Goal: Information Seeking & Learning: Check status

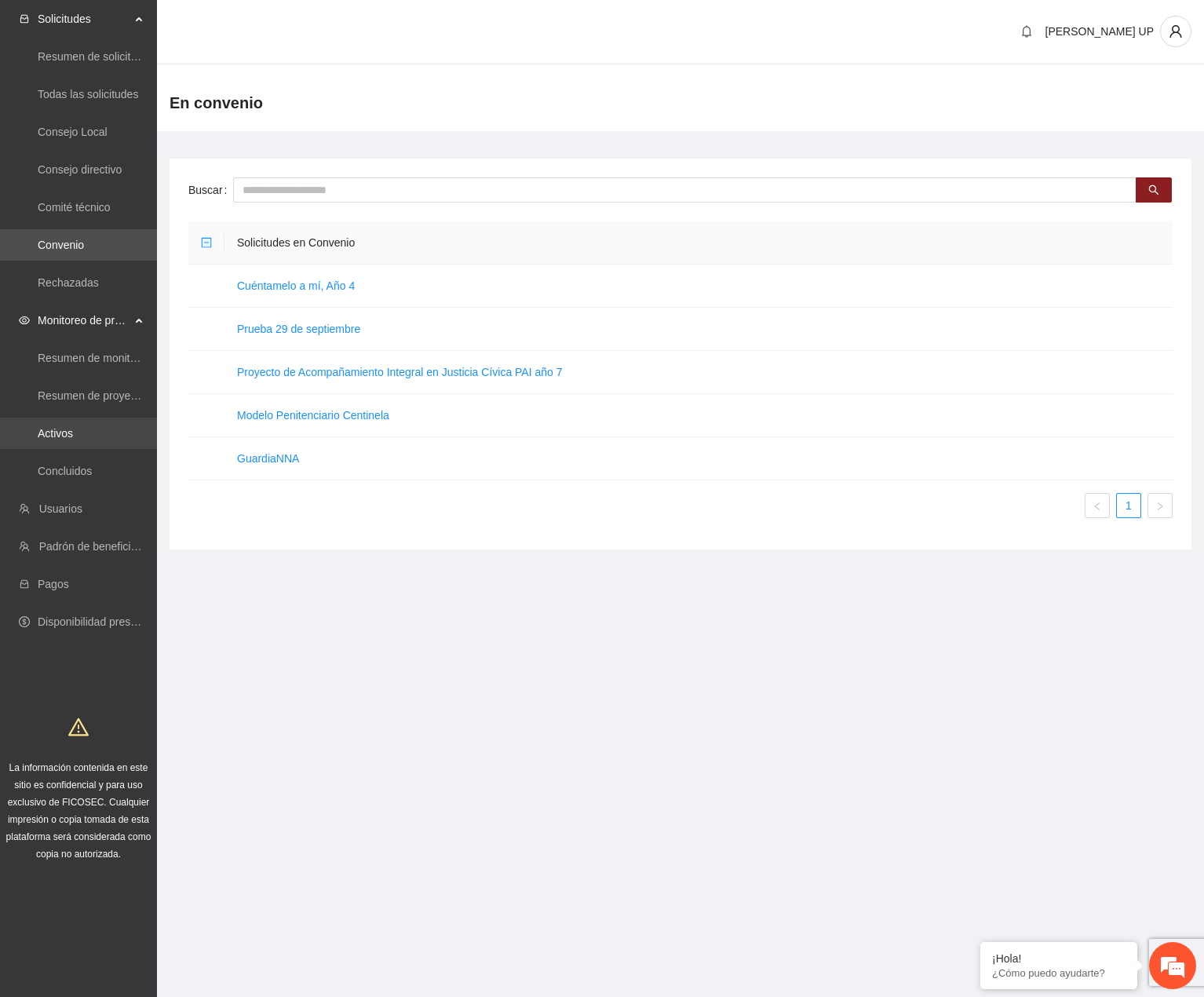
click at [73, 440] on link "Activos" at bounding box center [55, 433] width 35 height 12
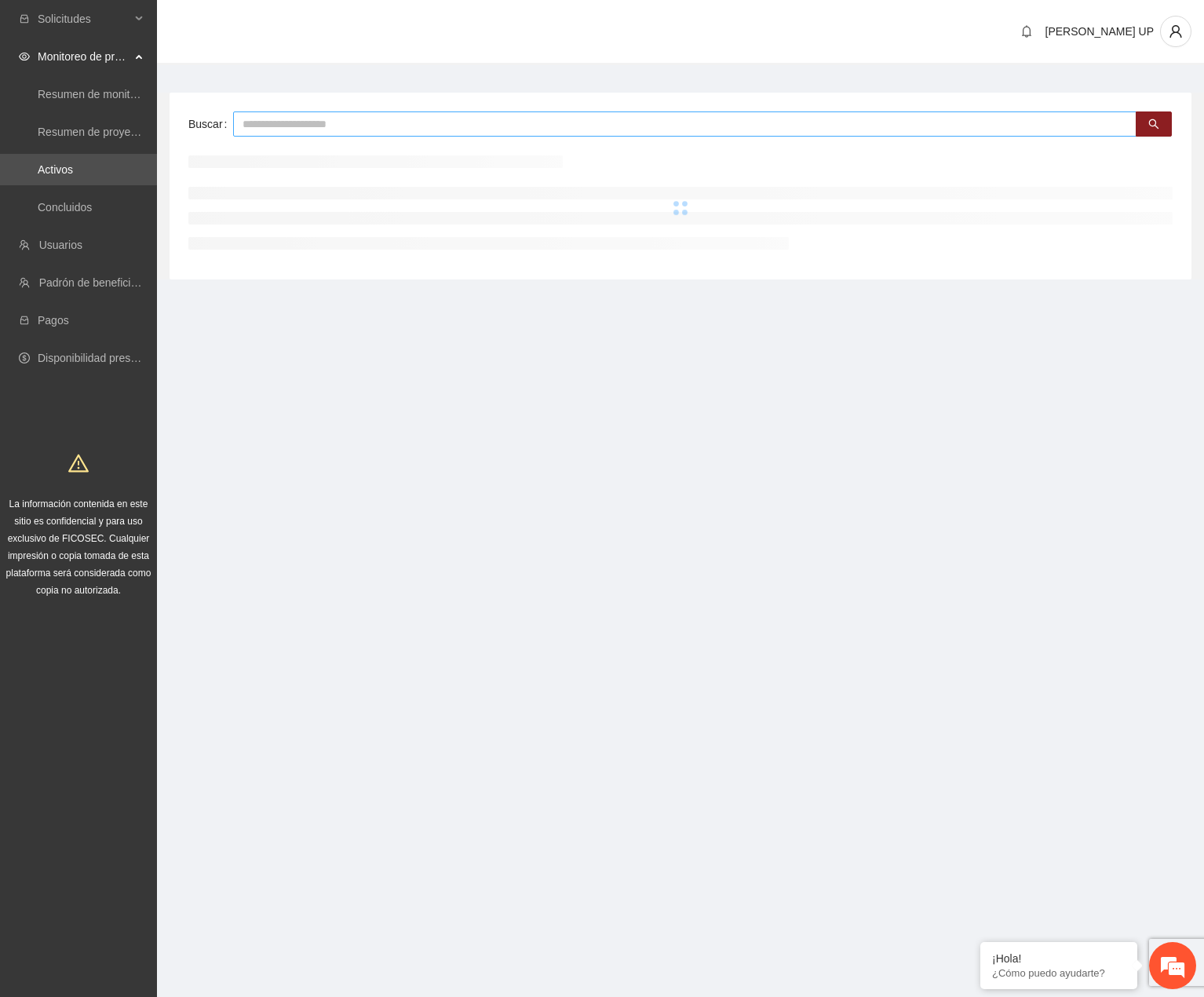
click at [281, 126] on input "text" at bounding box center [685, 123] width 904 height 26
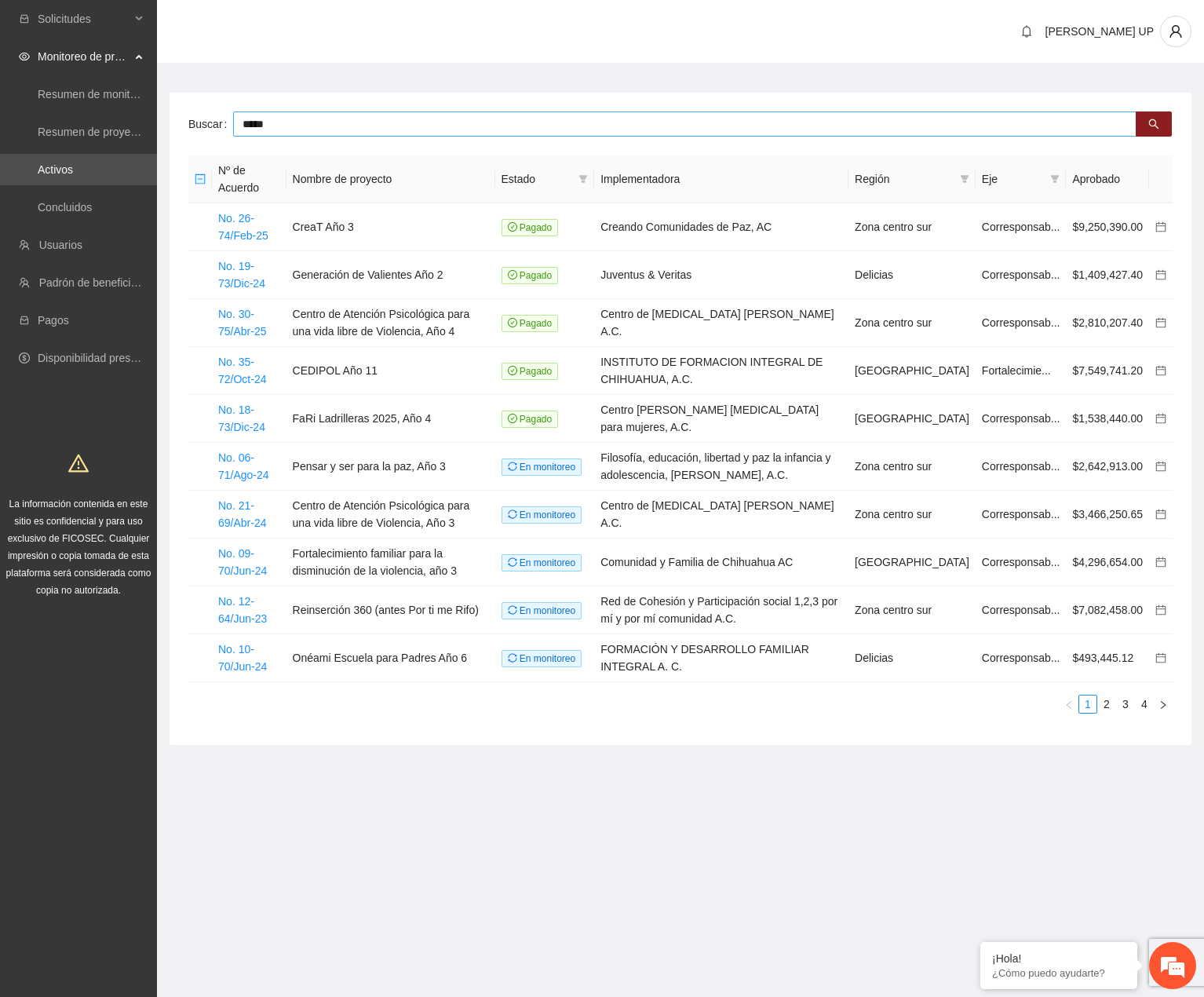
type input "*****"
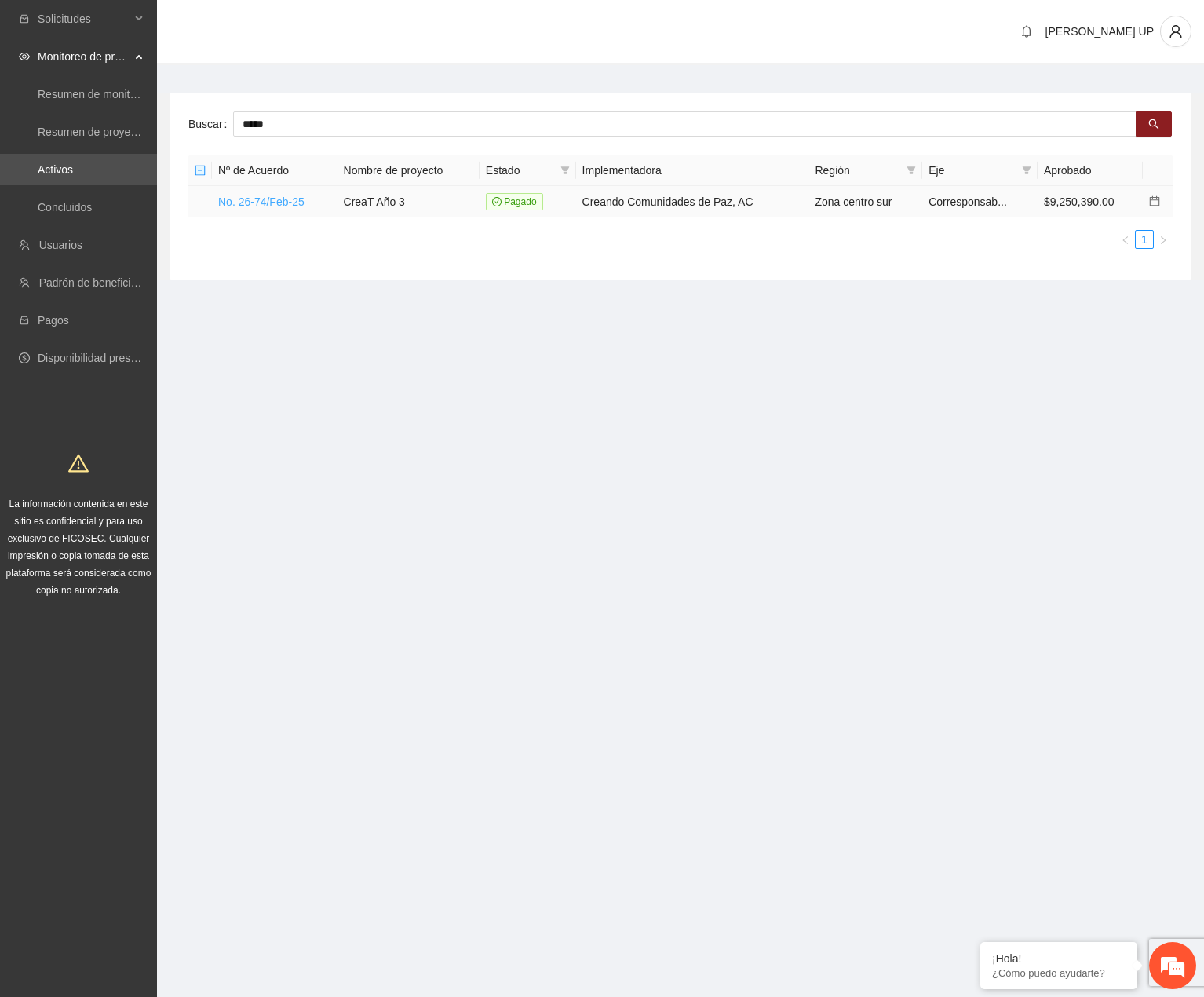
click at [278, 199] on link "No. 26-74/Feb-25" at bounding box center [261, 201] width 86 height 12
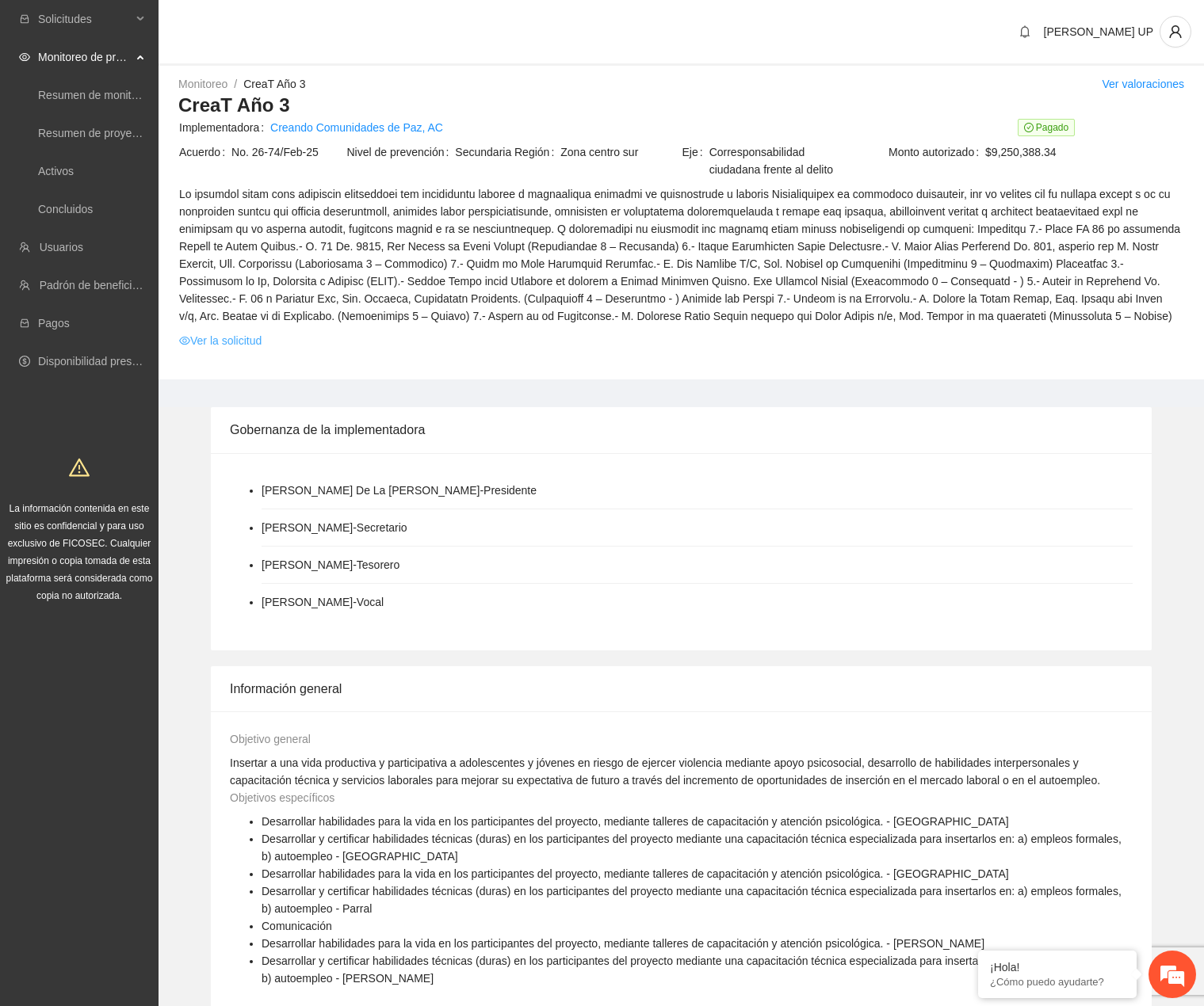
click at [233, 338] on link "Ver la solicitud" at bounding box center [220, 341] width 82 height 17
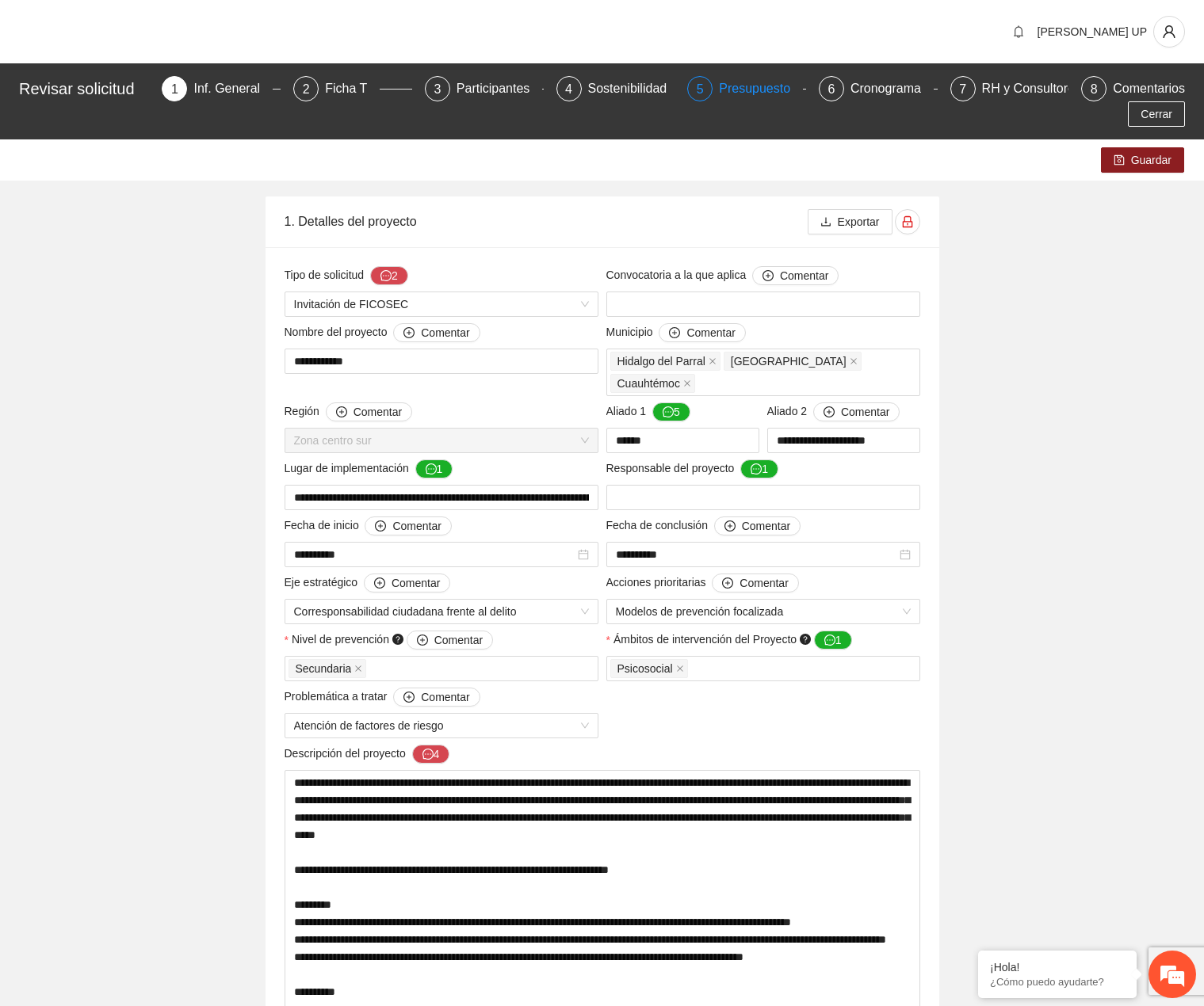
click at [710, 88] on div "5" at bounding box center [700, 89] width 26 height 26
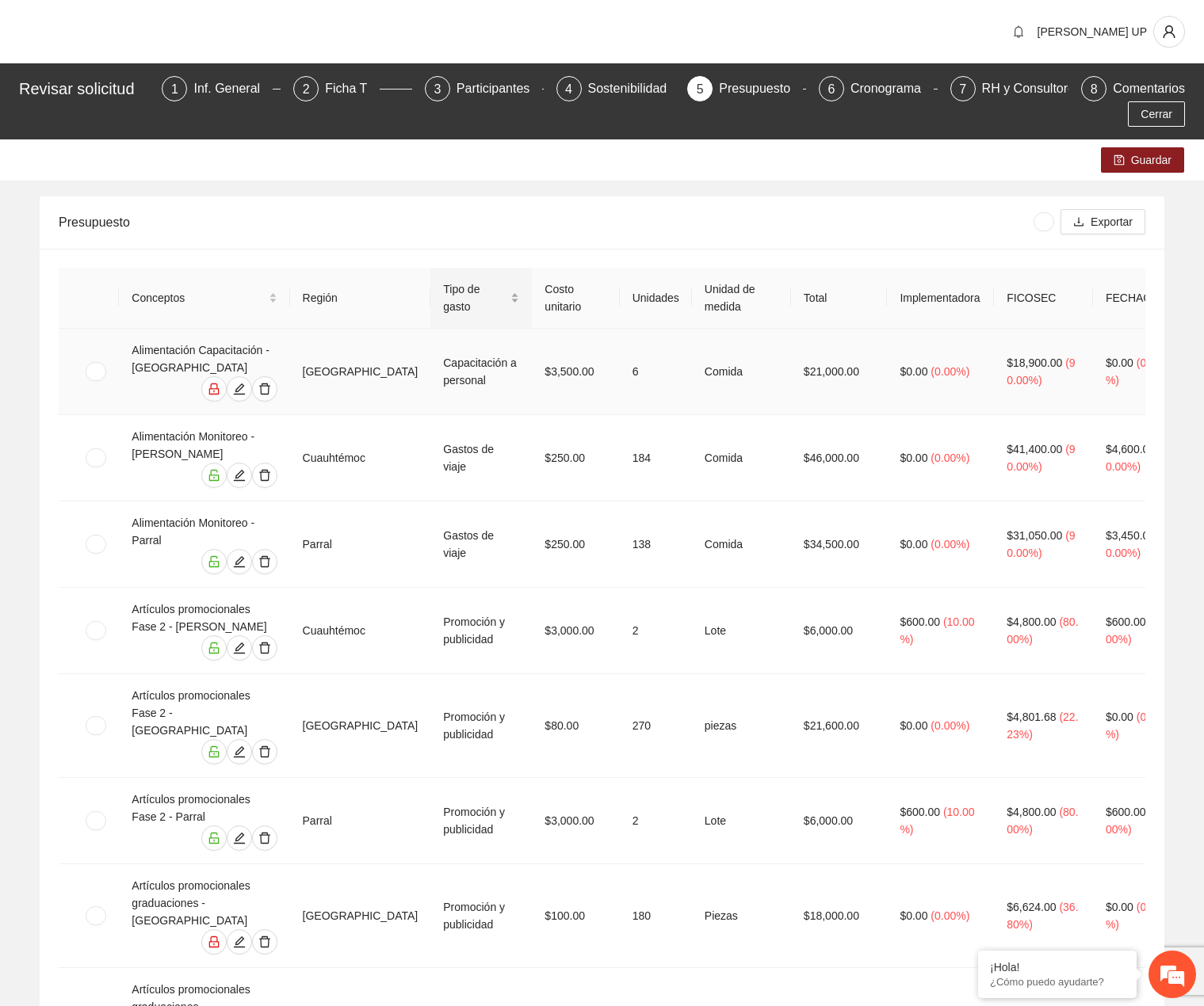
click at [511, 307] on div "Tipo de gasto" at bounding box center [481, 298] width 76 height 35
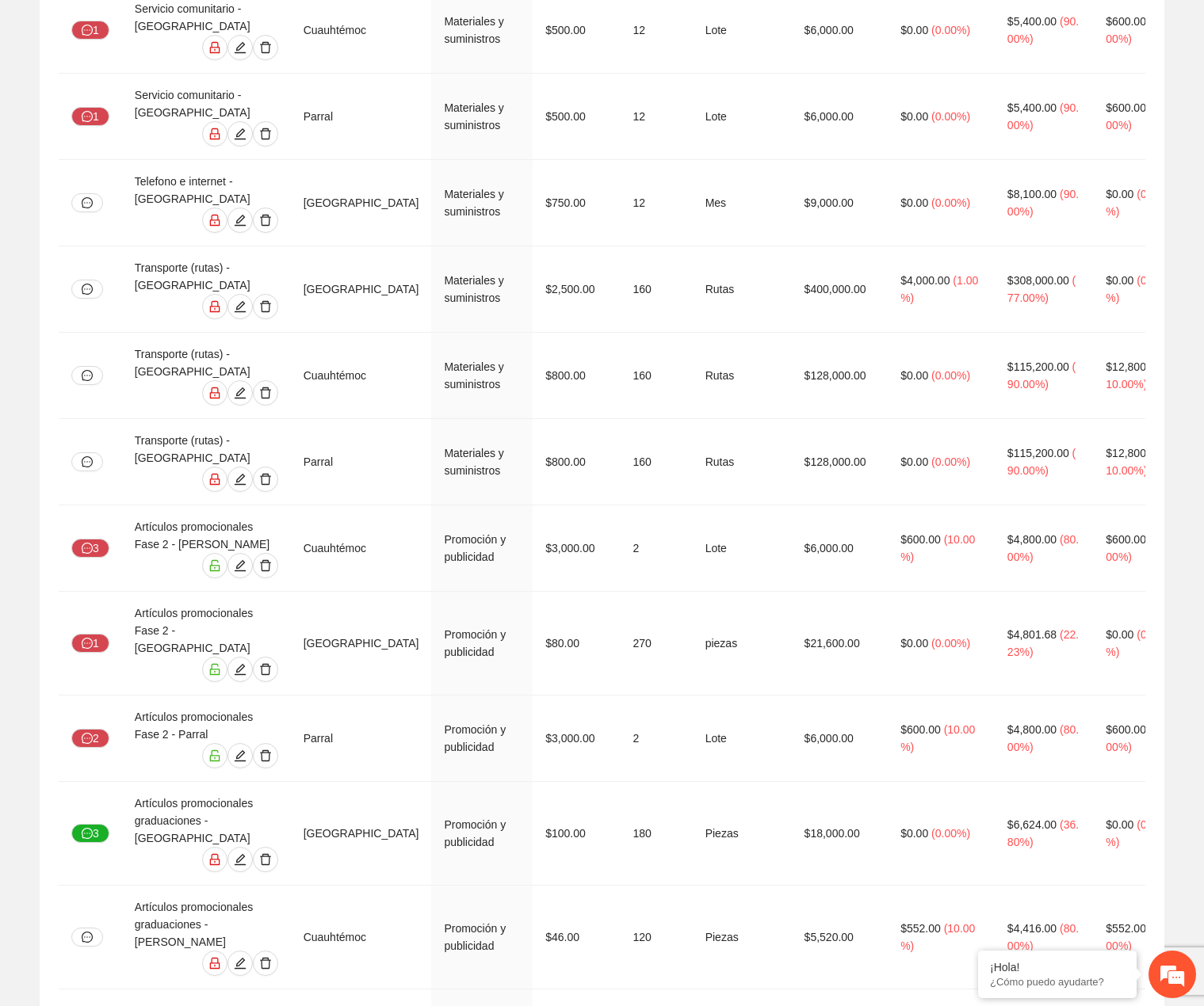
scroll to position [9022, 0]
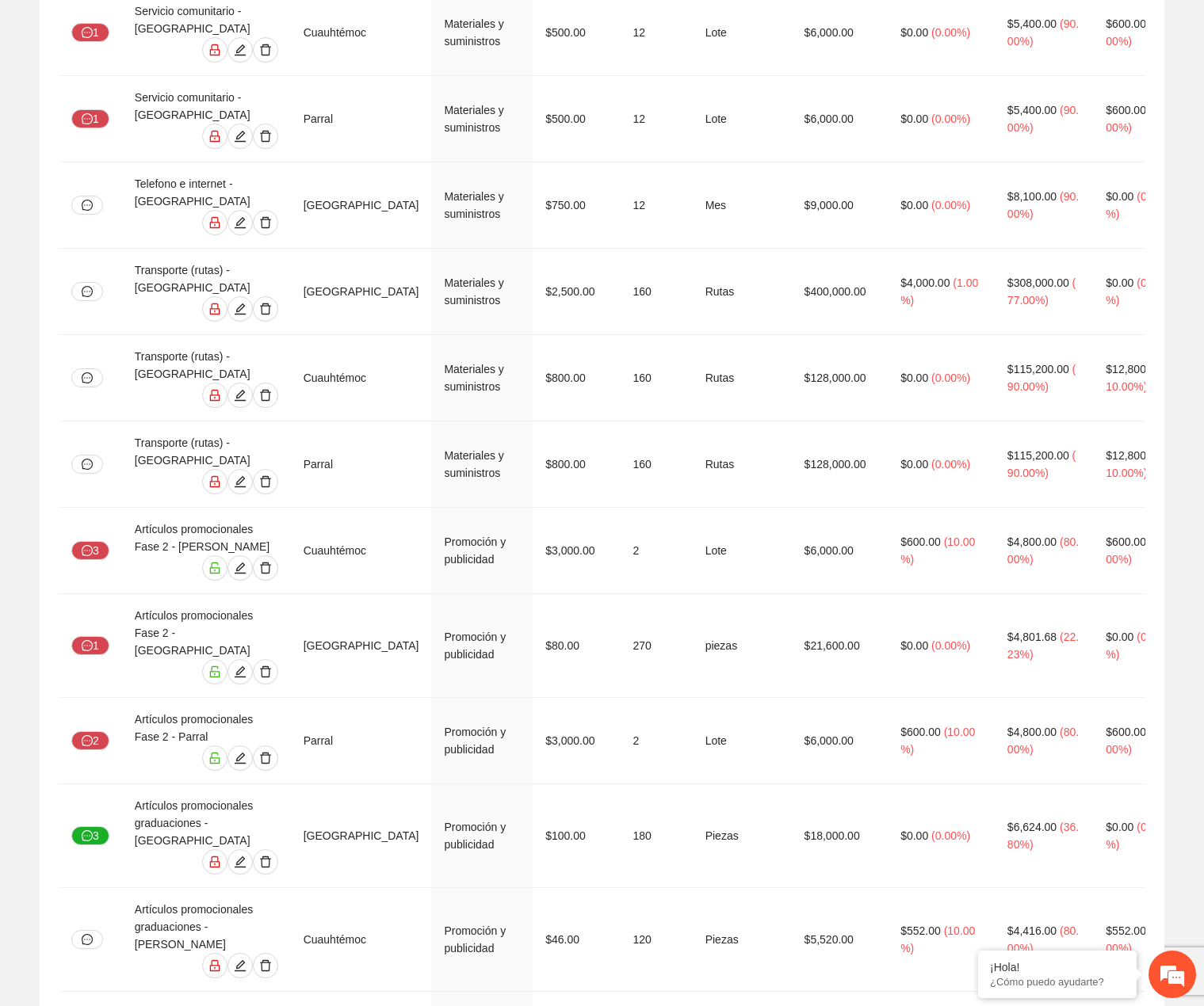
drag, startPoint x: 130, startPoint y: 455, endPoint x: 1098, endPoint y: 620, distance: 982.0
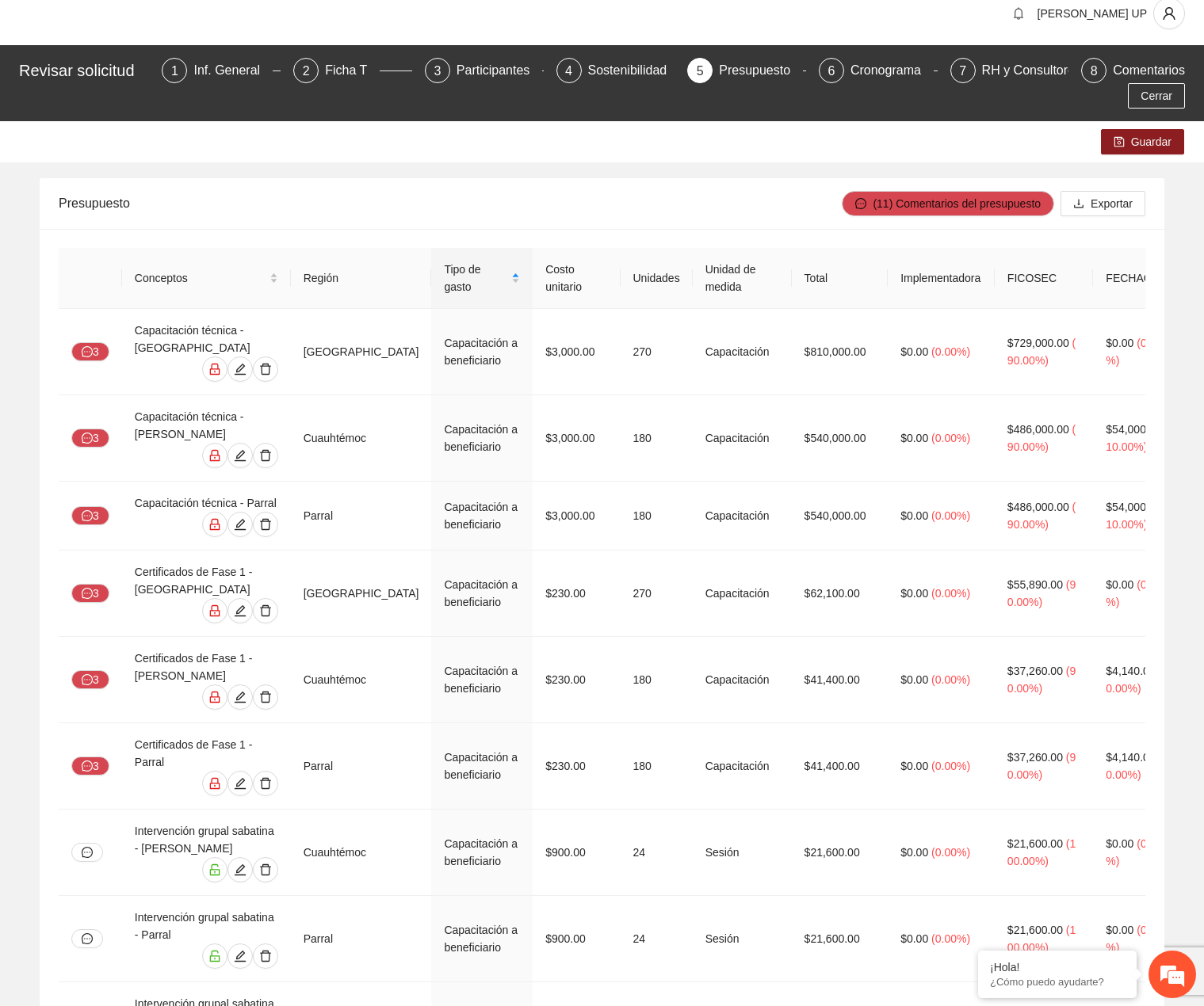
scroll to position [1, 0]
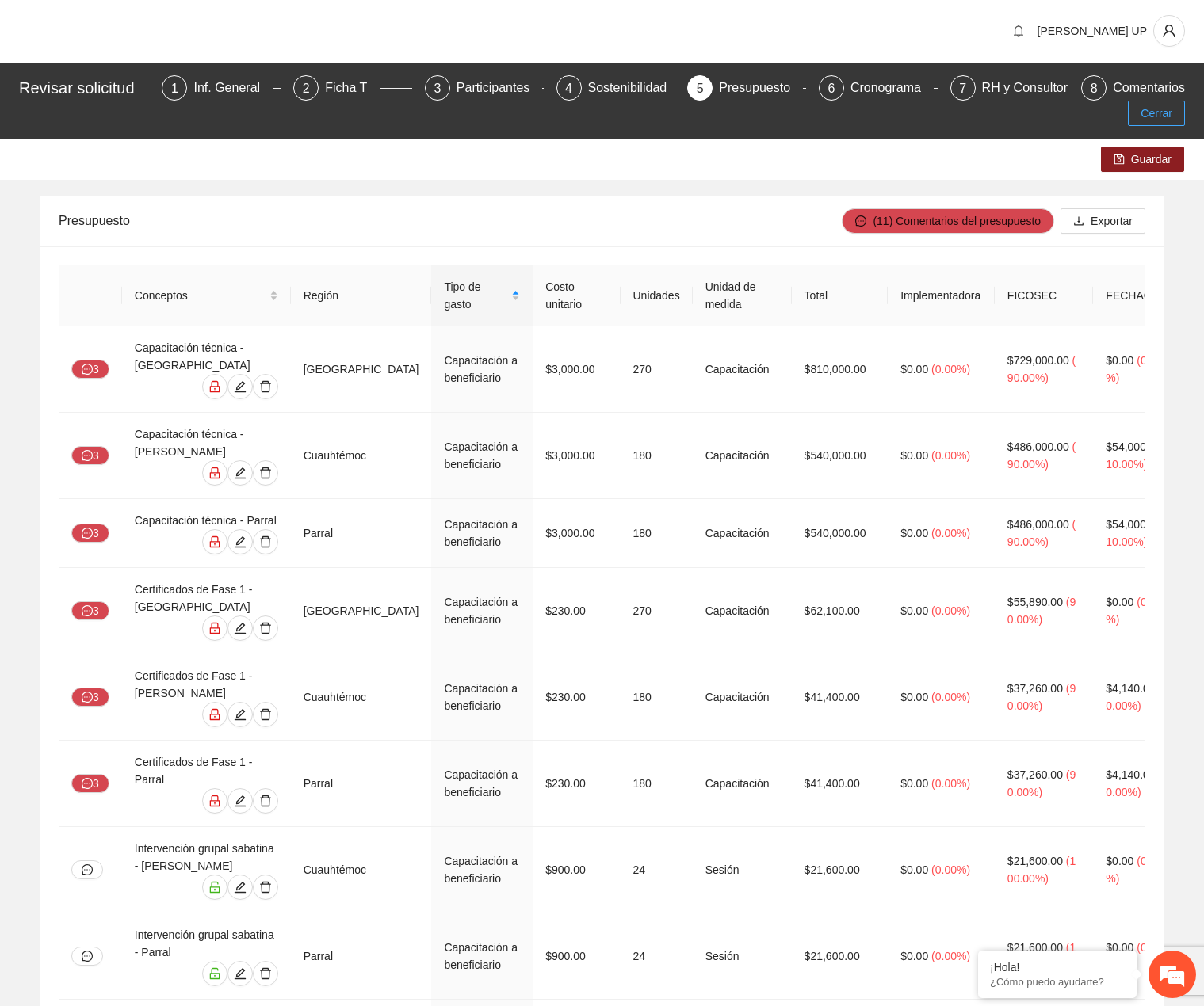
click at [1168, 102] on button "Cerrar" at bounding box center [1156, 113] width 57 height 26
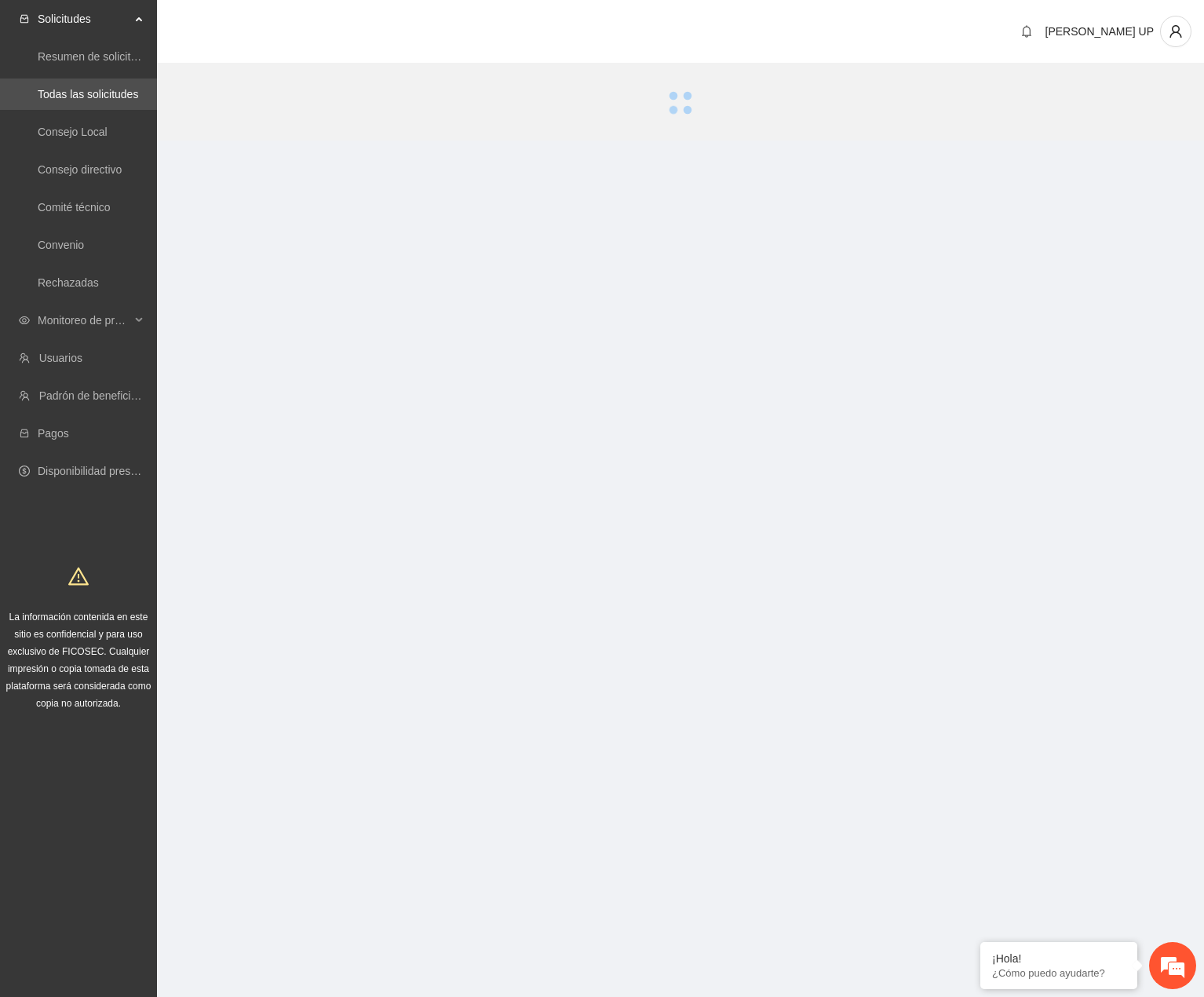
click at [1147, 117] on div at bounding box center [681, 103] width 1047 height 76
click at [57, 324] on span "Monitoreo de proyectos" at bounding box center [84, 320] width 93 height 31
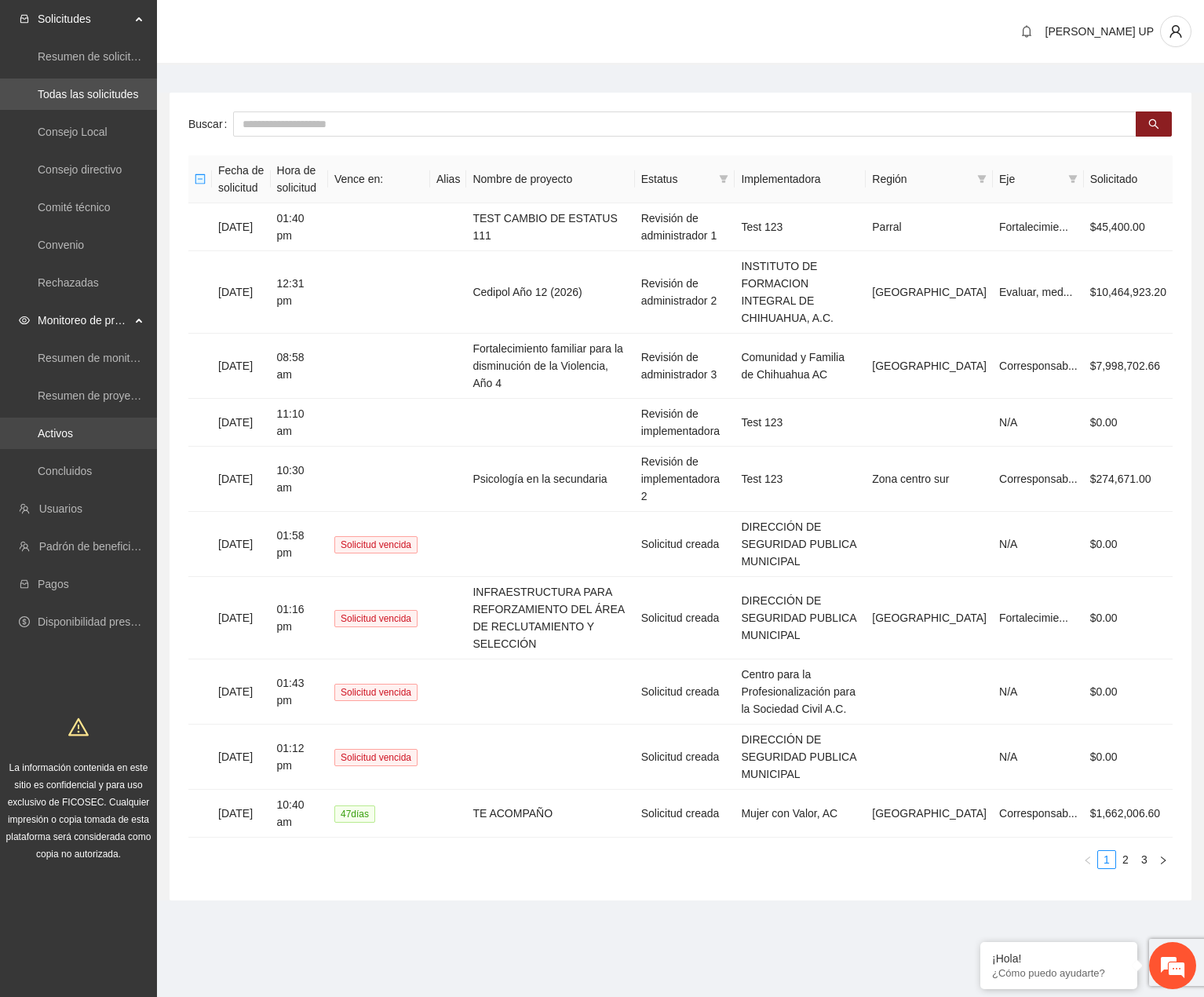
click at [72, 427] on link "Activos" at bounding box center [55, 433] width 35 height 12
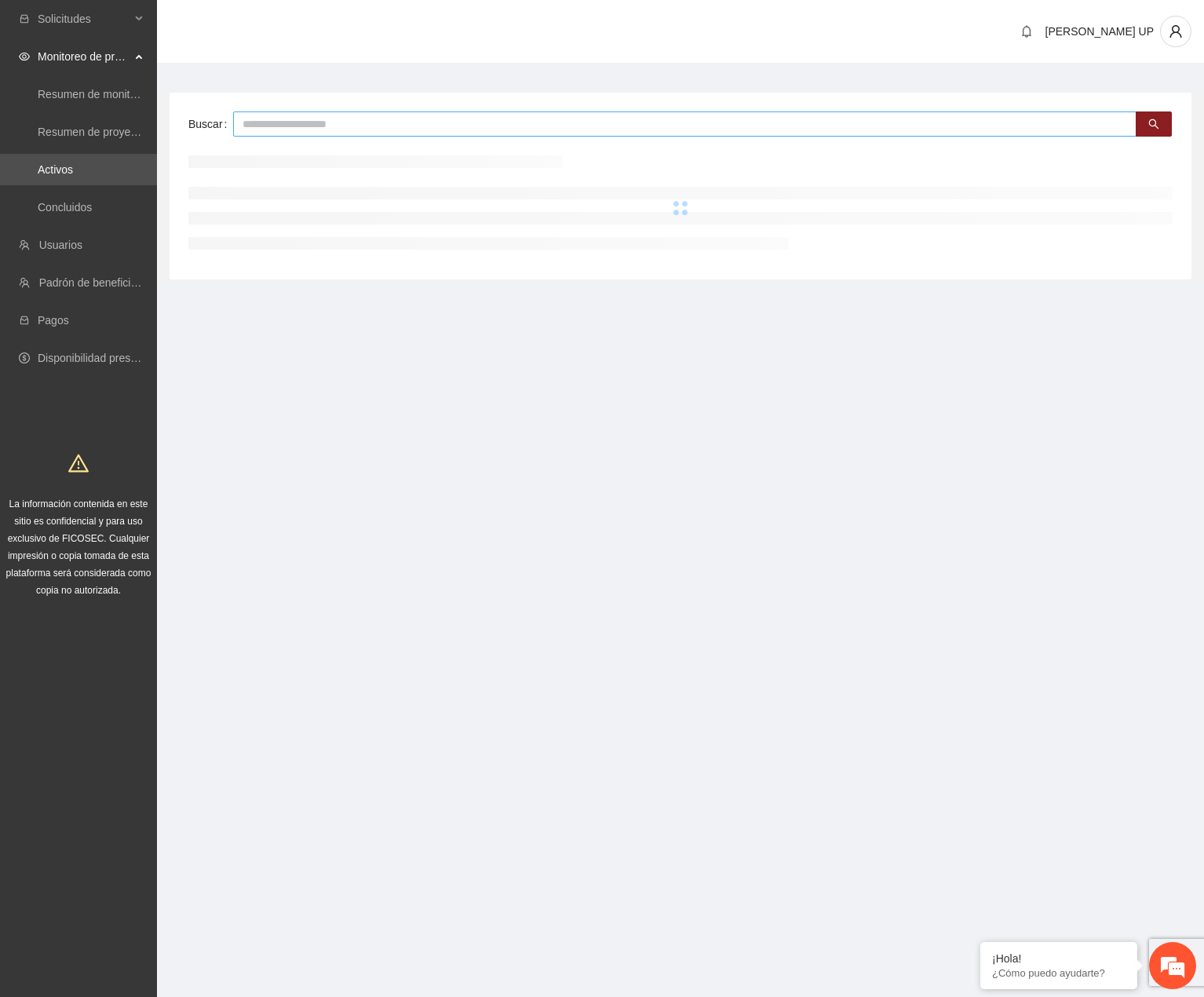
click at [334, 122] on input "text" at bounding box center [685, 123] width 904 height 26
type input "*"
type input "*****"
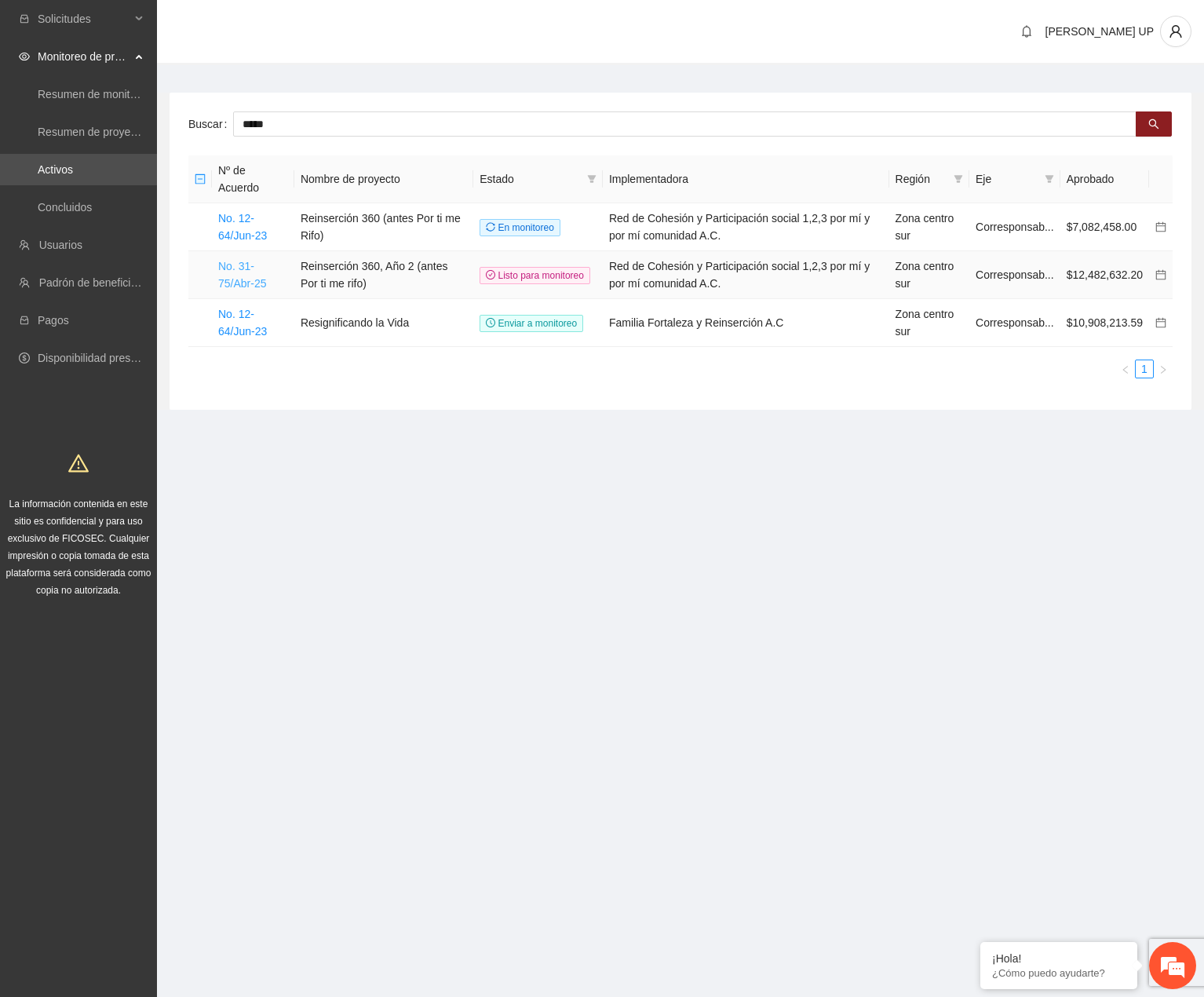
click at [252, 269] on link "No. 31-75/Abr-25" at bounding box center [242, 275] width 48 height 30
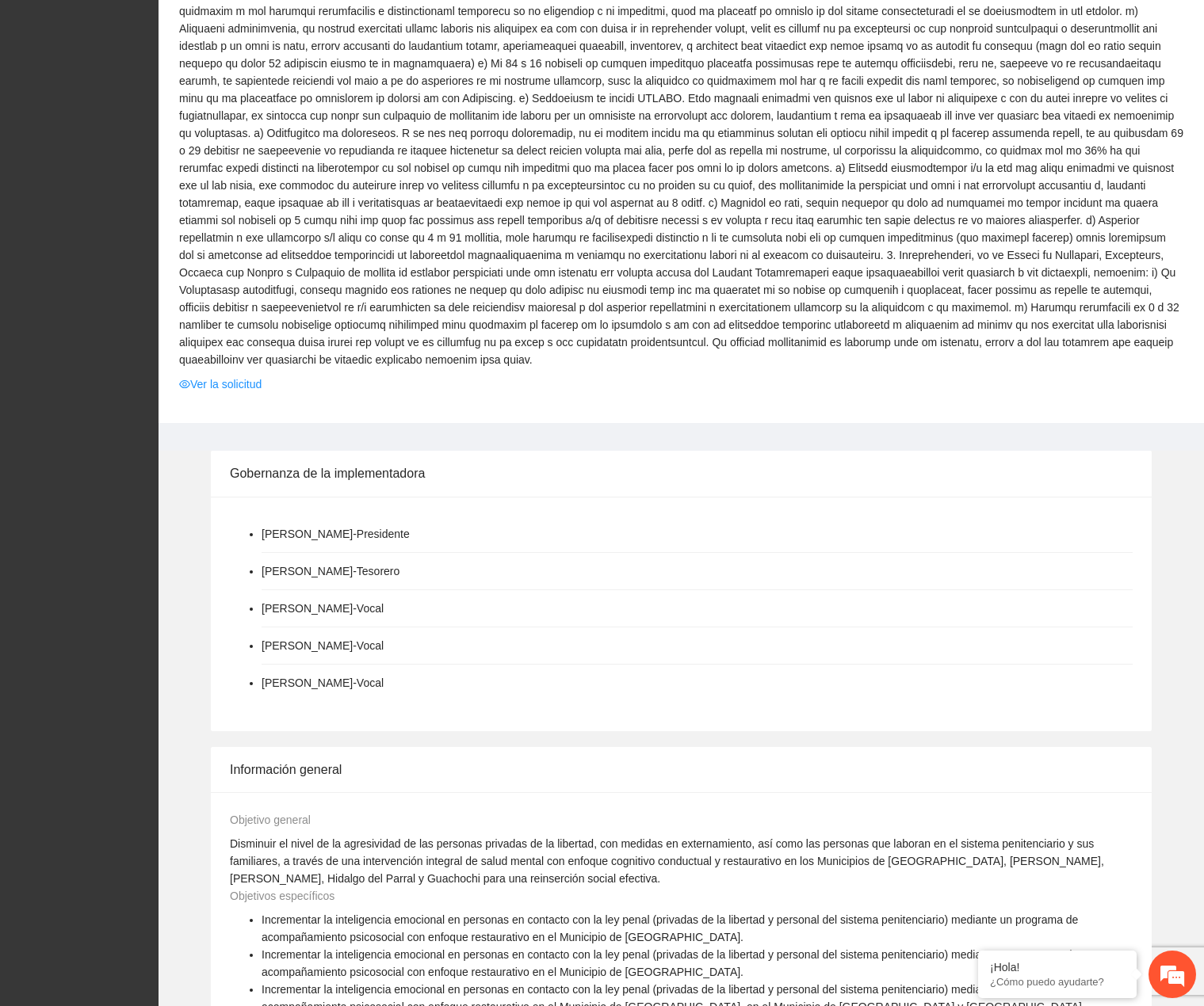
scroll to position [1584, 0]
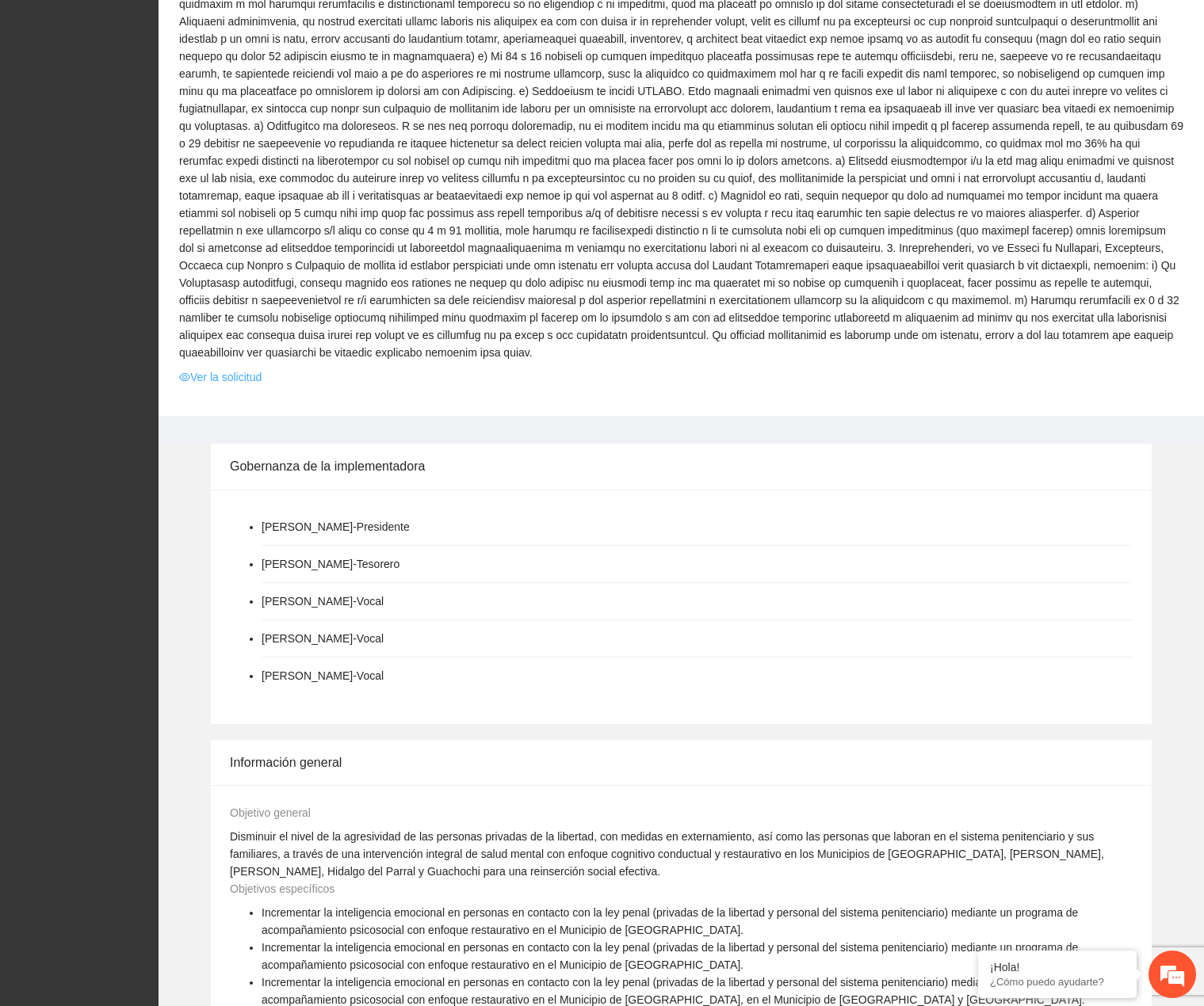
click at [228, 368] on link "Ver la solicitud" at bounding box center [220, 376] width 82 height 17
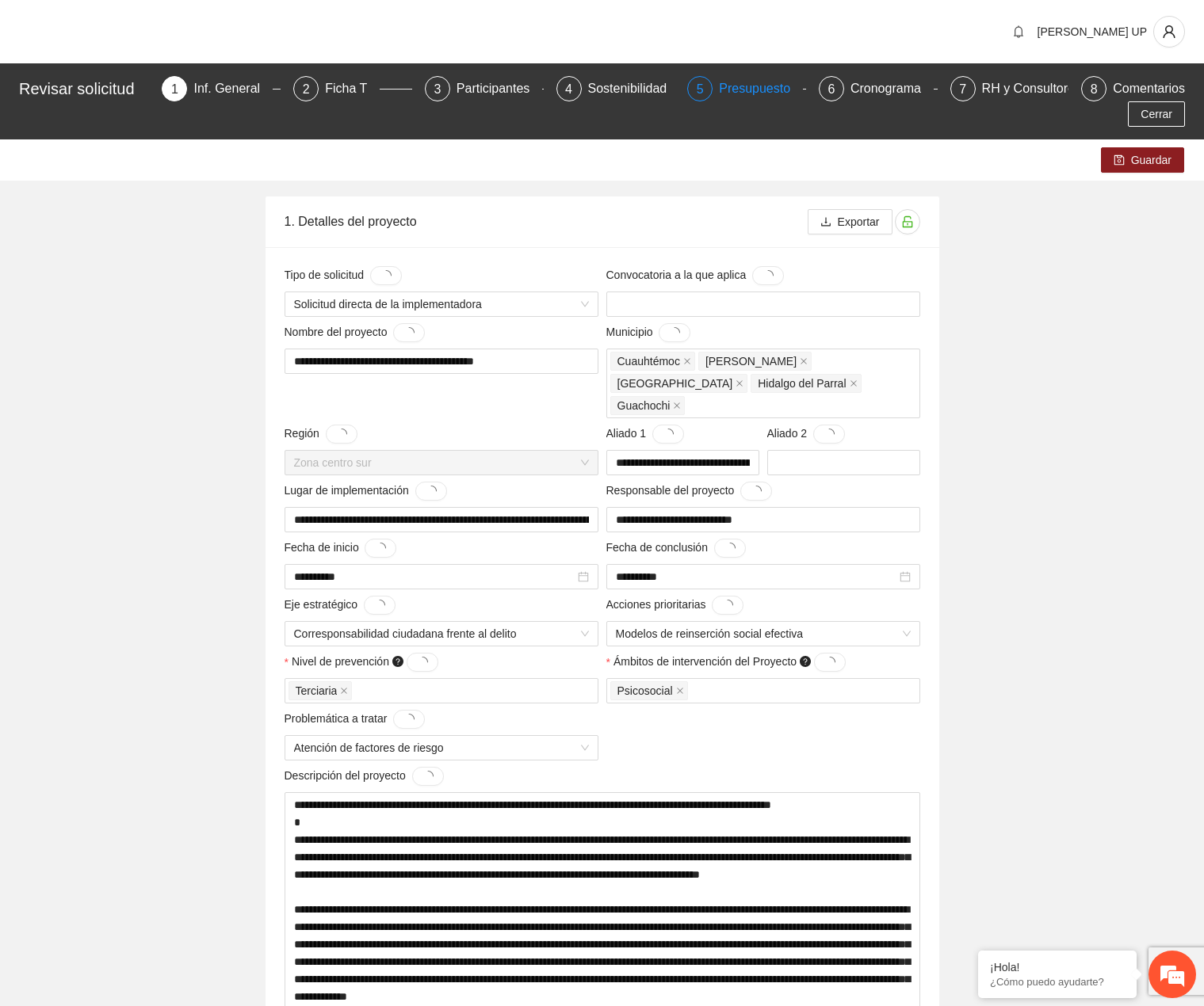
click at [751, 86] on div "Presupuesto" at bounding box center [760, 89] width 84 height 26
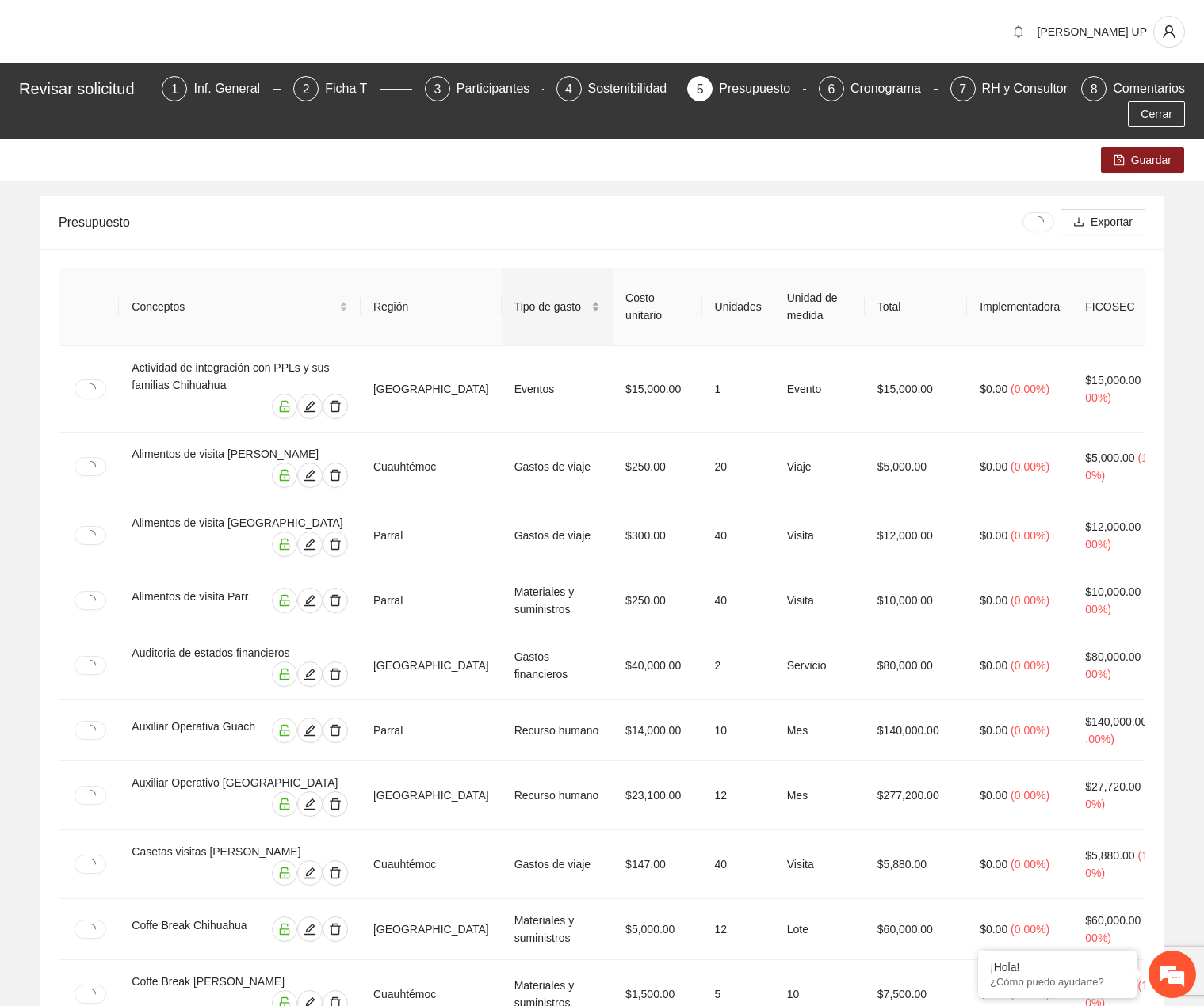
click at [546, 300] on span "Tipo de gasto" at bounding box center [551, 307] width 74 height 17
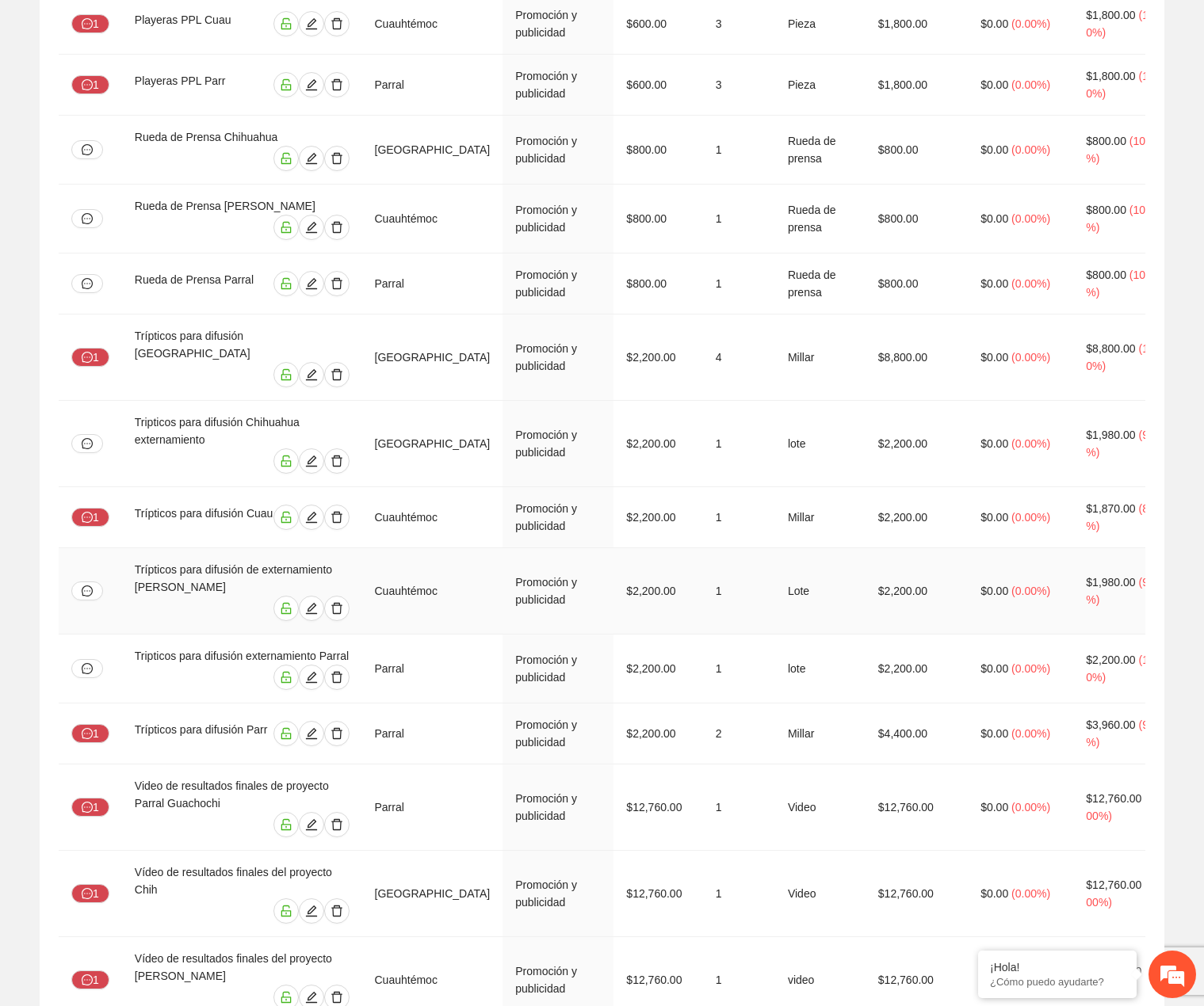
scroll to position [4120, 0]
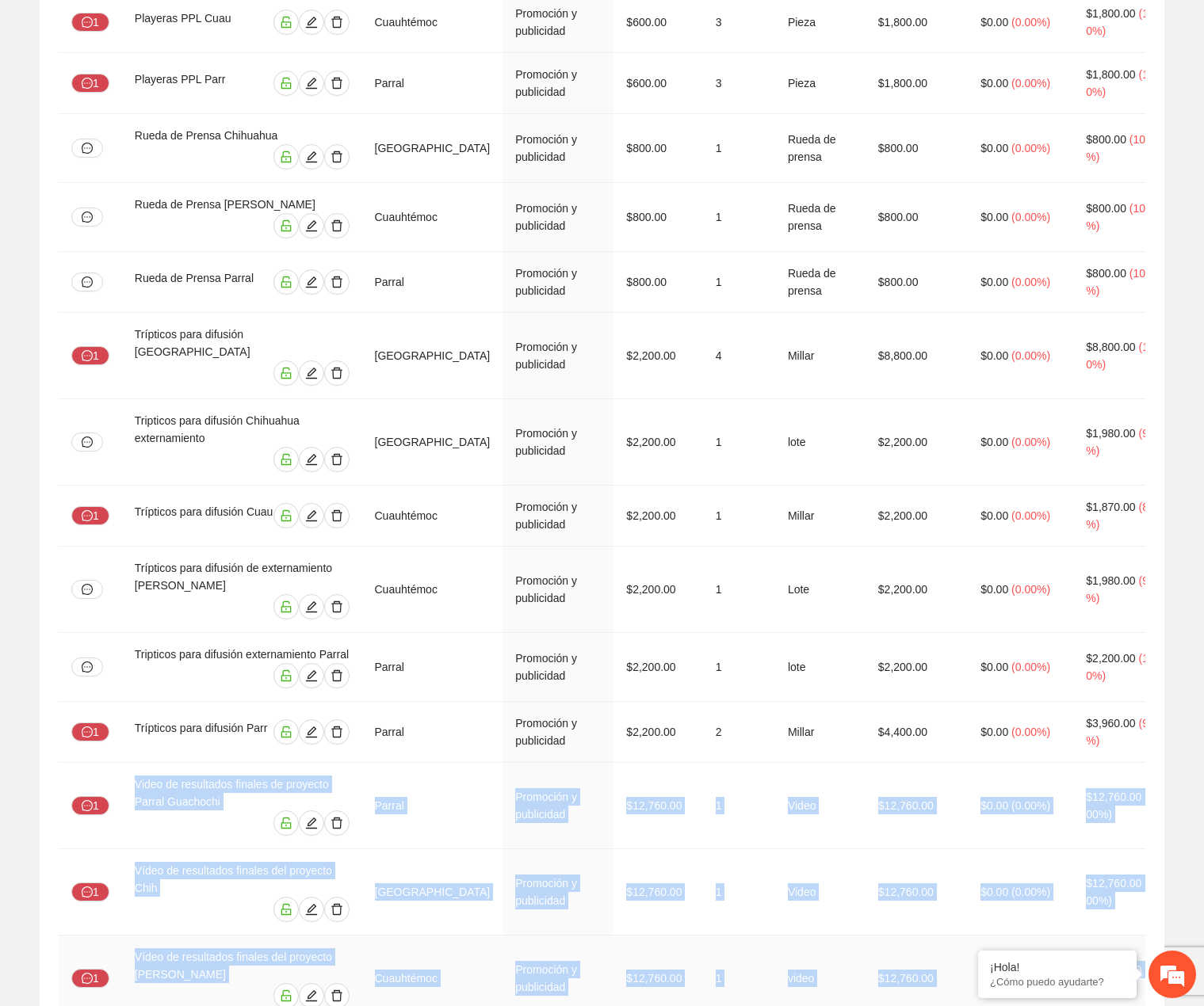
drag, startPoint x: 134, startPoint y: 526, endPoint x: 1131, endPoint y: 716, distance: 1014.9
click at [1131, 716] on tbody "Laptops [PERSON_NAME] Equipamiento $9,600.00 2 Pieza $19,200.00 $0.00 ( 0.00% )…" at bounding box center [693, 736] width 1268 height 9023
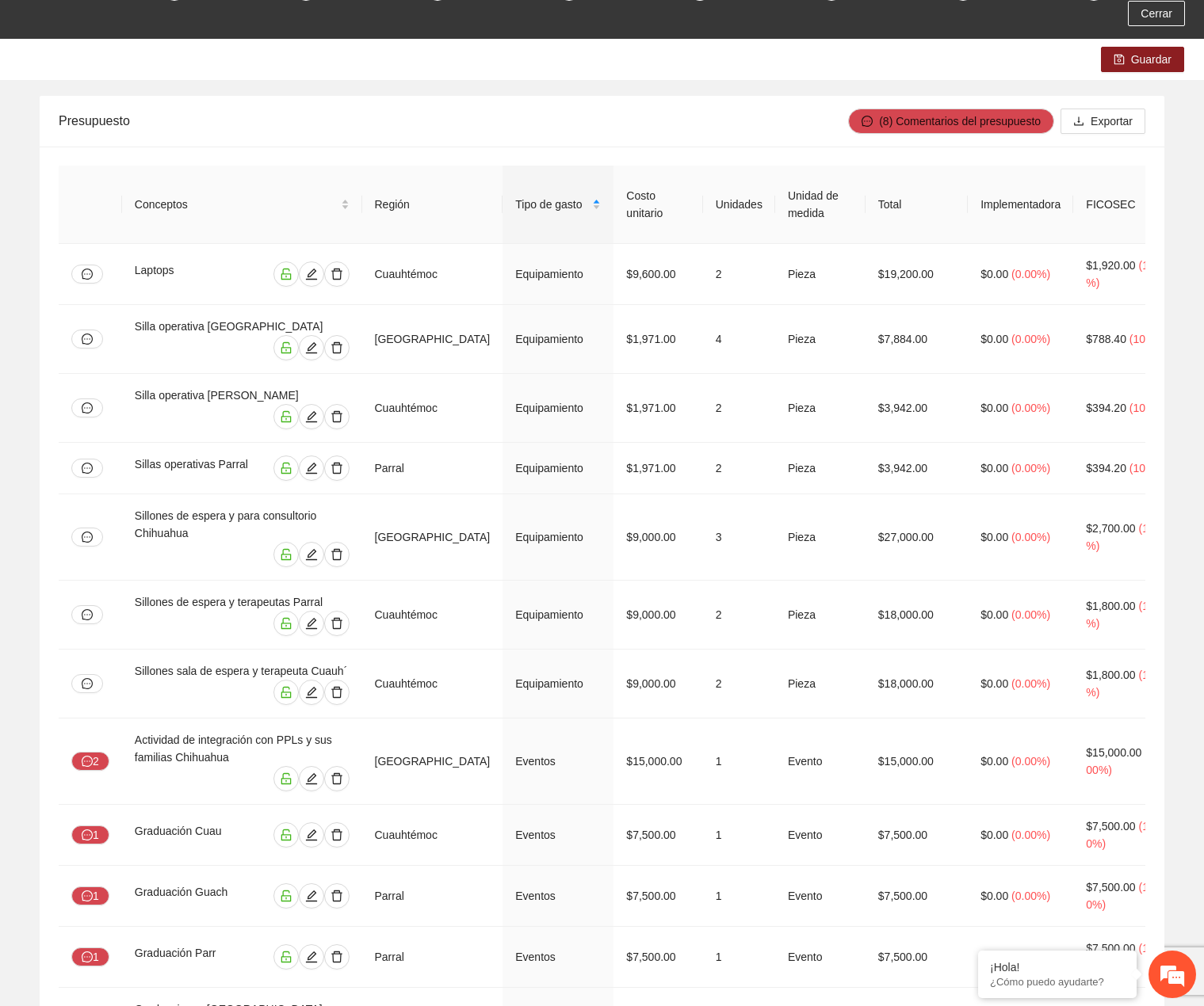
scroll to position [0, 0]
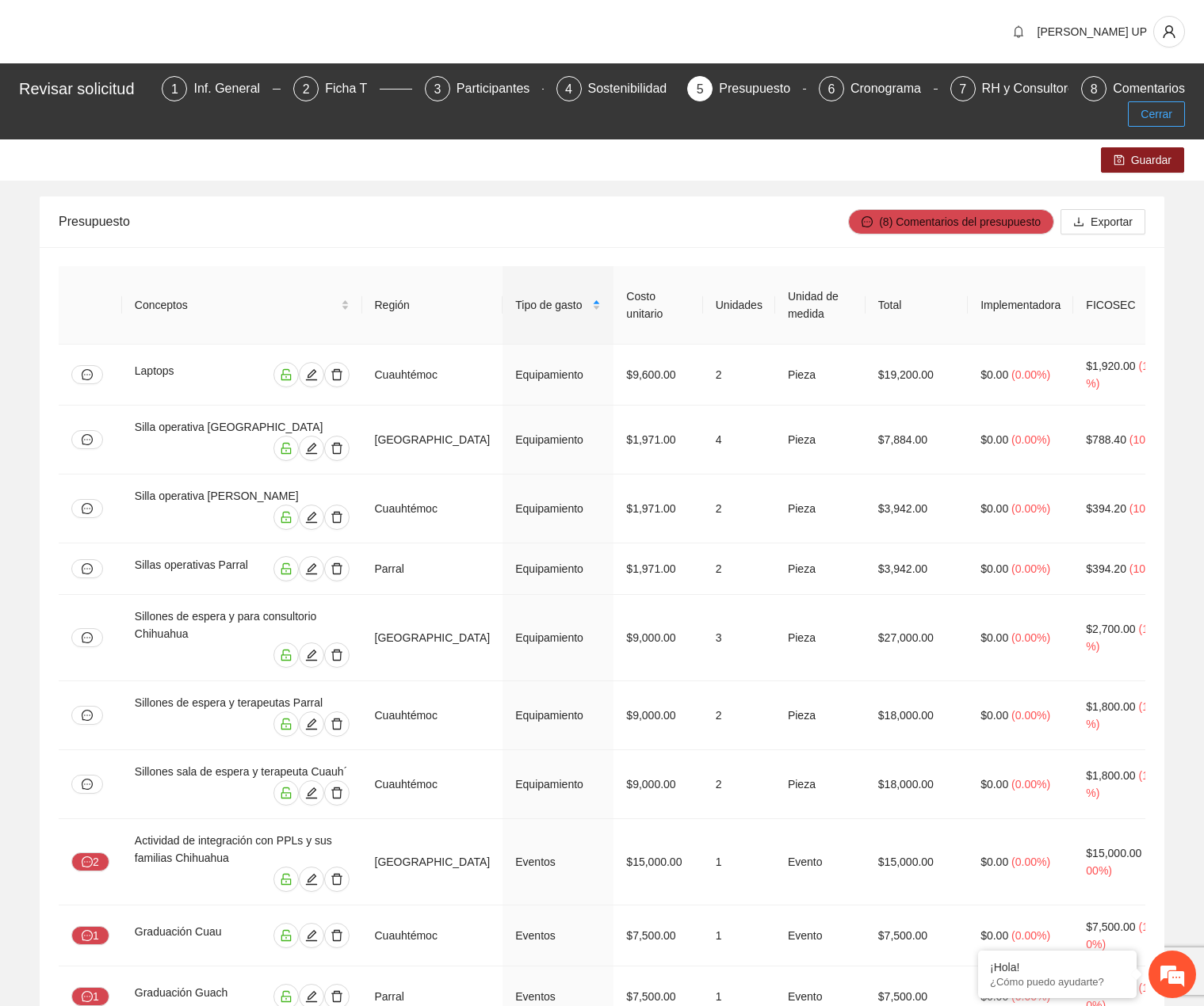
click at [1178, 124] on button "Cerrar" at bounding box center [1156, 114] width 57 height 26
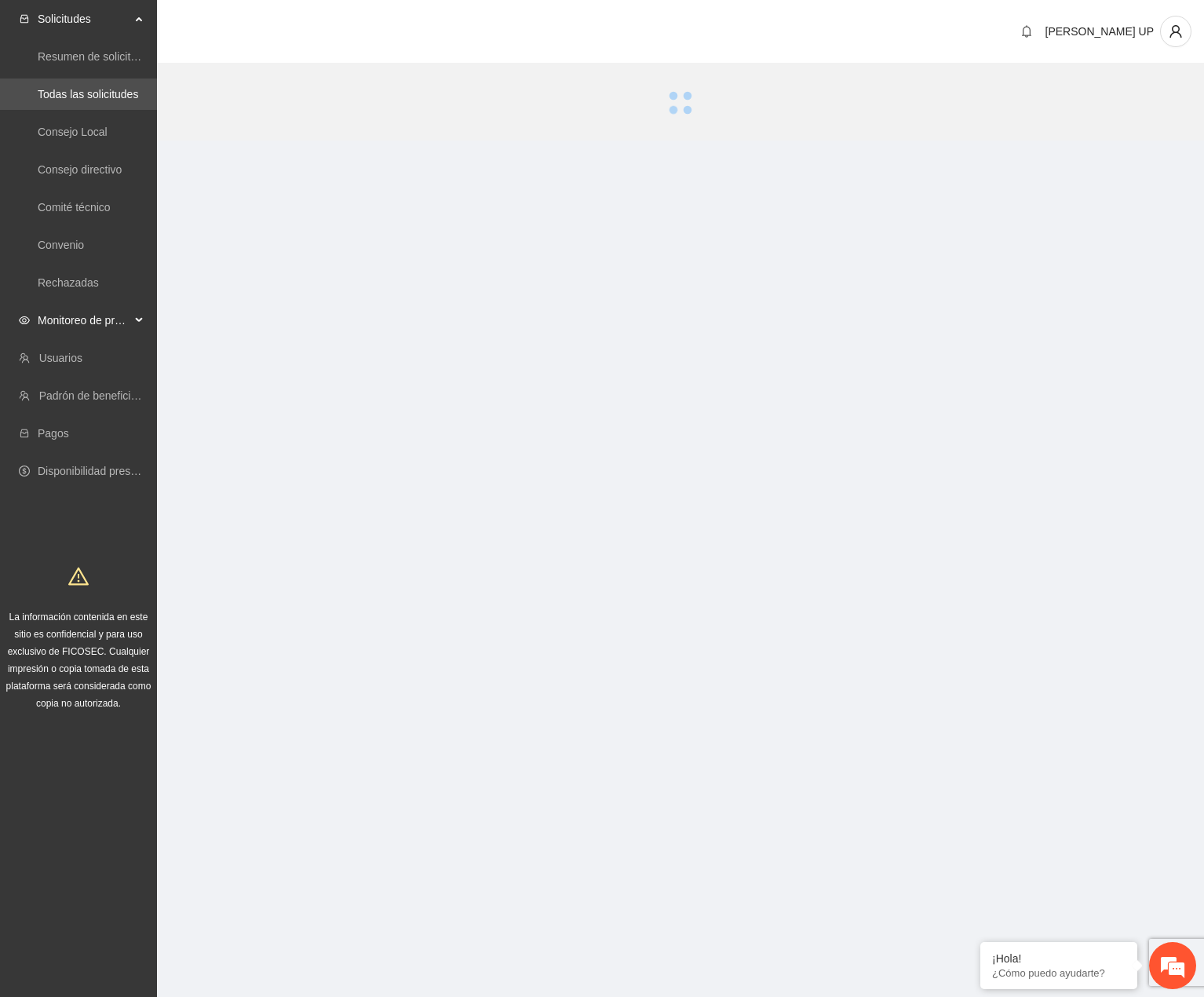
click at [100, 317] on span "Monitoreo de proyectos" at bounding box center [84, 320] width 93 height 31
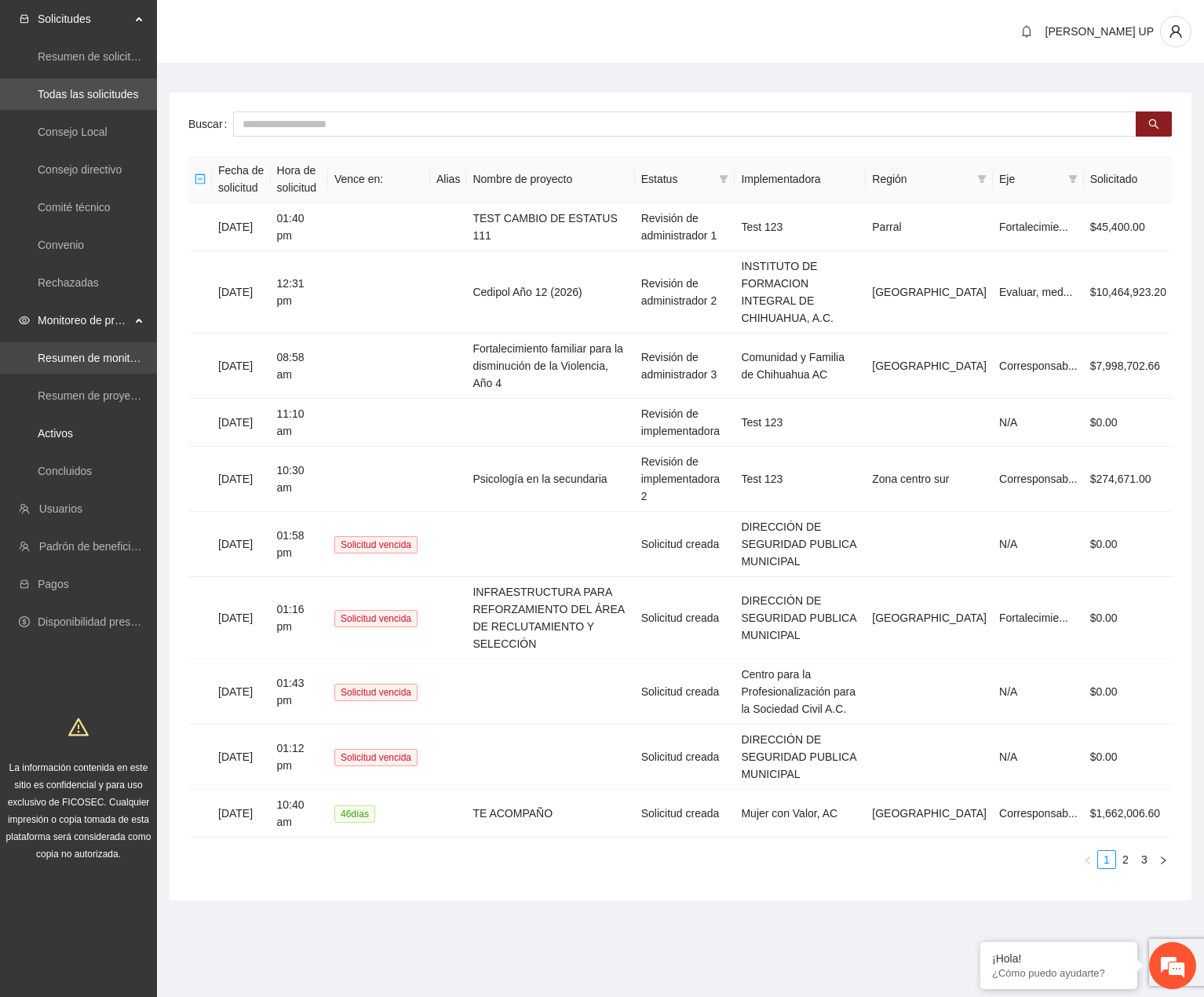
drag, startPoint x: 118, startPoint y: 424, endPoint x: 154, endPoint y: 362, distance: 71.7
click at [73, 427] on link "Activos" at bounding box center [55, 433] width 35 height 12
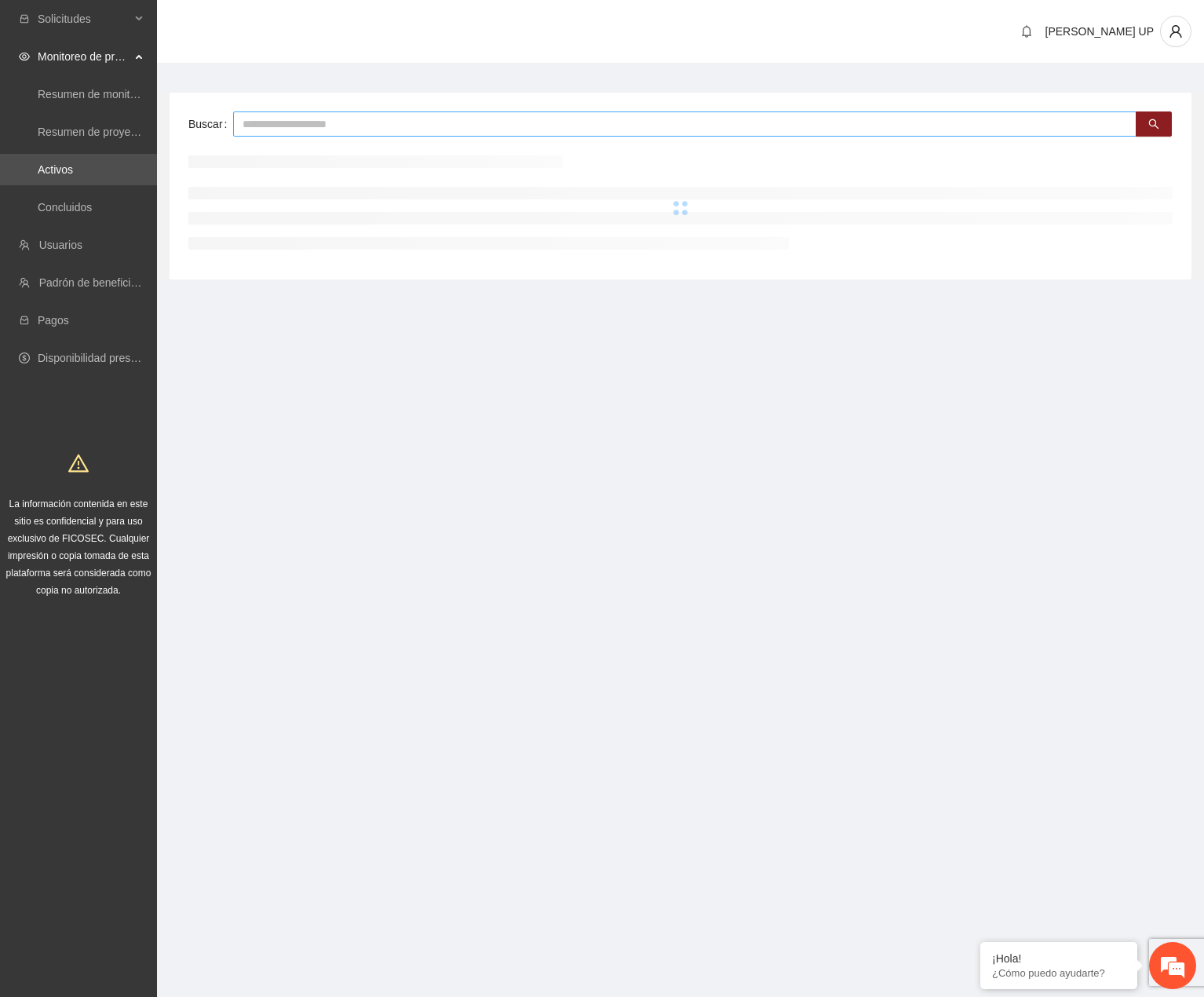
click at [289, 123] on input "text" at bounding box center [685, 123] width 904 height 26
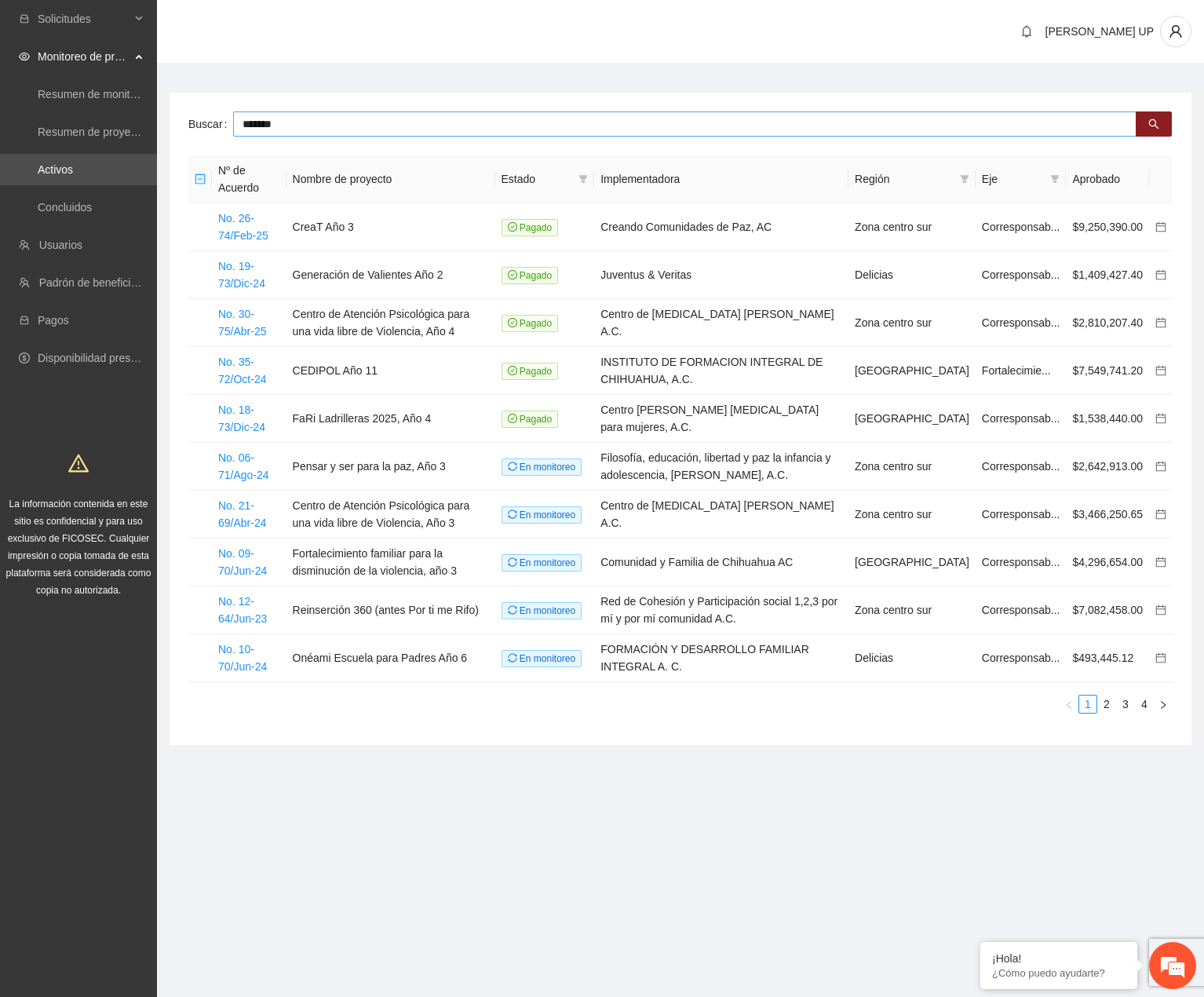
type input "*******"
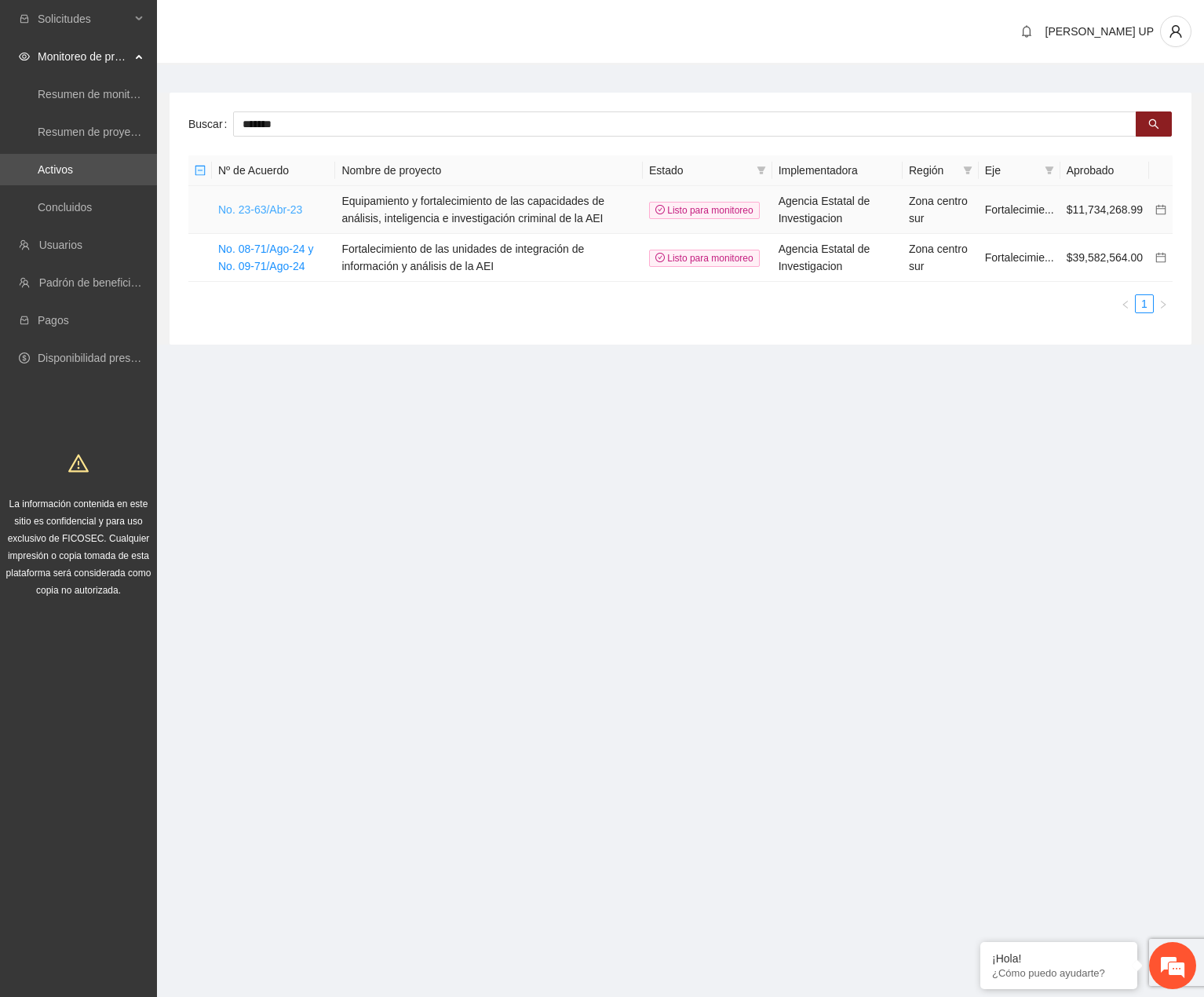
click at [263, 208] on link "No. 23-63/Abr-23" at bounding box center [260, 209] width 84 height 12
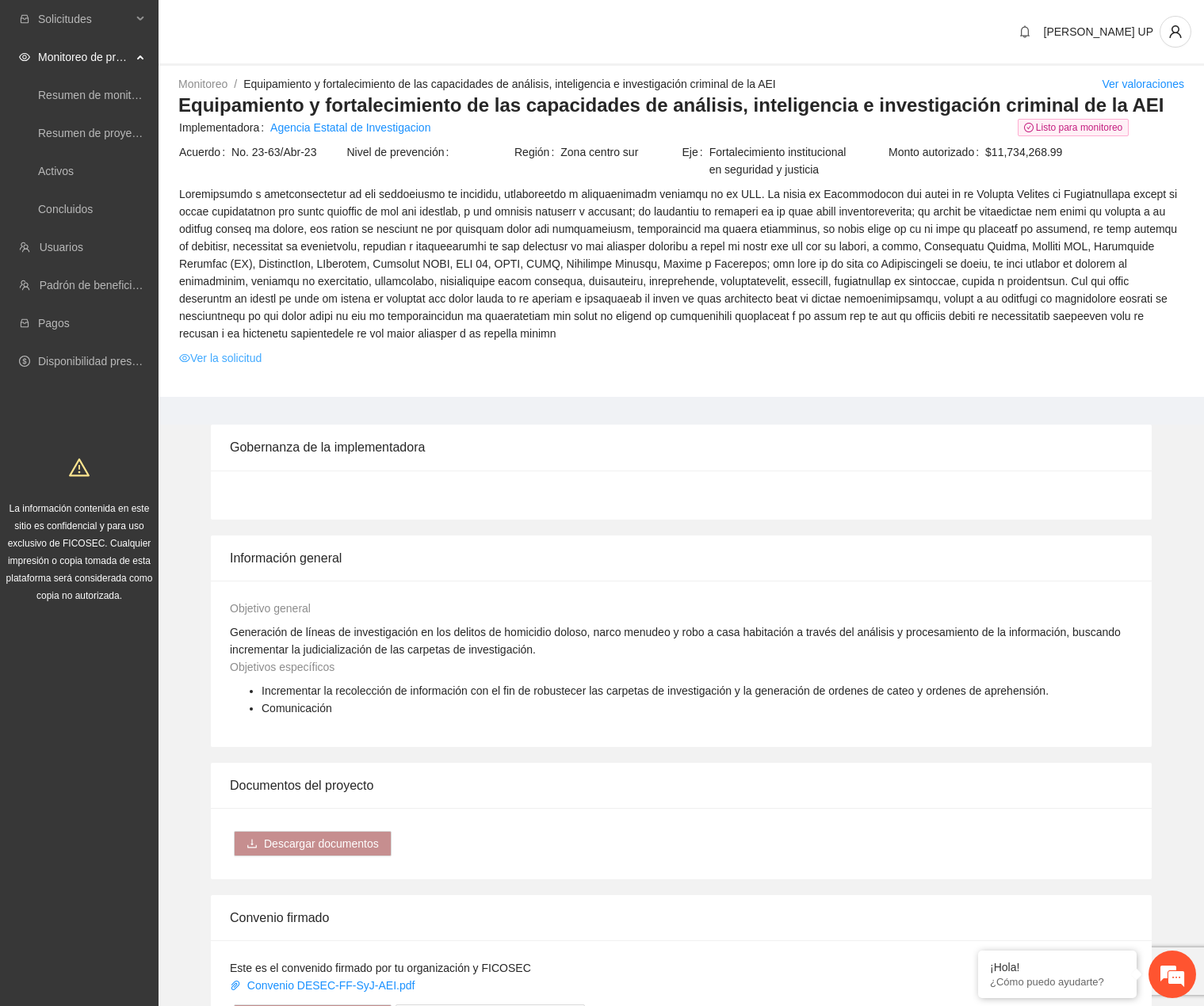
click at [250, 356] on link "Ver la solicitud" at bounding box center [220, 358] width 82 height 17
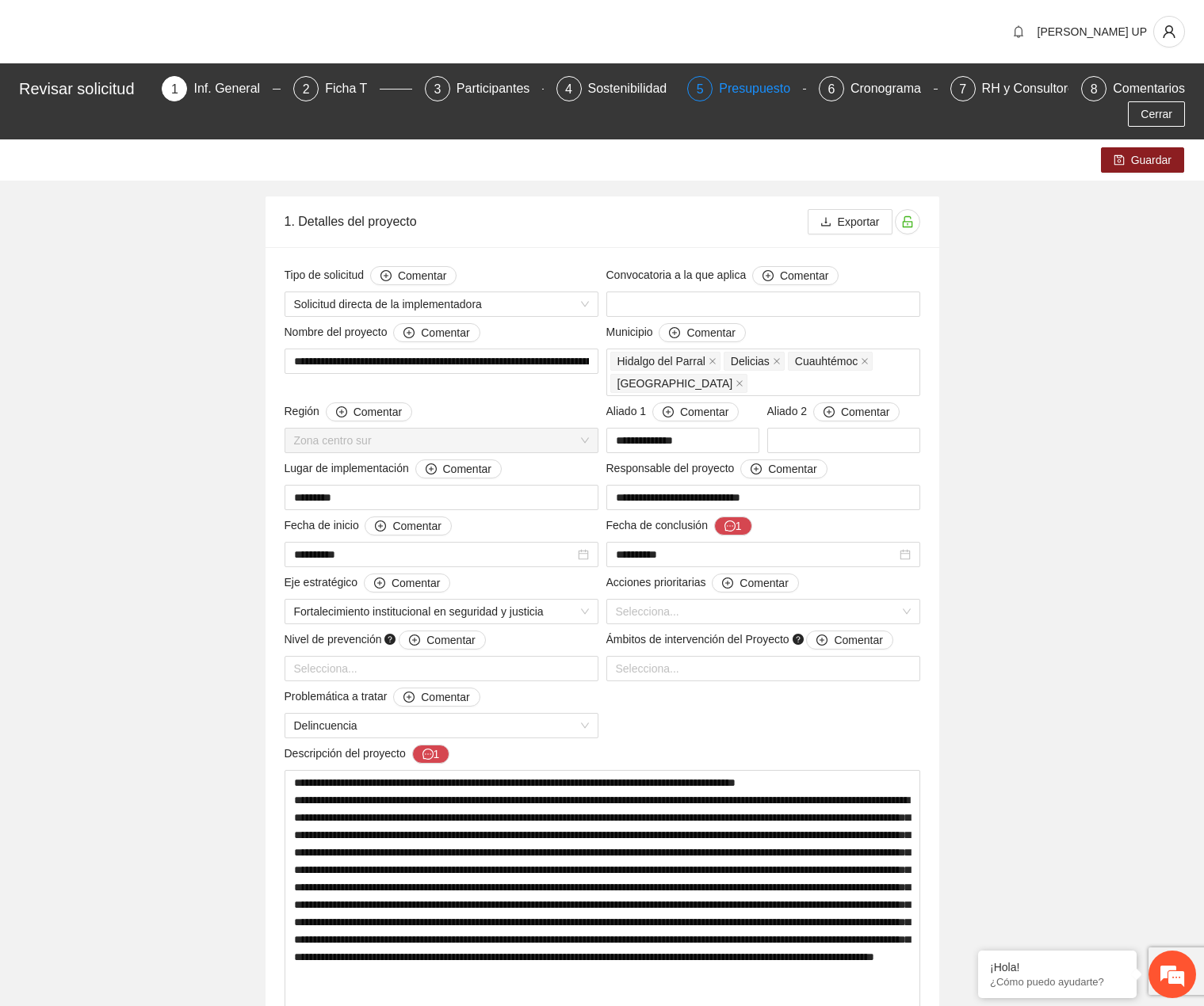
click at [782, 98] on div "Presupuesto" at bounding box center [760, 89] width 84 height 26
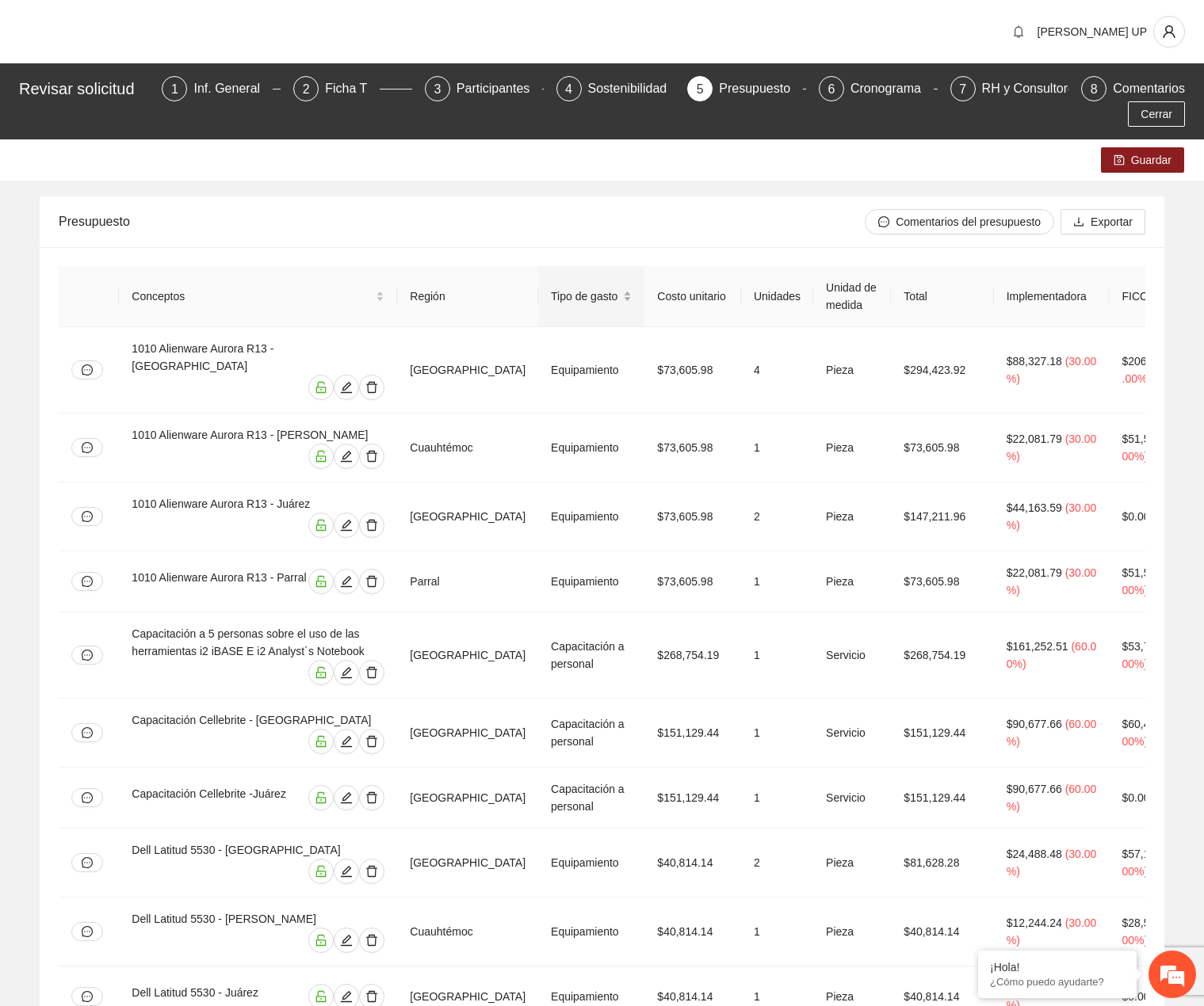
click at [582, 290] on span "Tipo de gasto" at bounding box center [585, 296] width 69 height 17
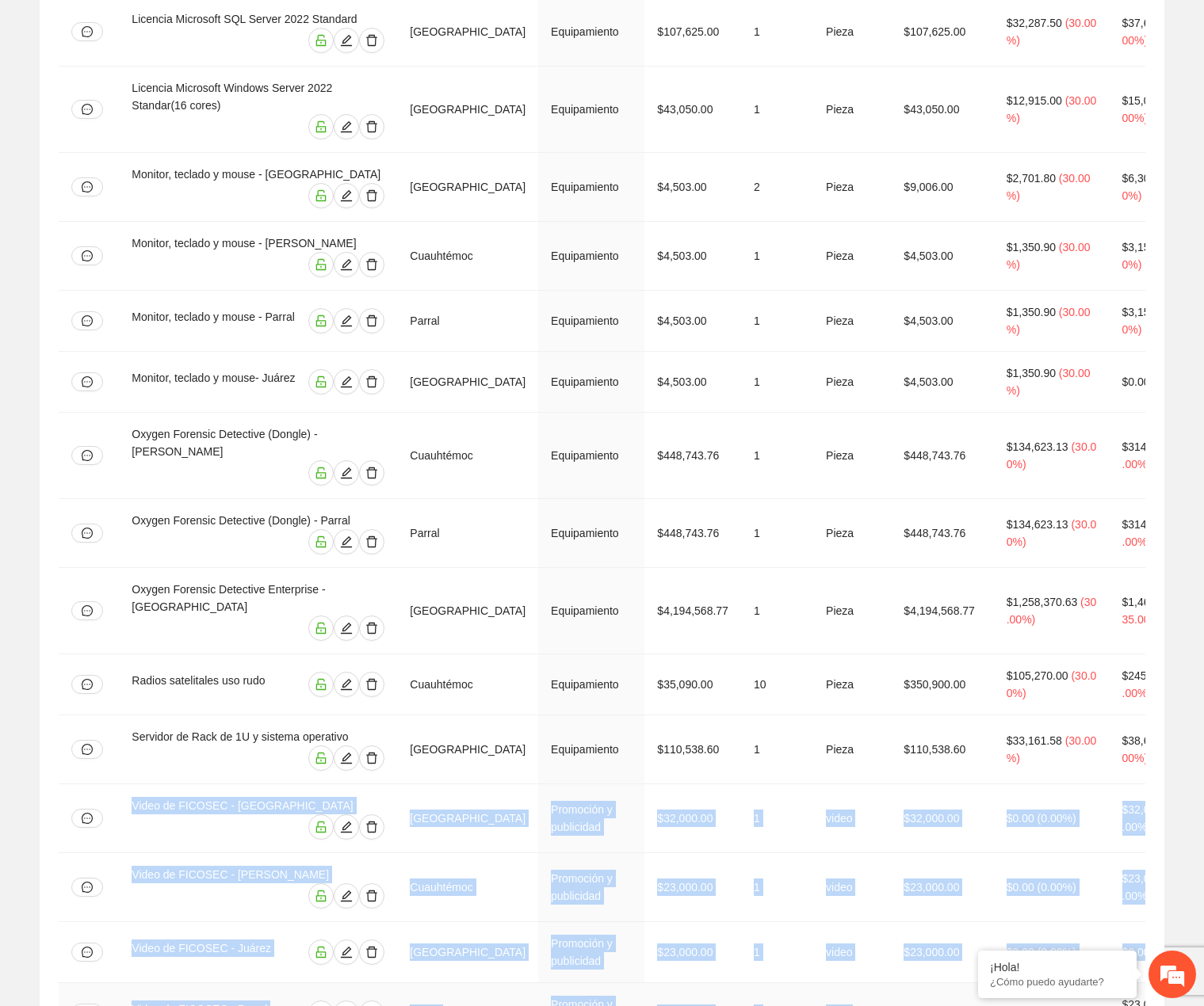
drag, startPoint x: 123, startPoint y: 616, endPoint x: 870, endPoint y: 798, distance: 768.9
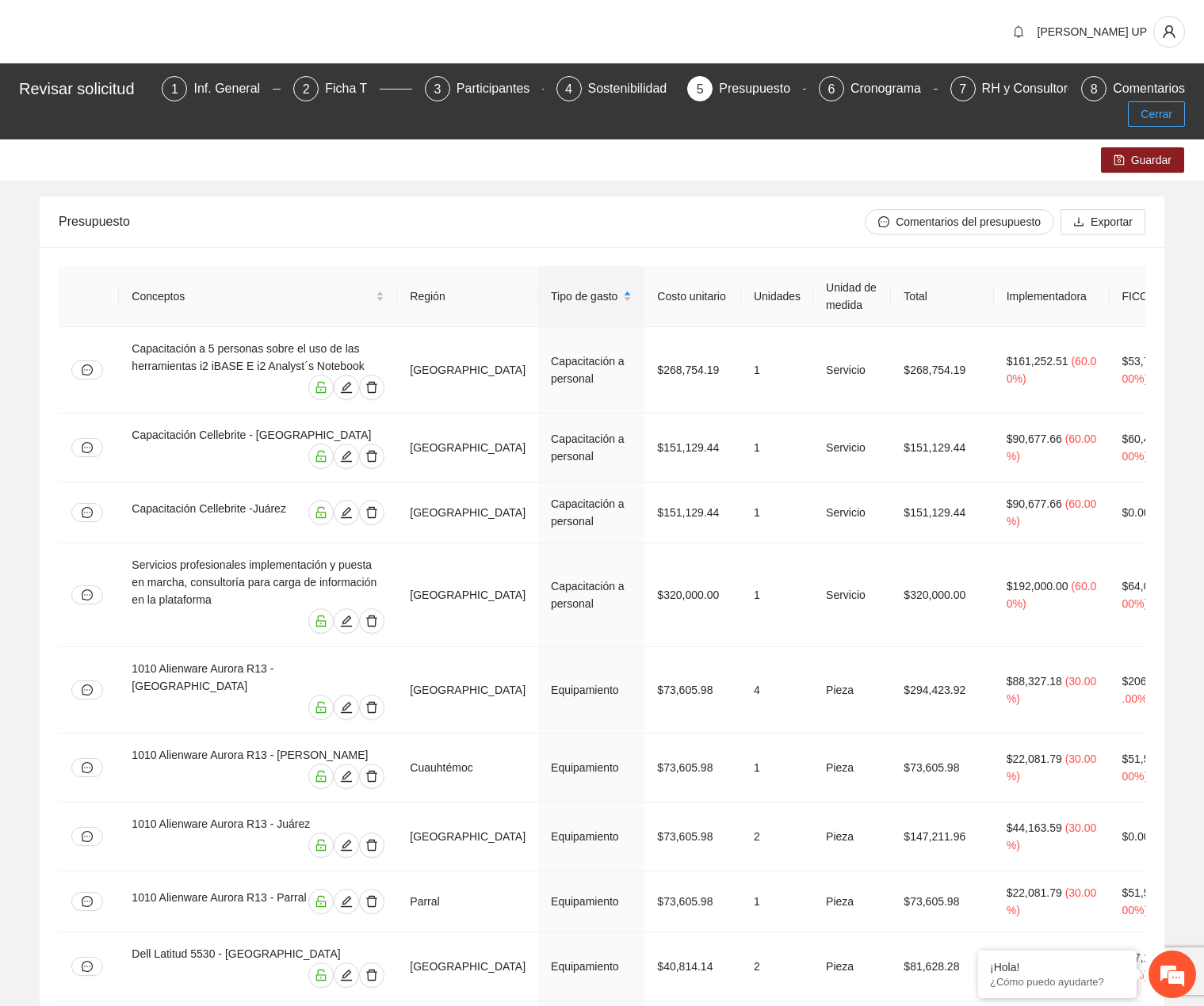
click at [1154, 120] on span "Cerrar" at bounding box center [1156, 114] width 32 height 17
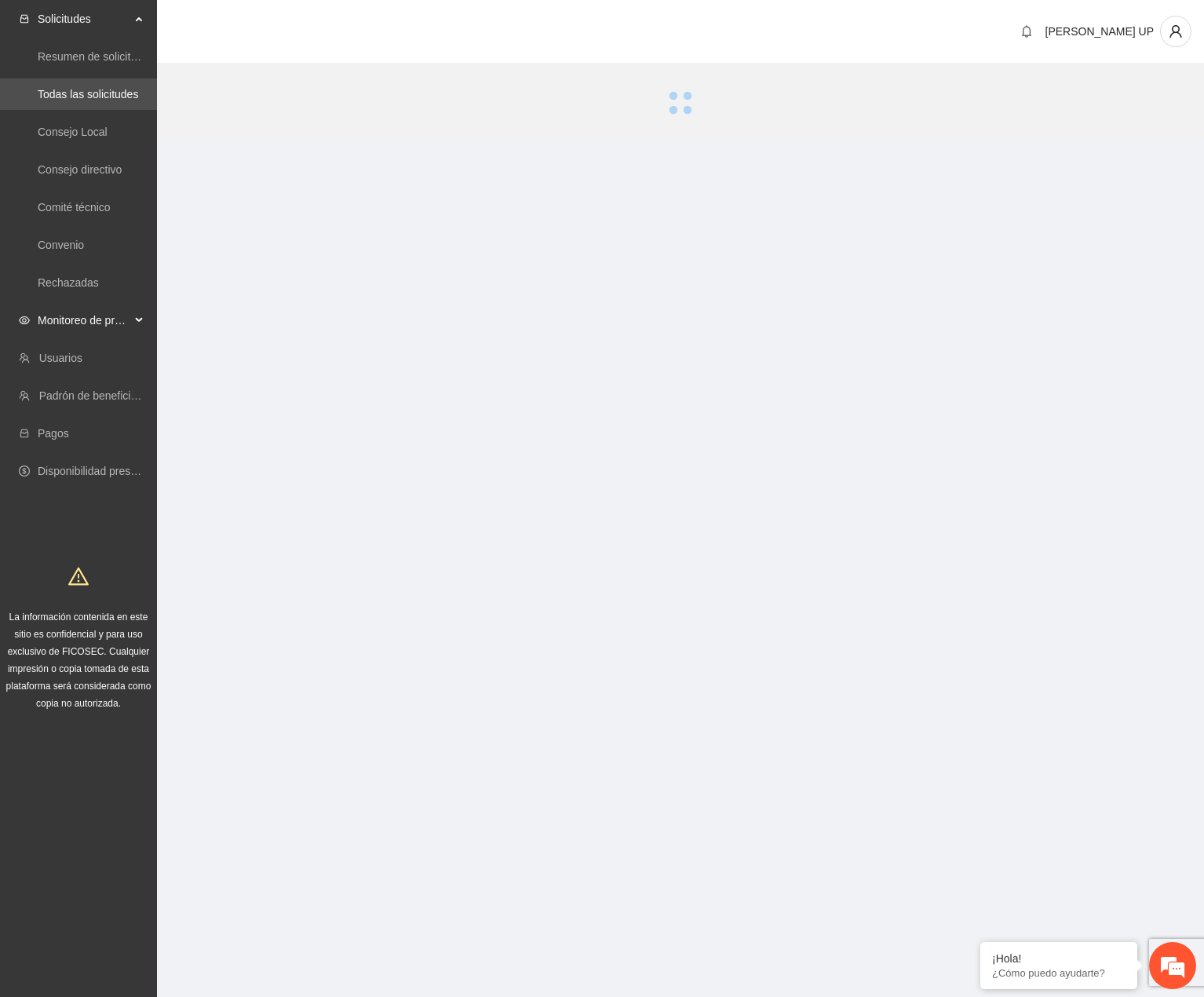
click at [101, 328] on span "Monitoreo de proyectos" at bounding box center [84, 320] width 93 height 31
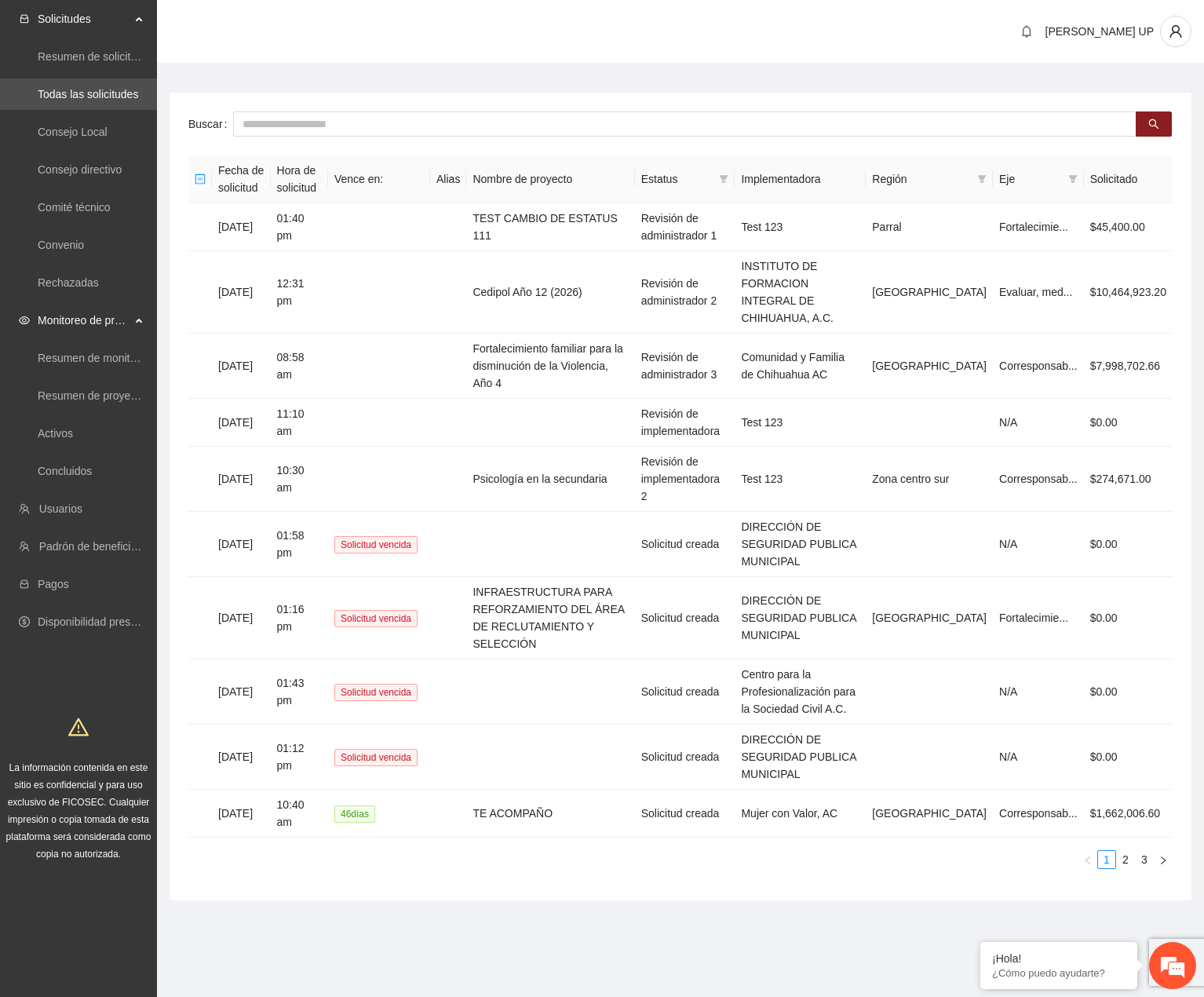
click at [306, 146] on div "Buscar Fecha de solicitud Hora de solicitud Vence en: Alias Nombre de proyecto …" at bounding box center [681, 496] width 1022 height 808
click at [72, 440] on link "Activos" at bounding box center [55, 433] width 35 height 12
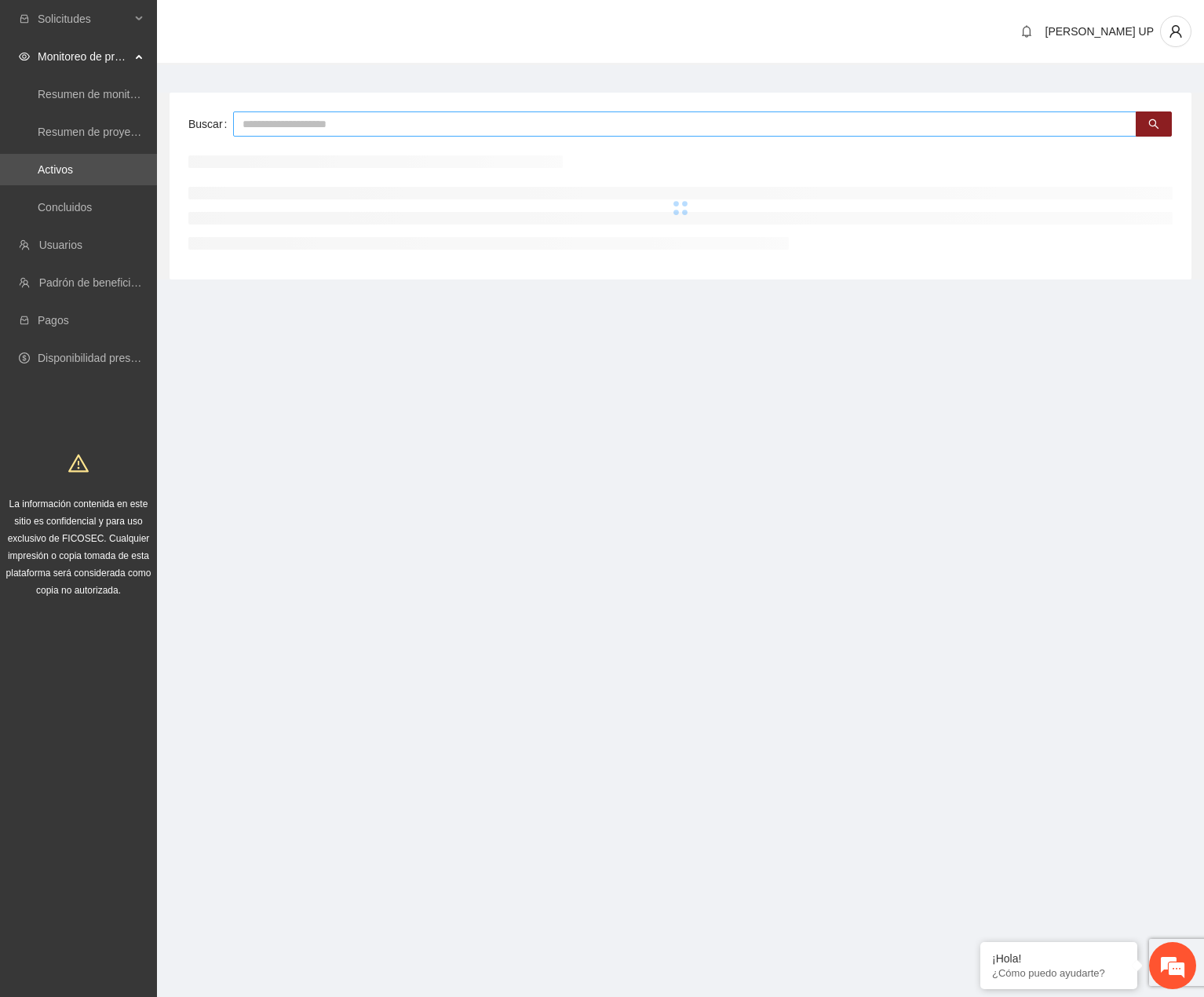
click at [281, 119] on input "text" at bounding box center [685, 123] width 904 height 26
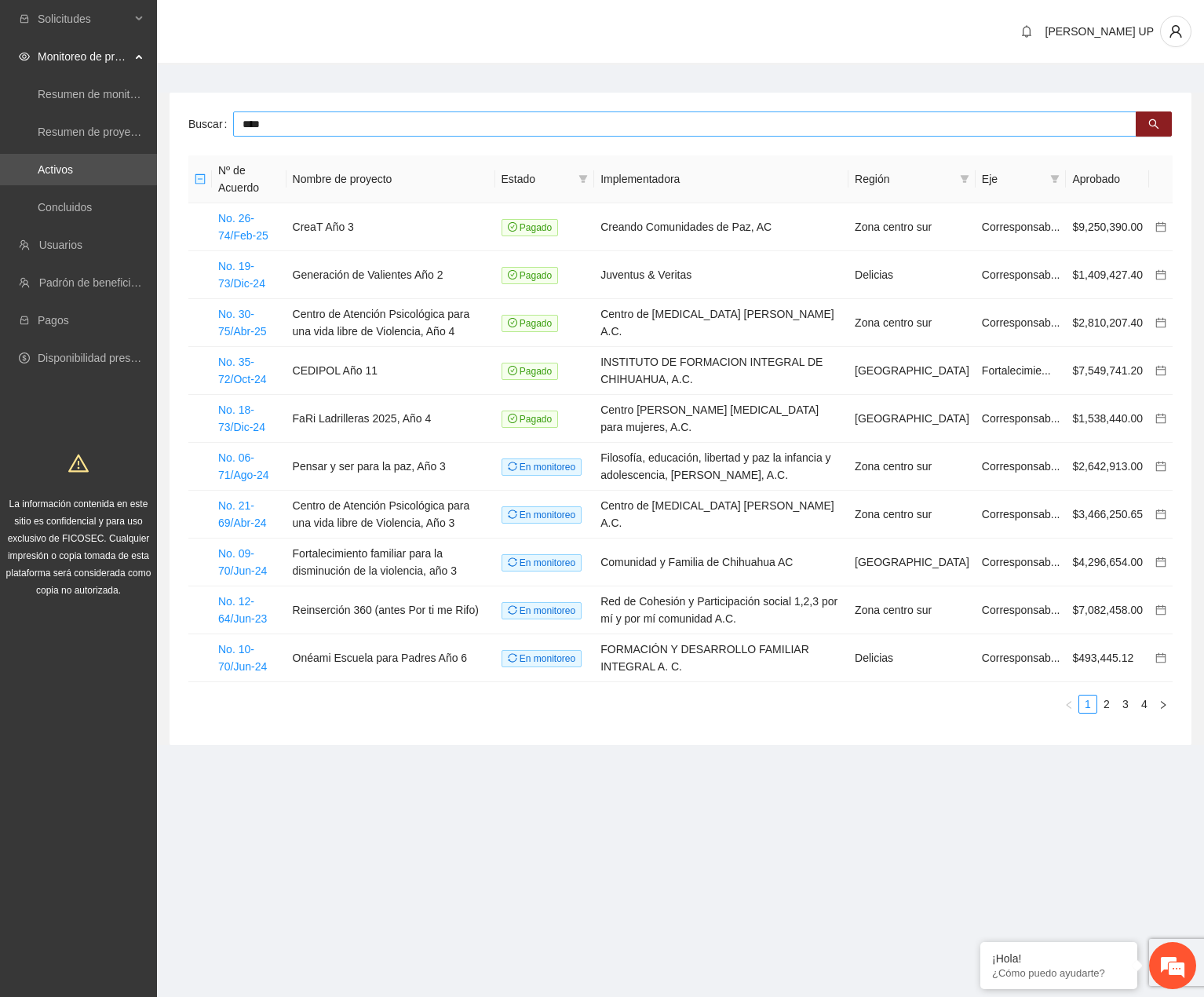
type input "****"
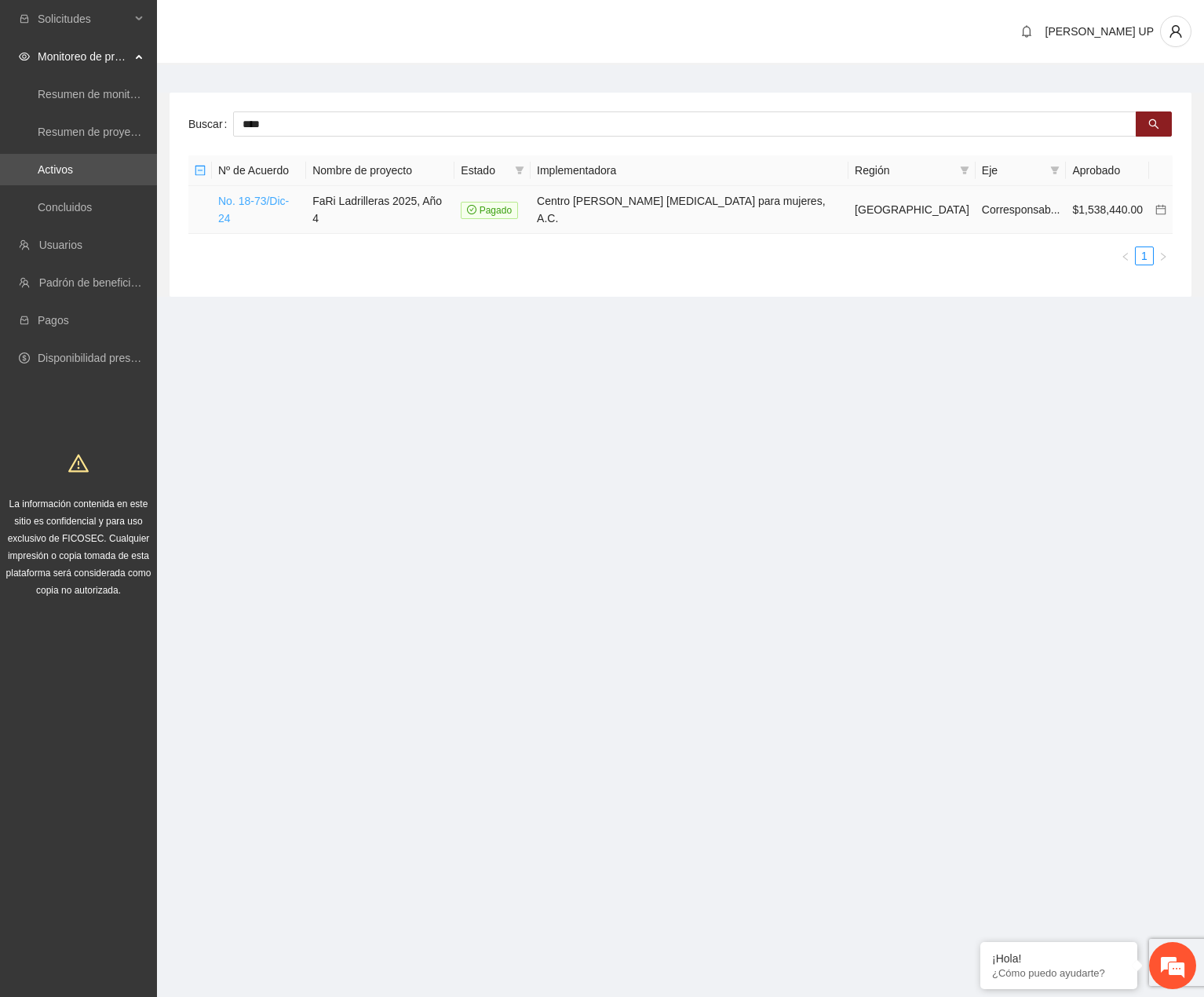
click at [235, 199] on link "No. 18-73/Dic-24" at bounding box center [253, 209] width 71 height 30
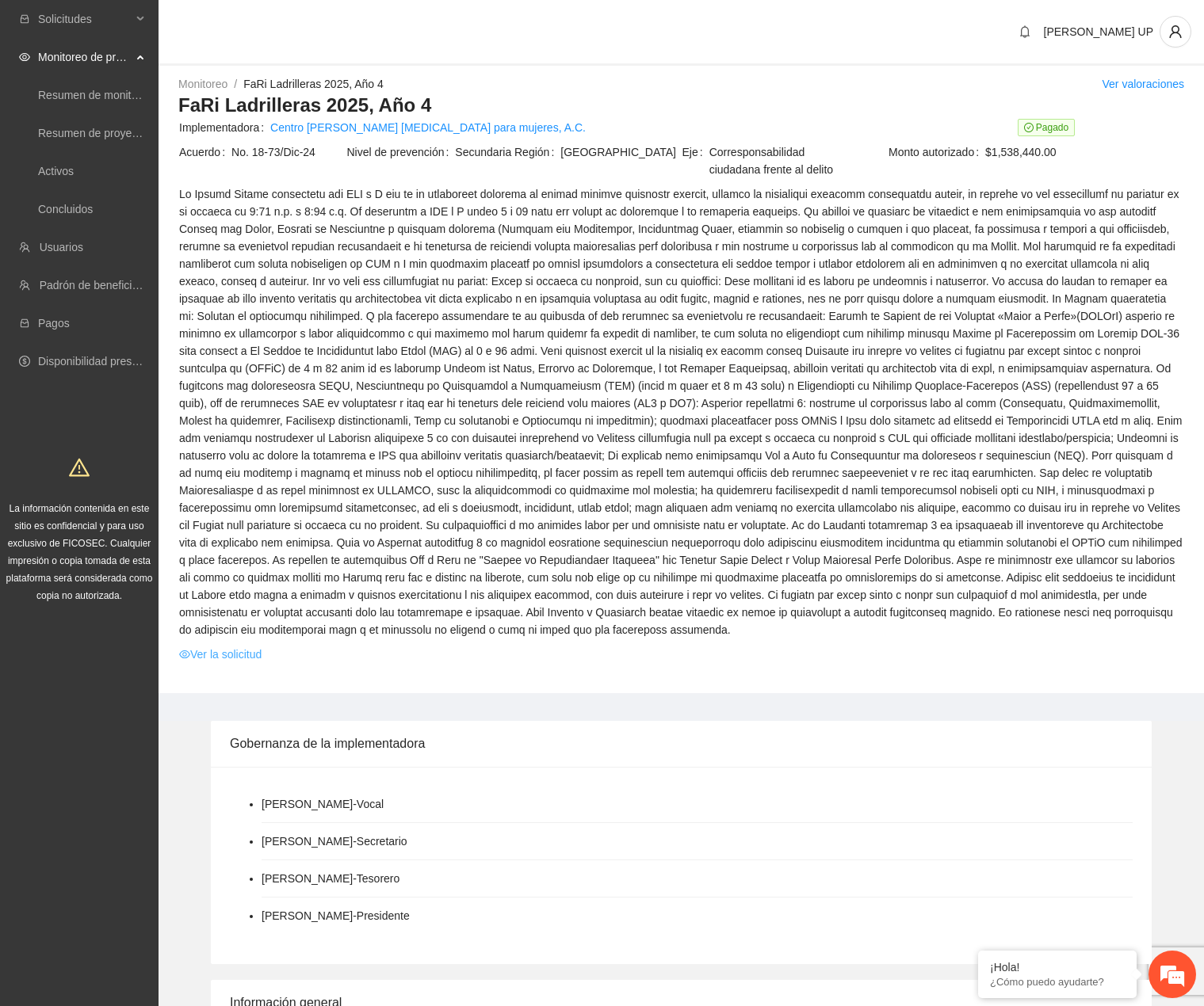
click at [258, 645] on link "Ver la solicitud" at bounding box center [220, 654] width 82 height 17
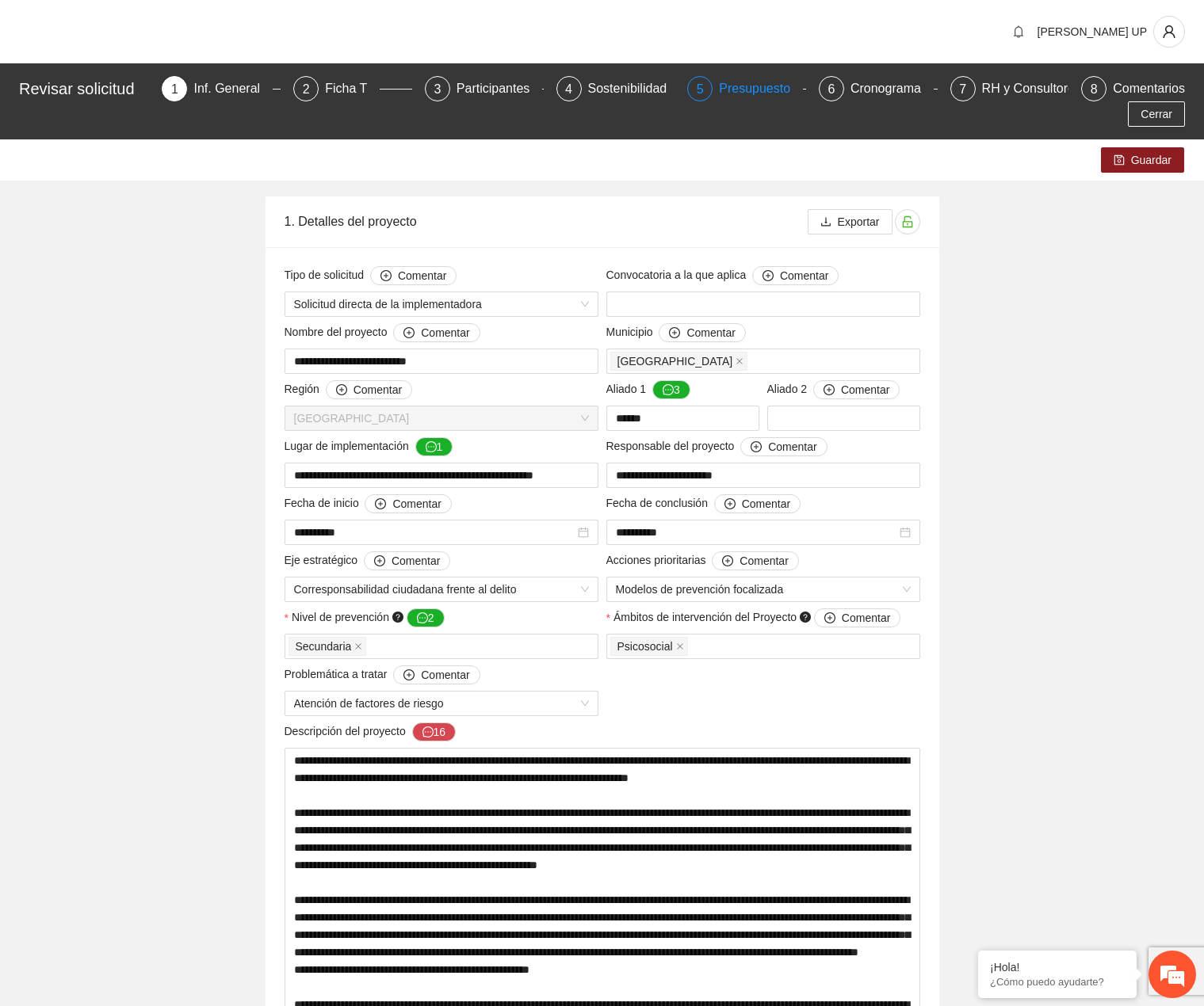
click at [712, 83] on div "5" at bounding box center [700, 89] width 26 height 26
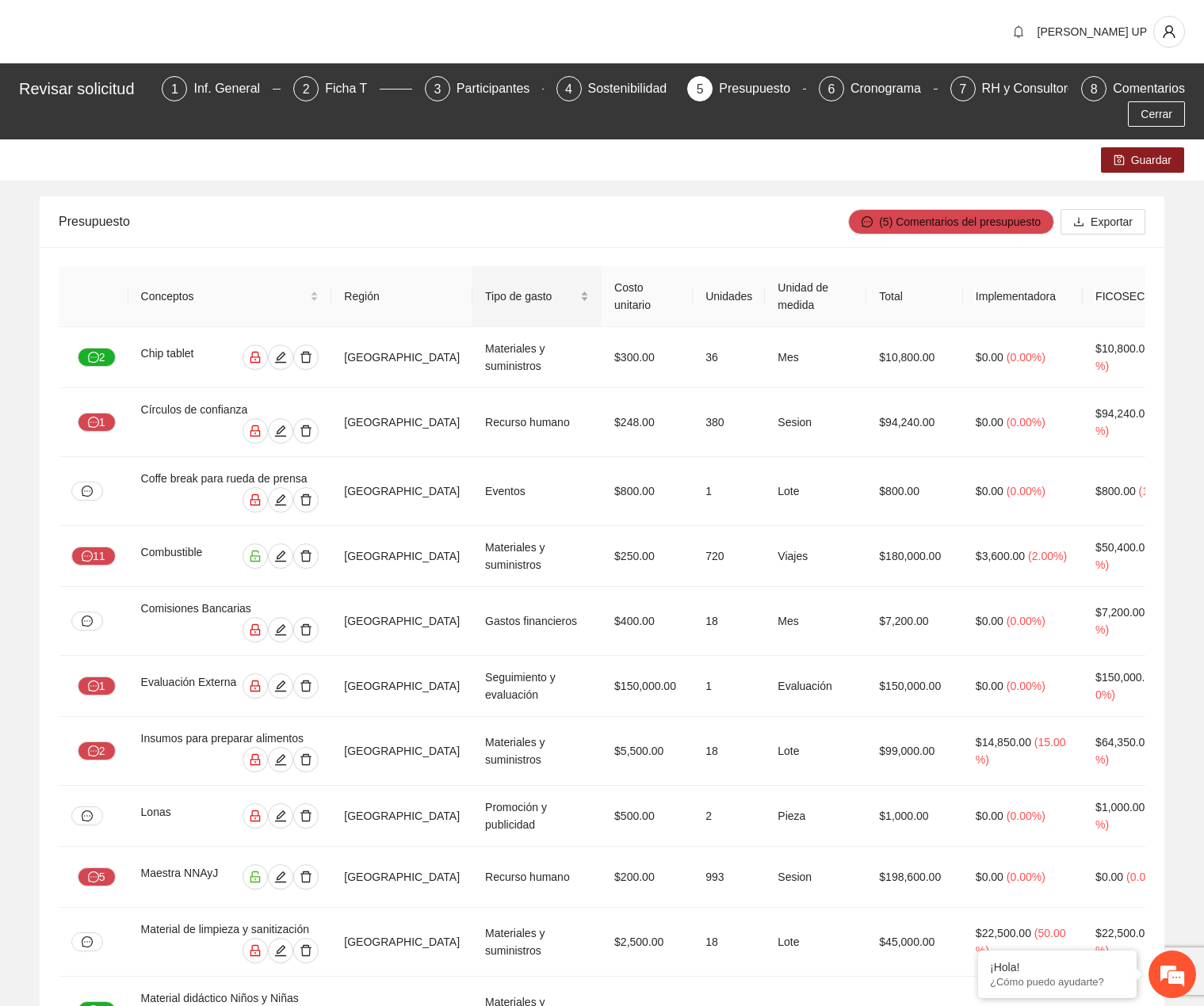
click at [486, 305] on div "Tipo de gasto" at bounding box center [537, 296] width 104 height 17
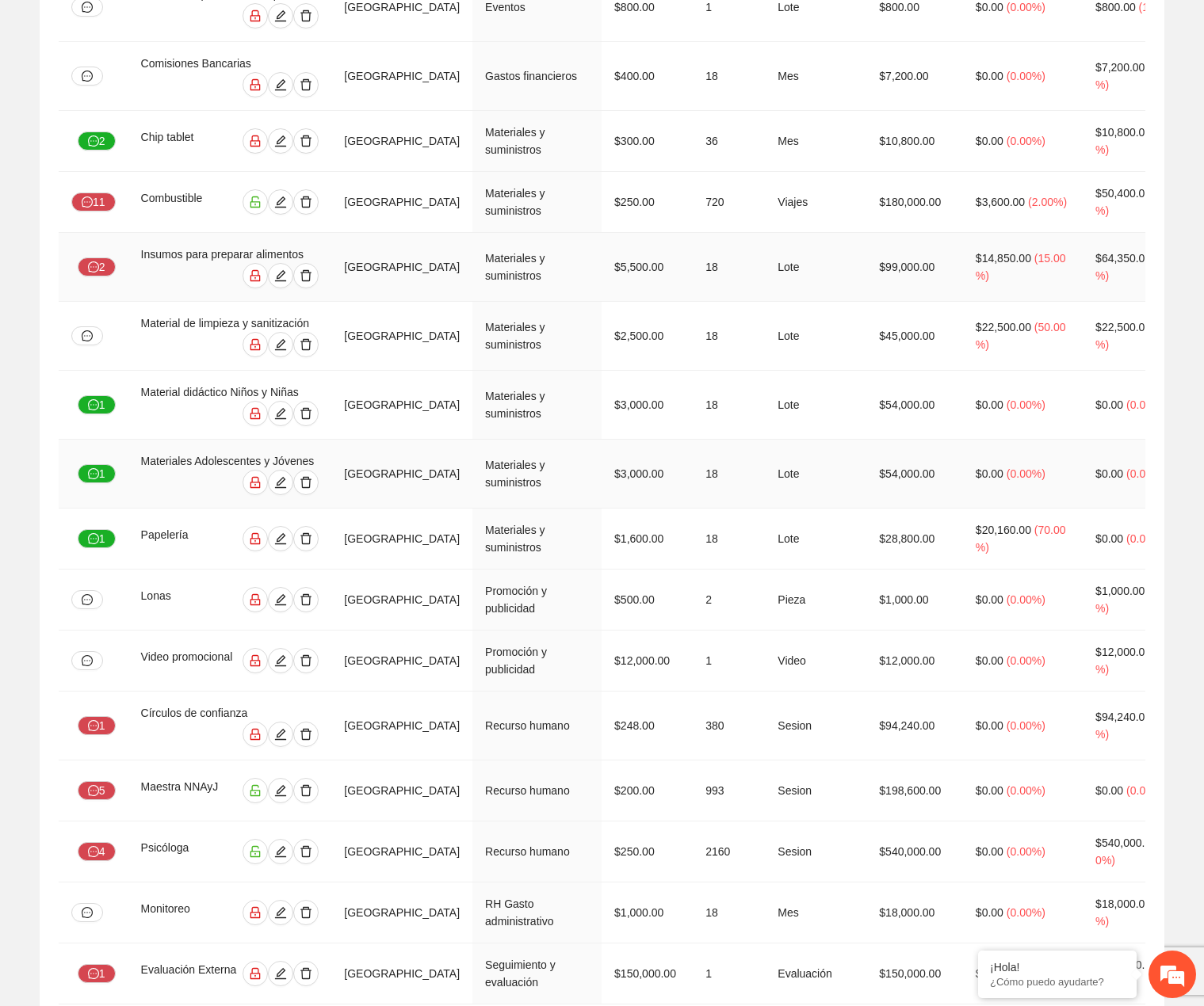
scroll to position [626, 0]
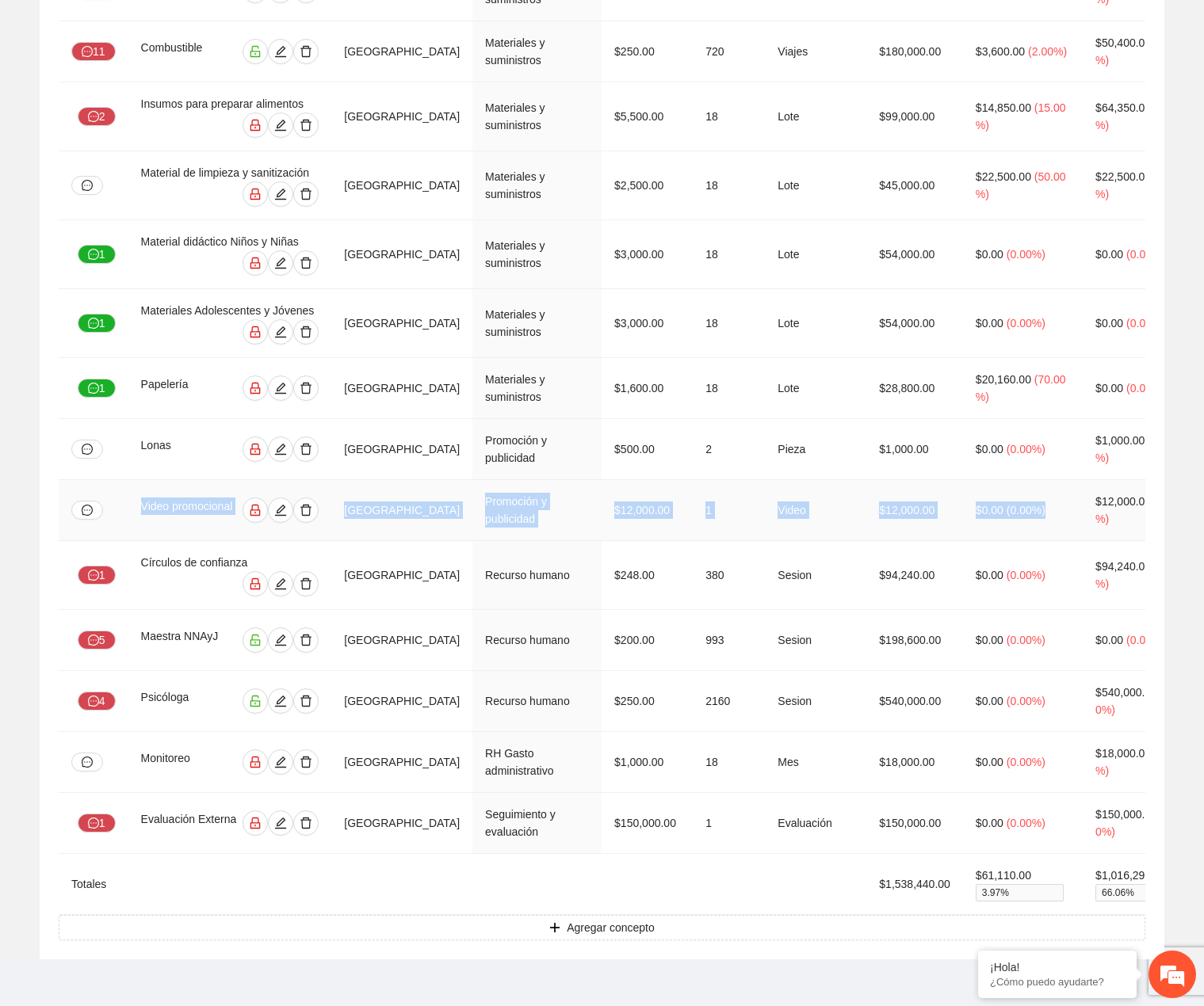
drag, startPoint x: 140, startPoint y: 495, endPoint x: 1057, endPoint y: 493, distance: 917.0
click at [1057, 493] on tr "Video promocional Chihuahua Promoción y publicidad $12,000.00 1 Video $12,000.0…" at bounding box center [693, 510] width 1268 height 61
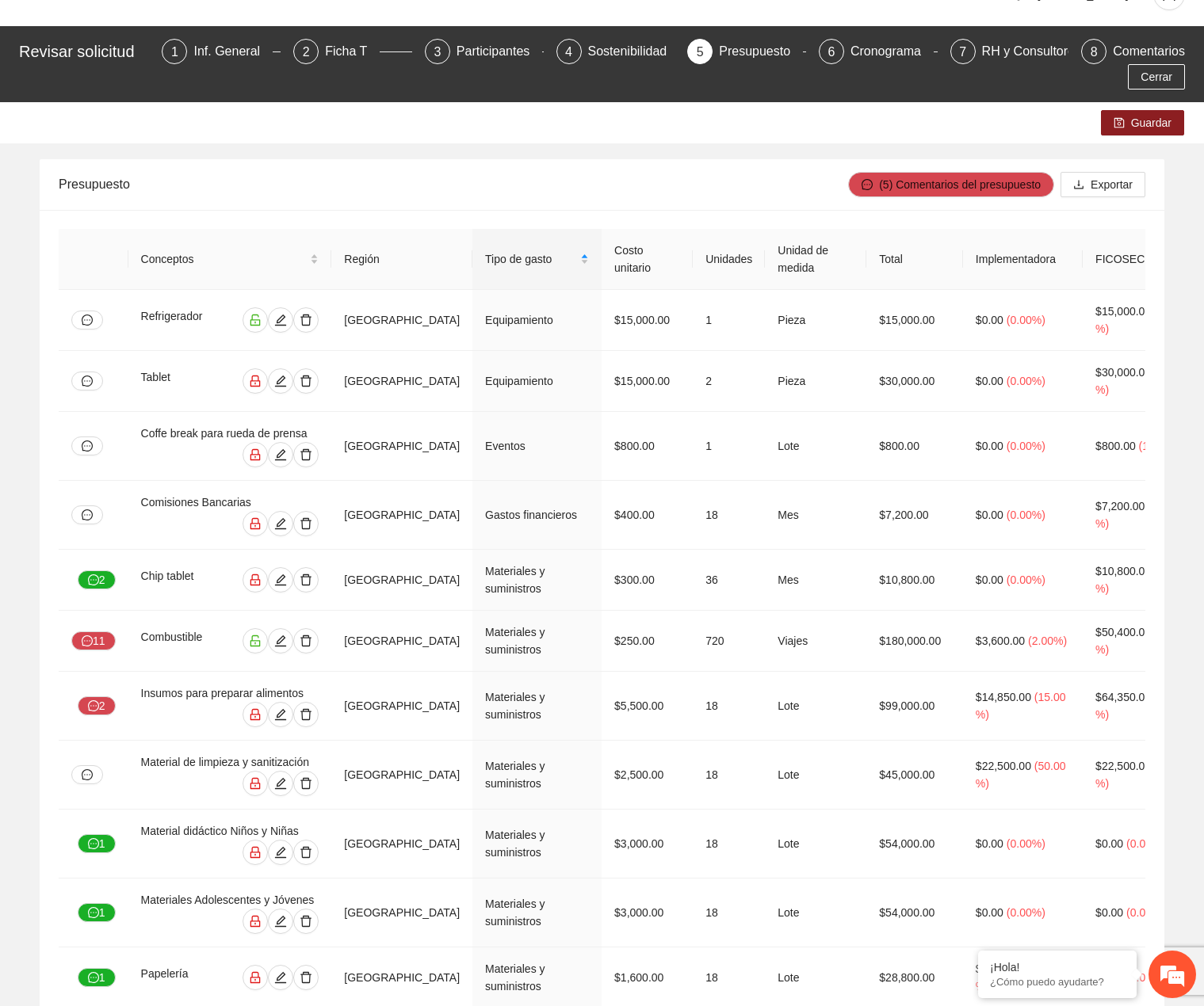
scroll to position [0, 0]
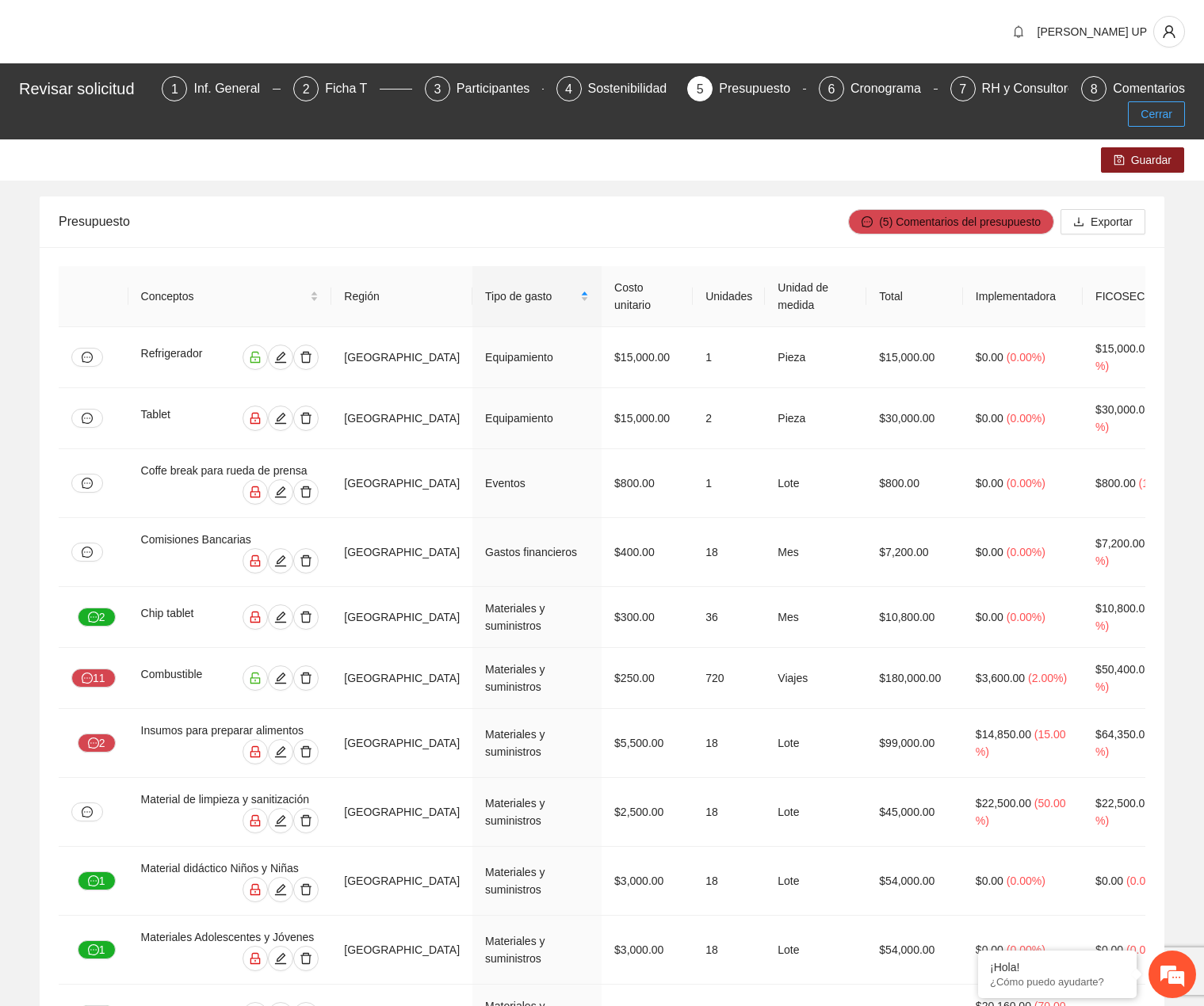
click at [1130, 109] on button "Cerrar" at bounding box center [1156, 114] width 57 height 26
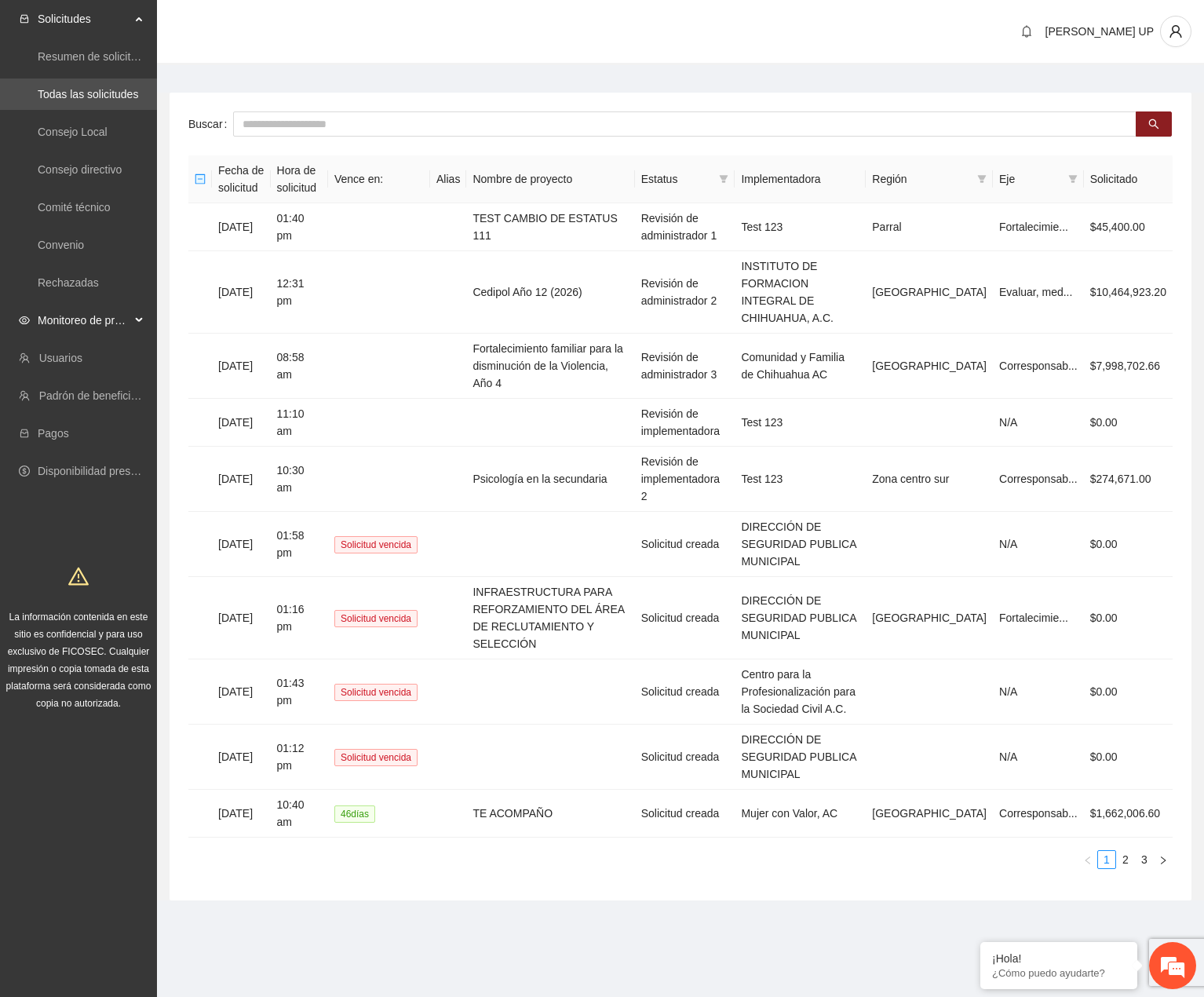
click at [115, 327] on span "Monitoreo de proyectos" at bounding box center [84, 320] width 93 height 31
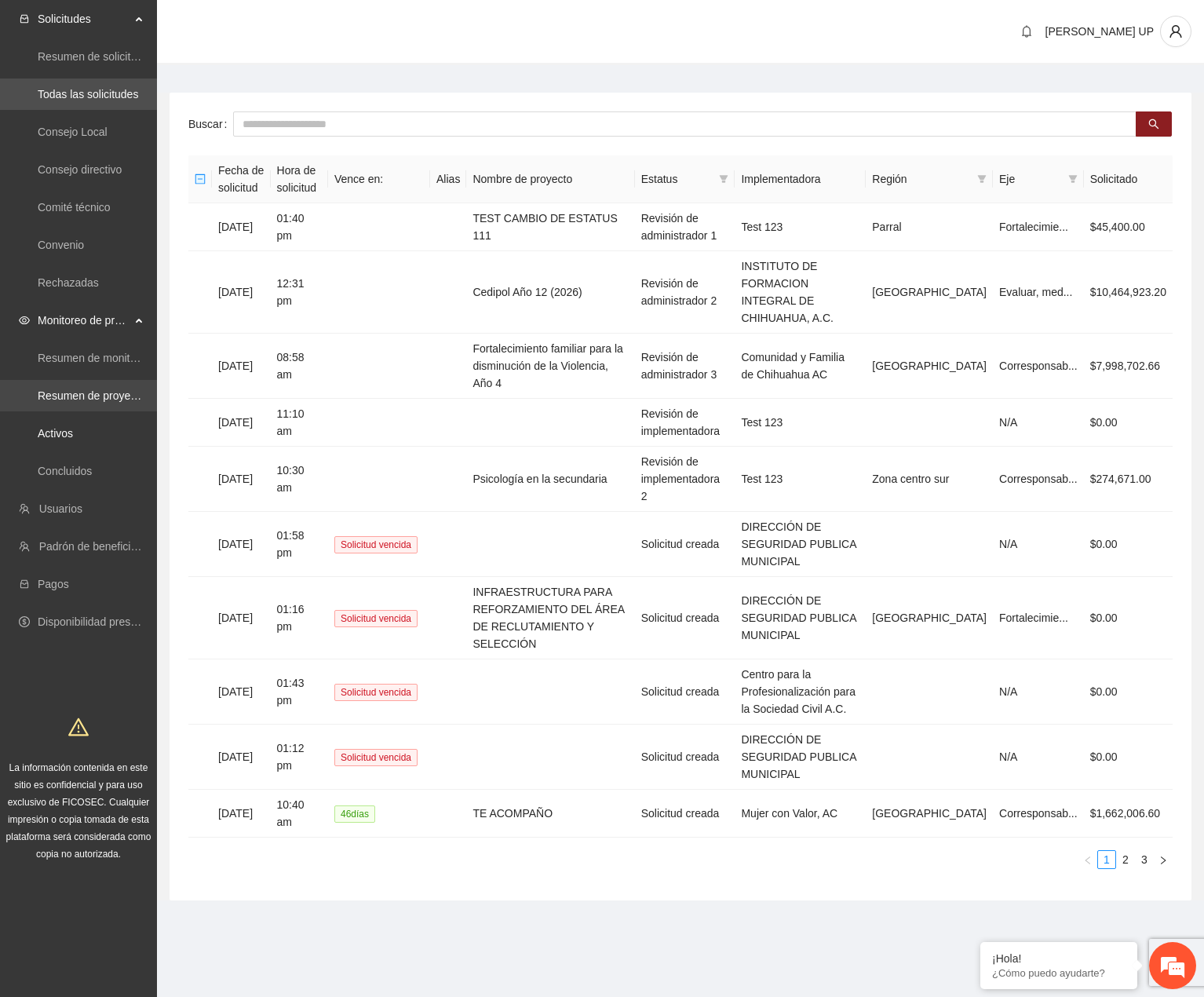
drag, startPoint x: 94, startPoint y: 426, endPoint x: 123, endPoint y: 397, distance: 41.0
click at [73, 427] on link "Activos" at bounding box center [55, 433] width 35 height 12
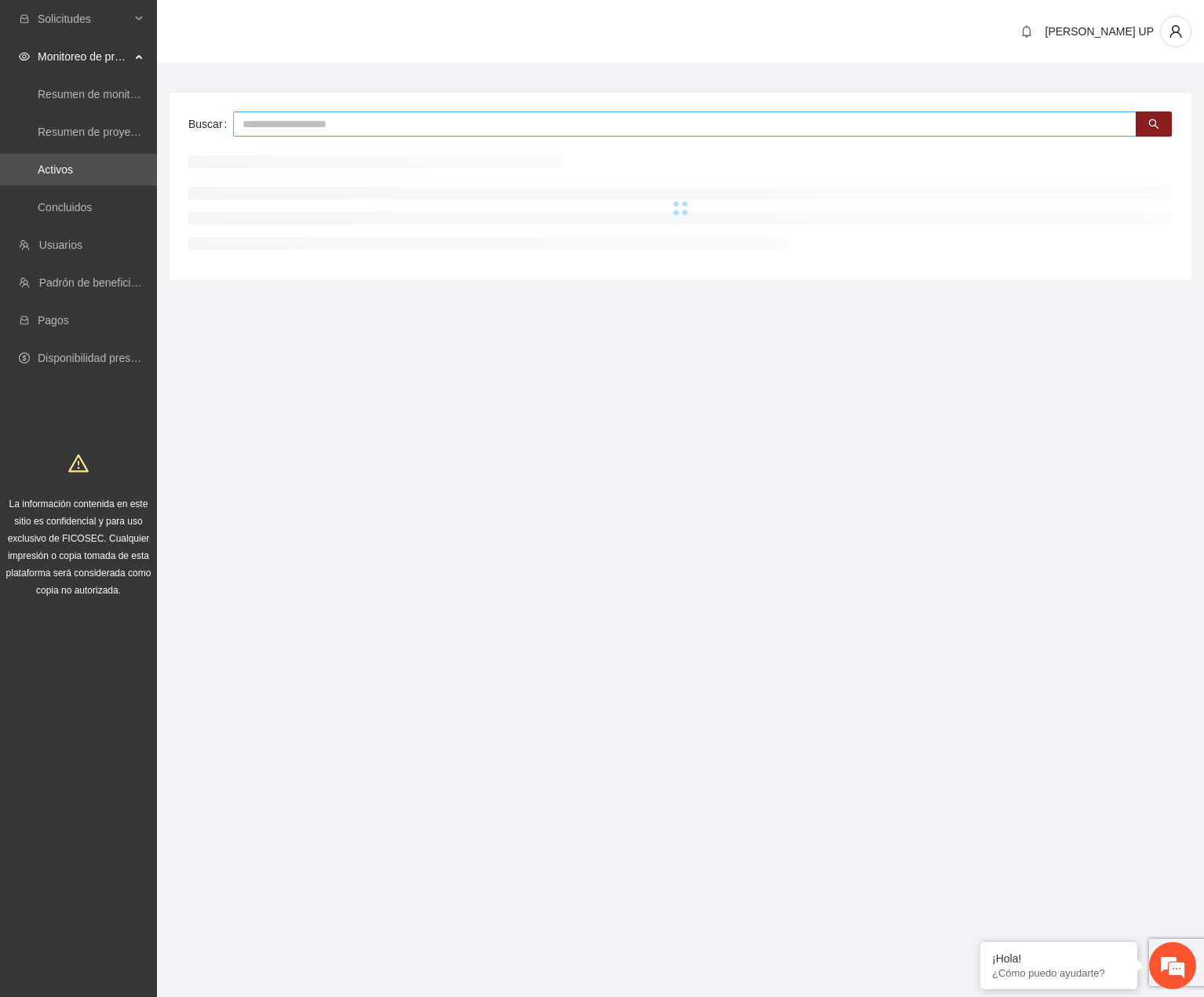
click at [300, 128] on input "text" at bounding box center [685, 123] width 904 height 26
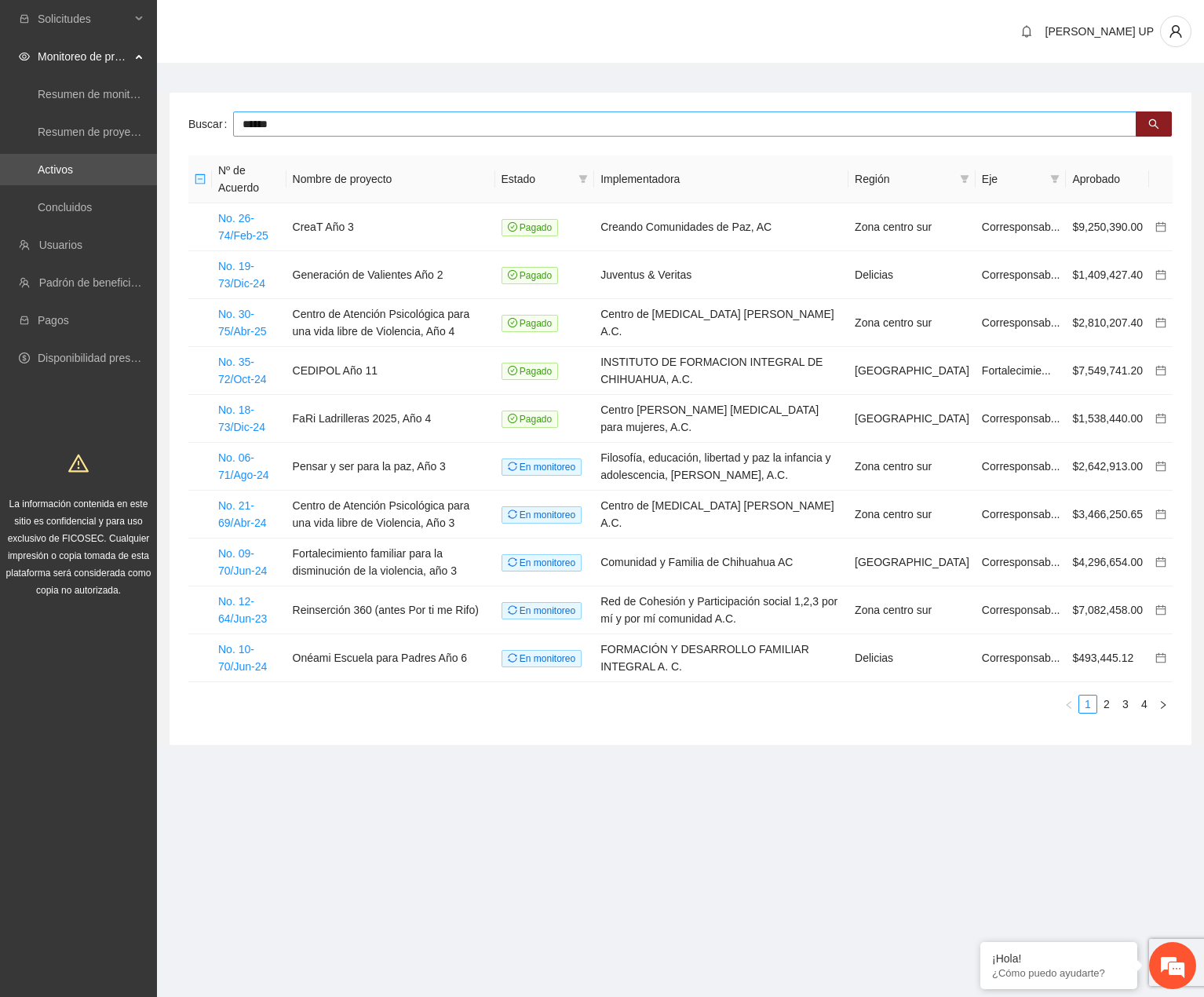
type input "******"
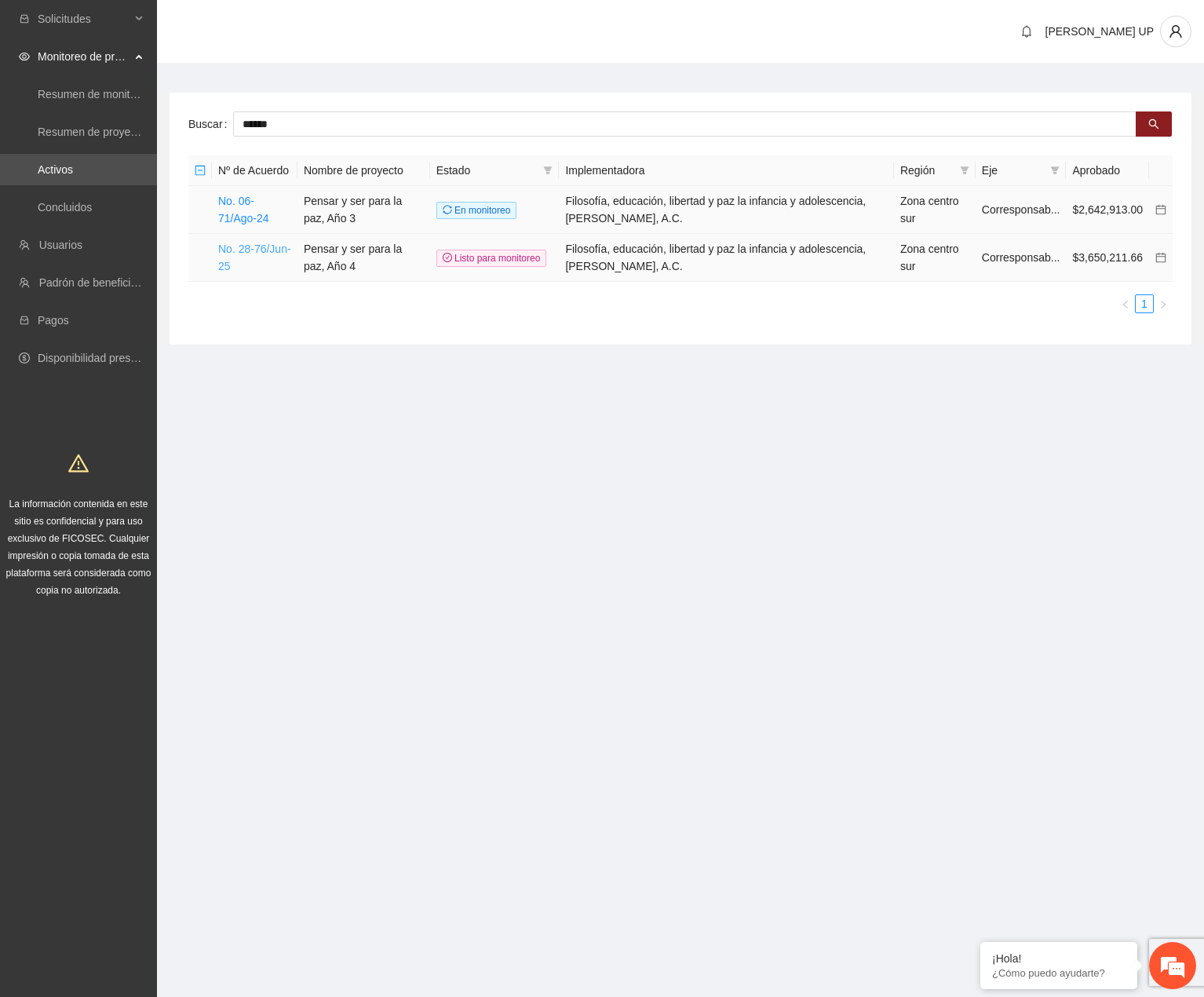
click at [253, 246] on link "No. 28-76/Jun-25" at bounding box center [254, 258] width 73 height 30
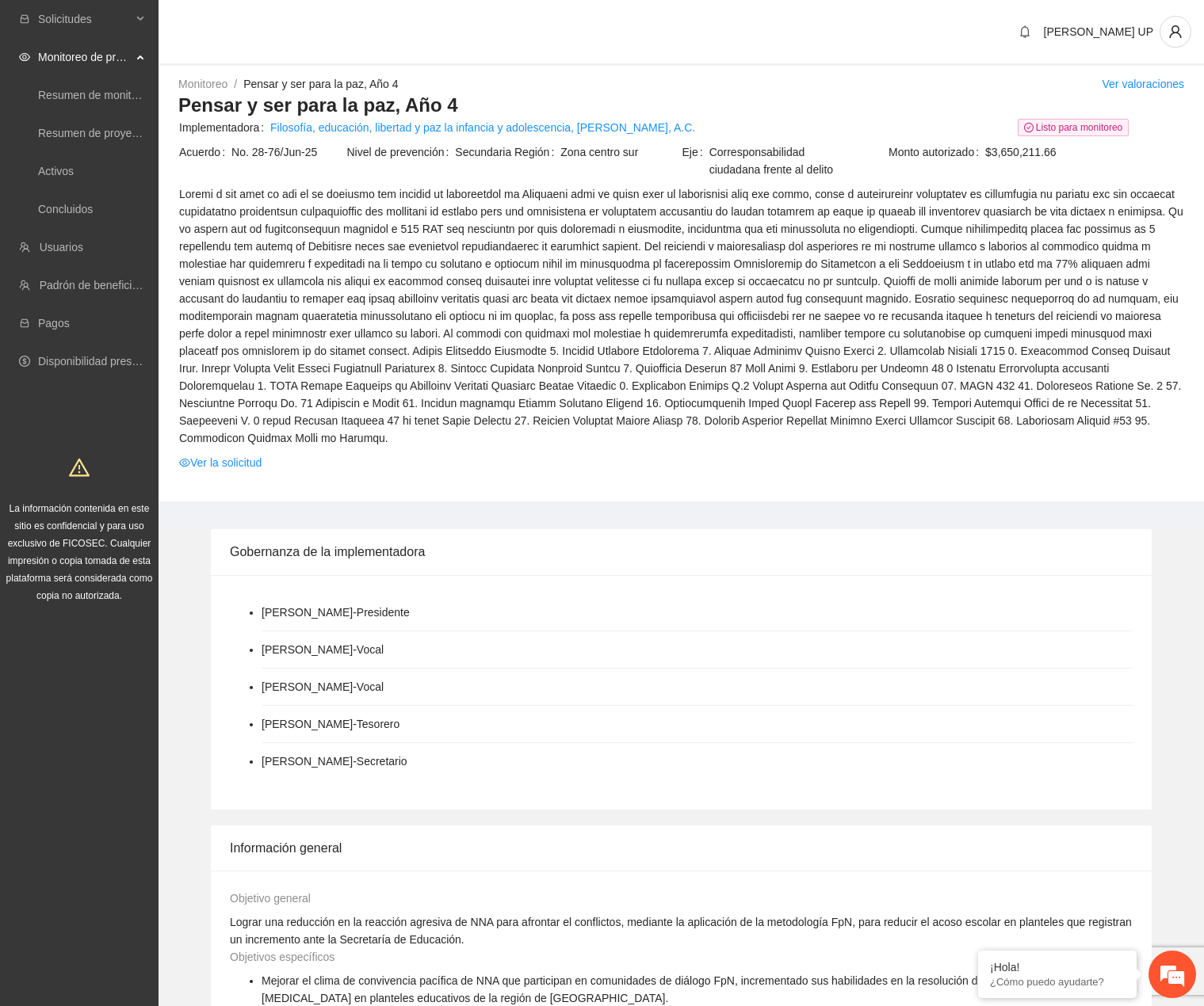
click at [234, 432] on td at bounding box center [681, 318] width 1005 height 268
click at [234, 454] on link "Ver la solicitud" at bounding box center [220, 462] width 82 height 17
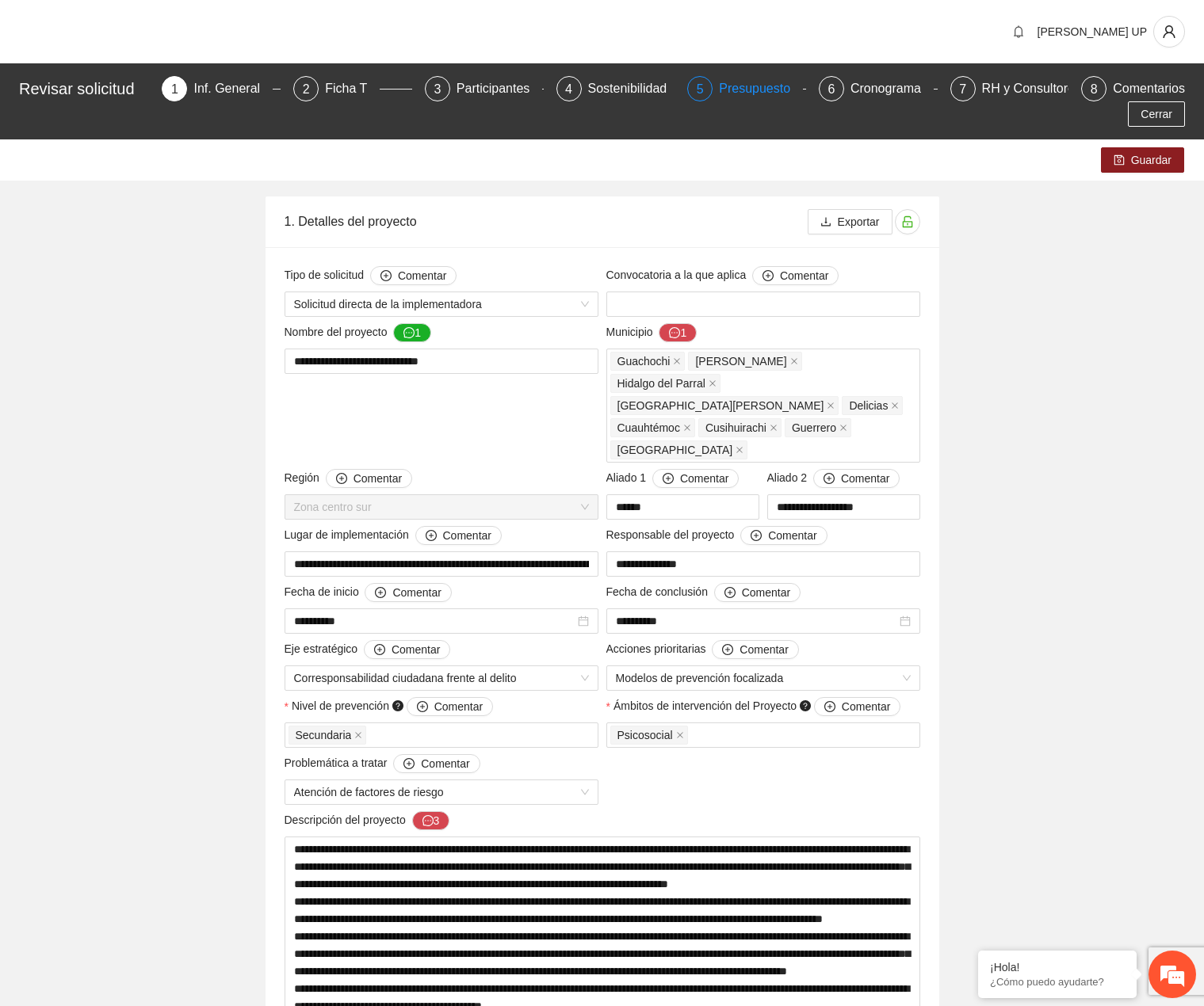
click at [698, 92] on div "5" at bounding box center [700, 89] width 26 height 26
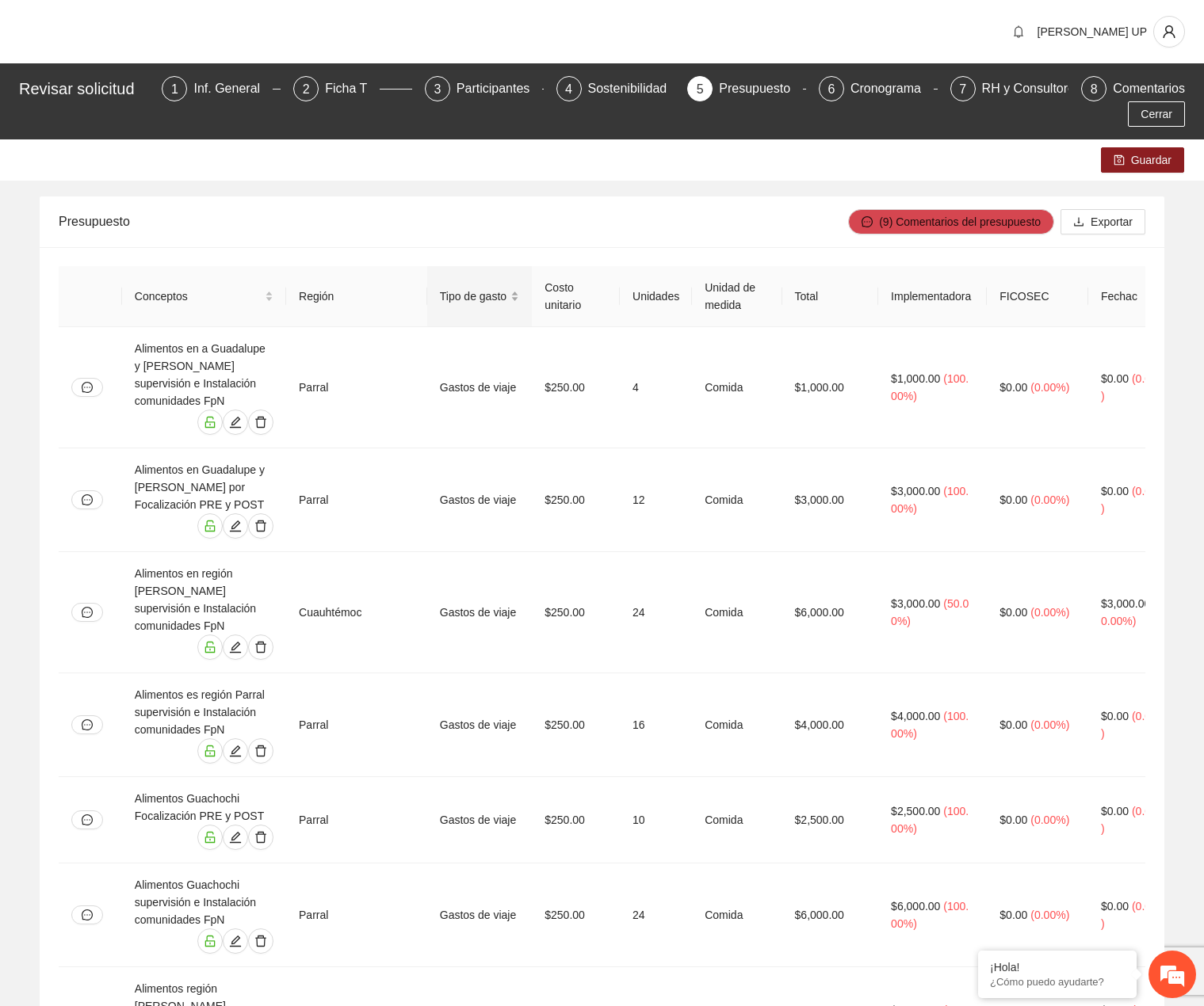
click at [485, 294] on span "Tipo de gasto" at bounding box center [474, 296] width 68 height 17
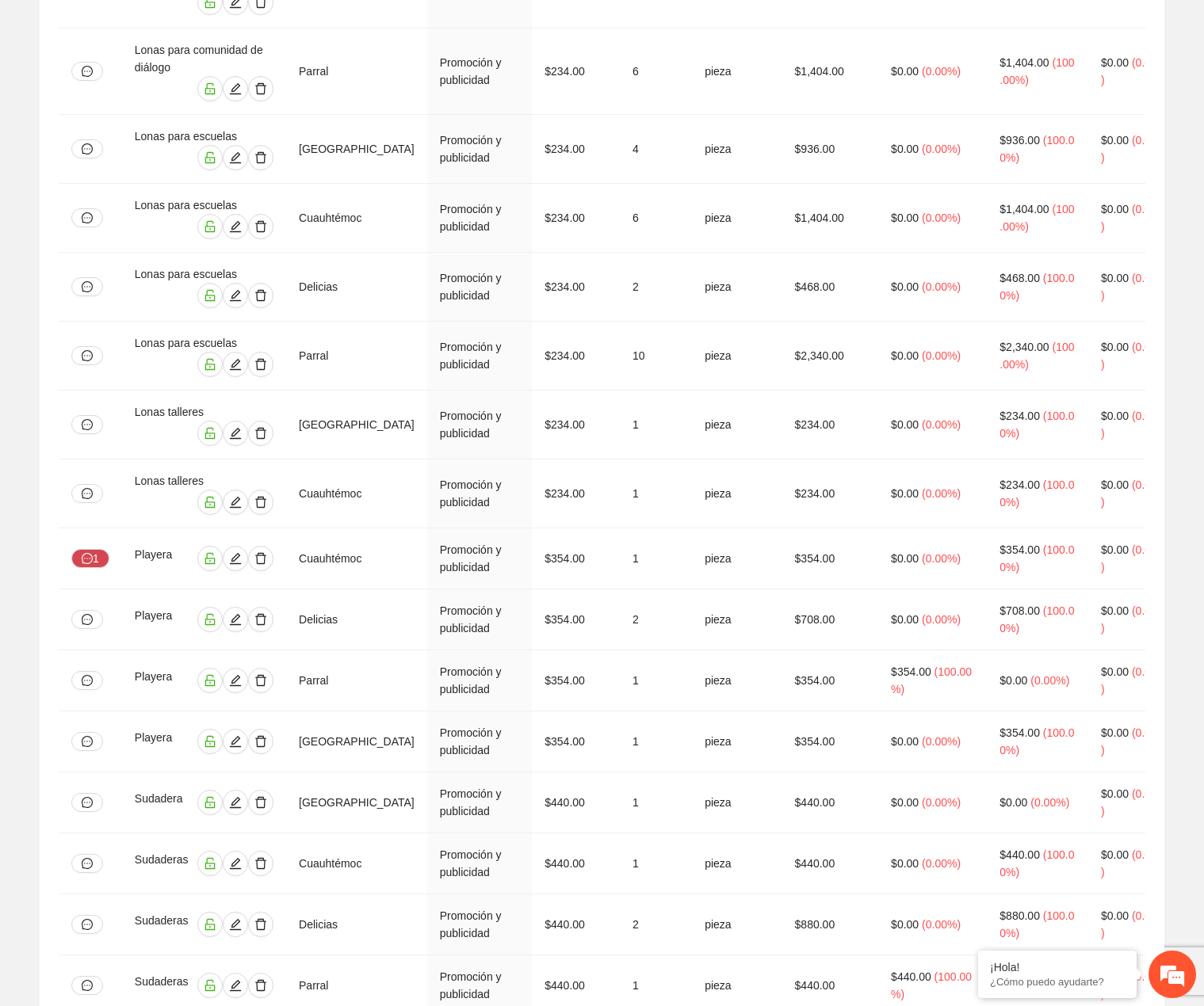
scroll to position [5671, 0]
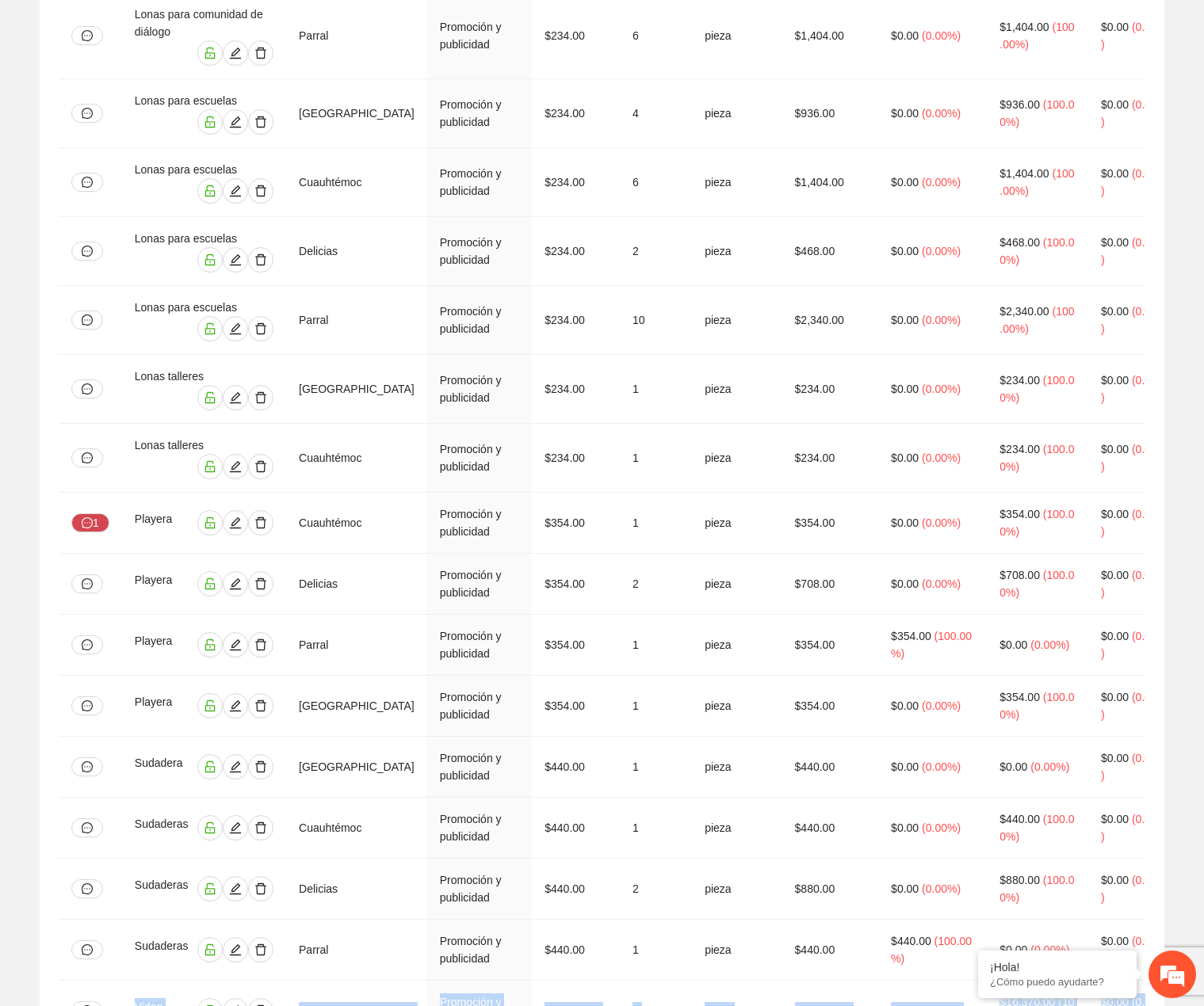
drag, startPoint x: 135, startPoint y: 249, endPoint x: 752, endPoint y: 452, distance: 649.5
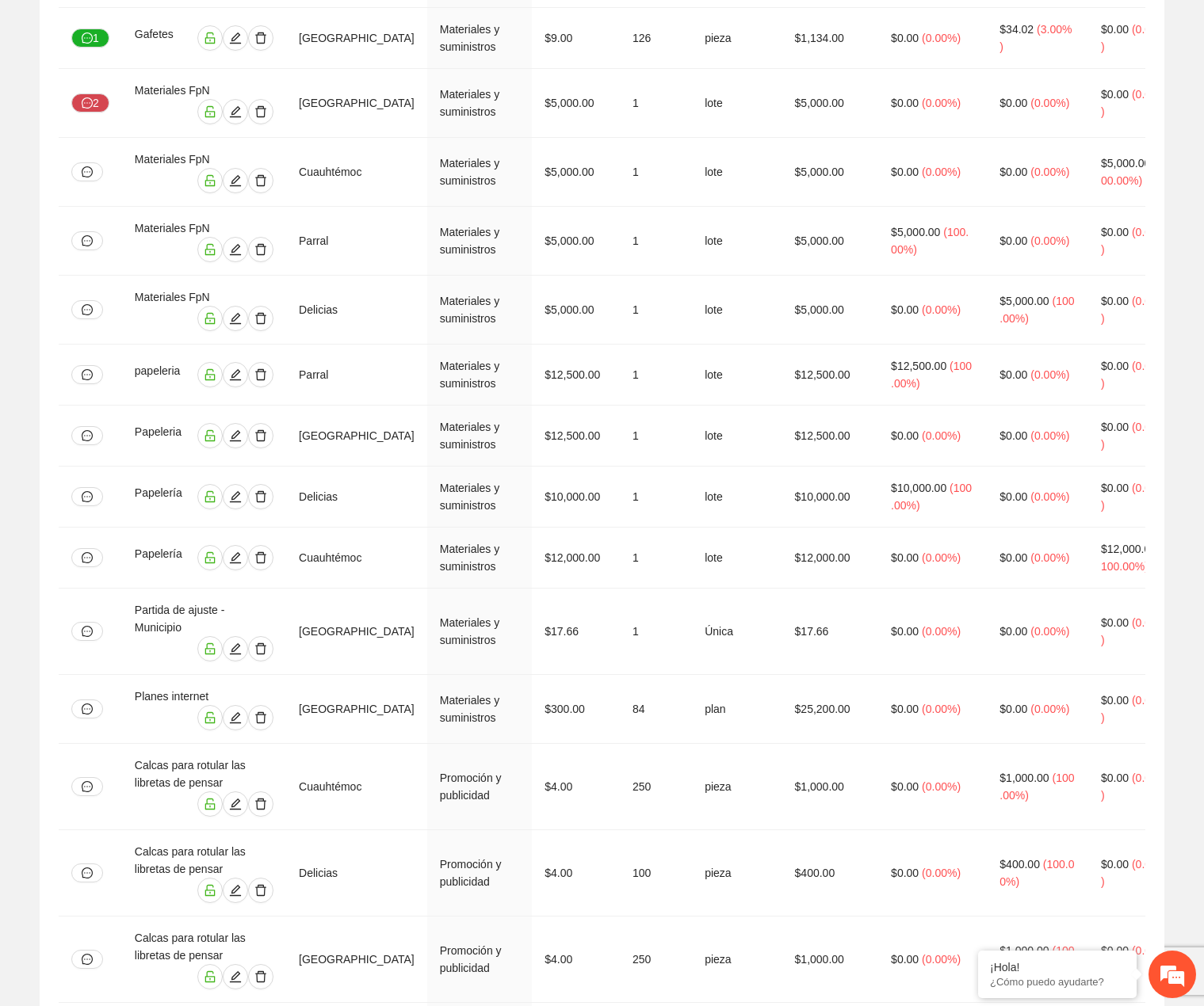
scroll to position [0, 0]
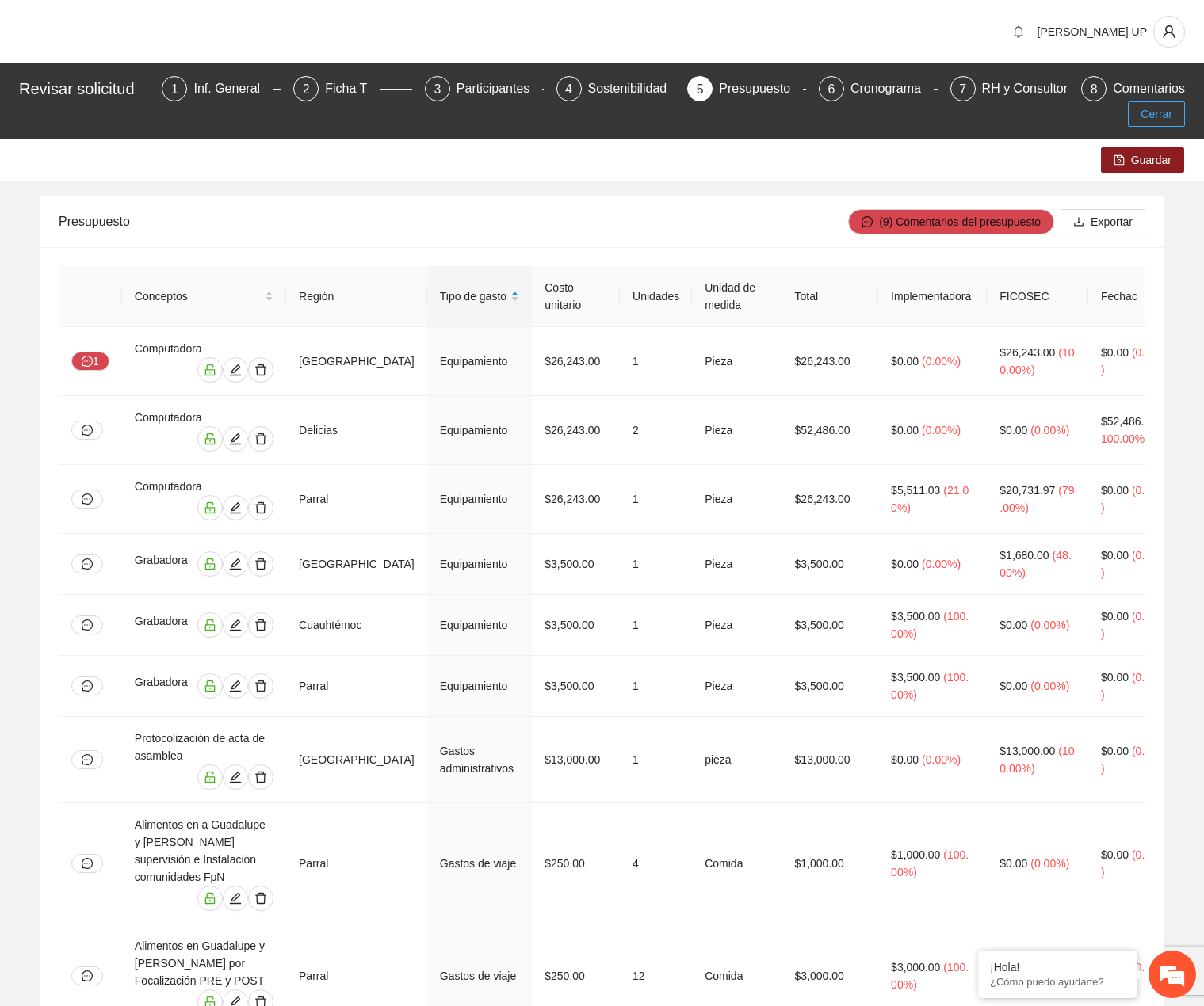
click at [1157, 106] on span "Cerrar" at bounding box center [1156, 114] width 32 height 17
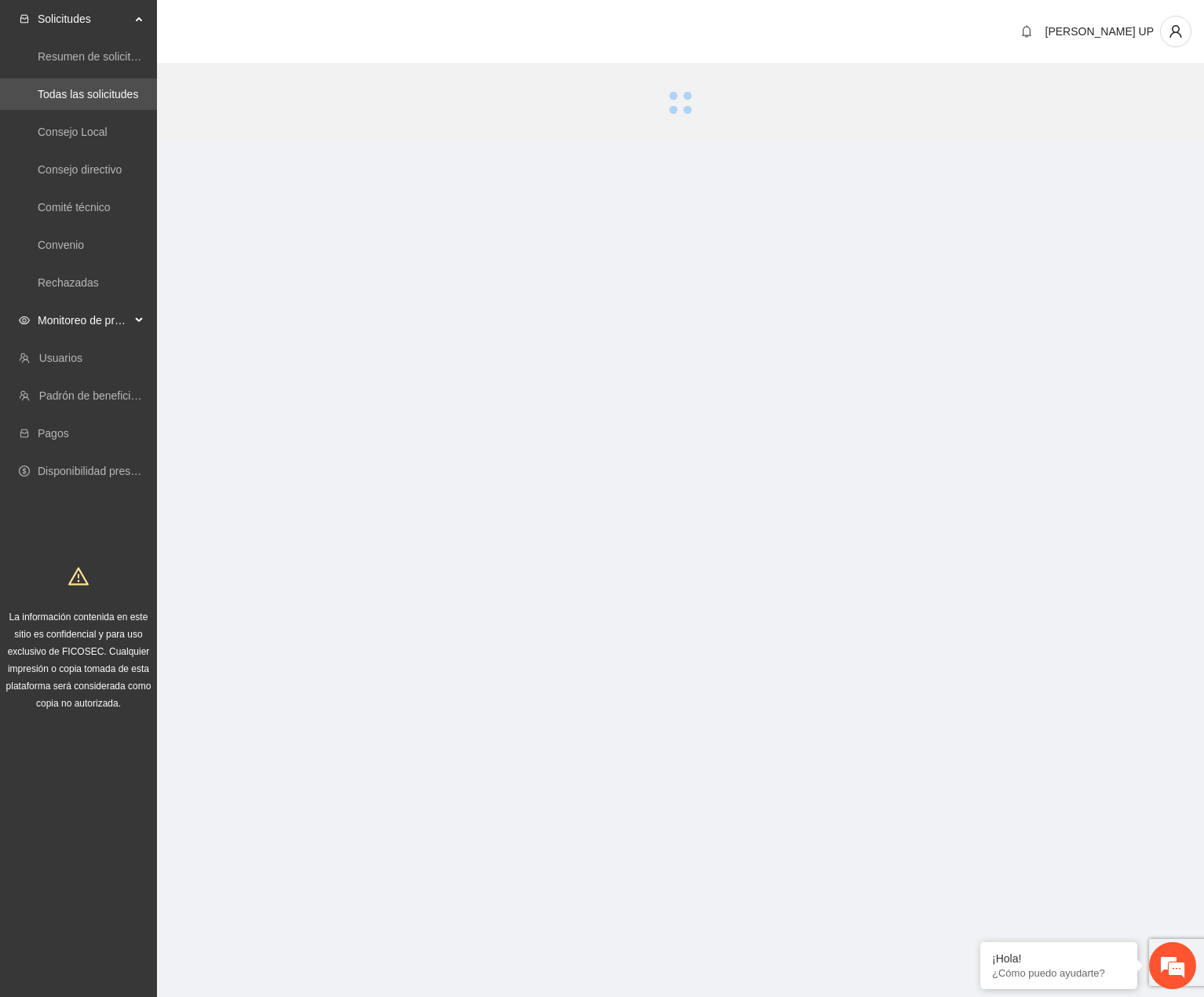
click at [75, 318] on span "Monitoreo de proyectos" at bounding box center [84, 320] width 93 height 31
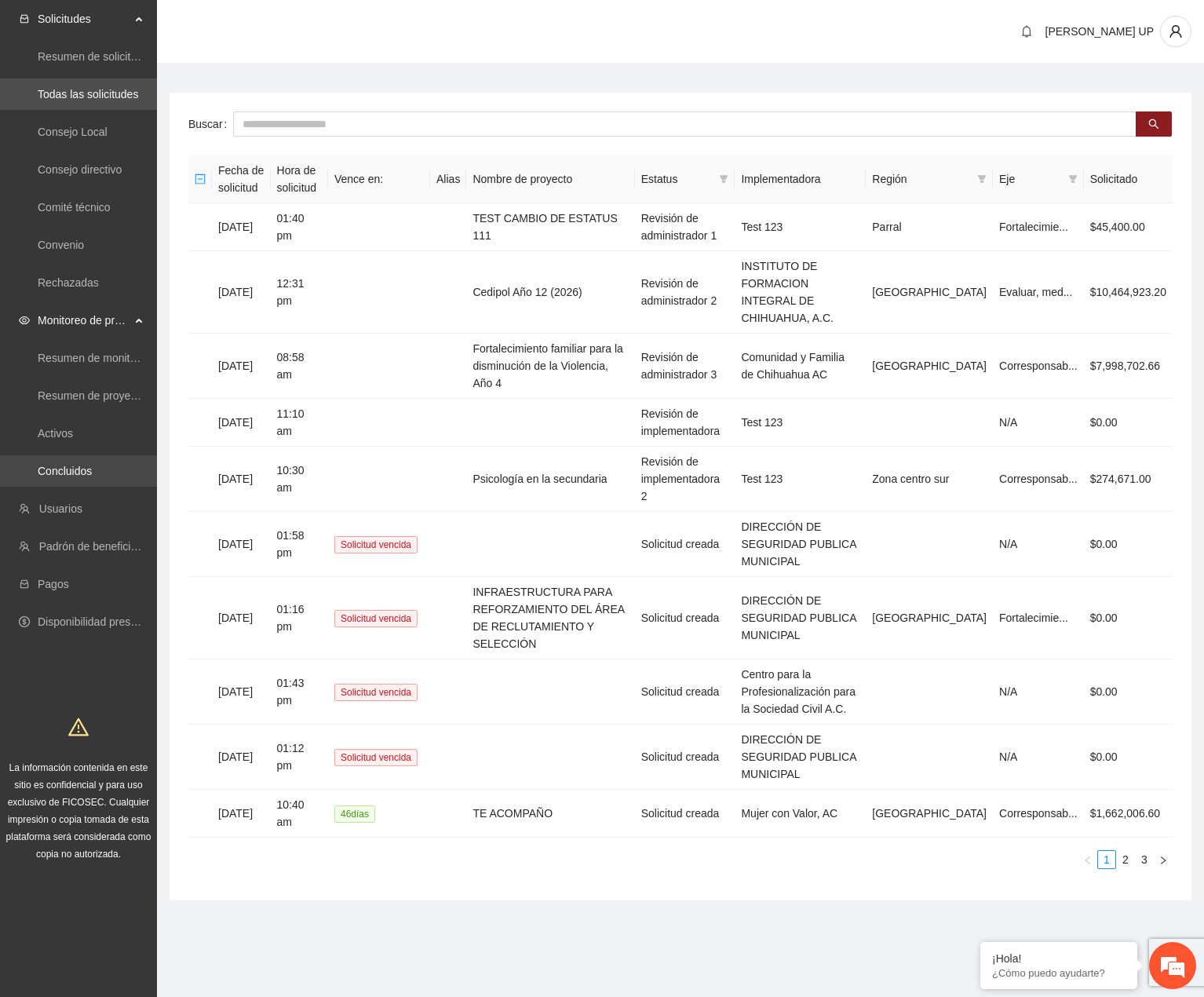
click at [66, 465] on link "Concluidos" at bounding box center [65, 471] width 54 height 12
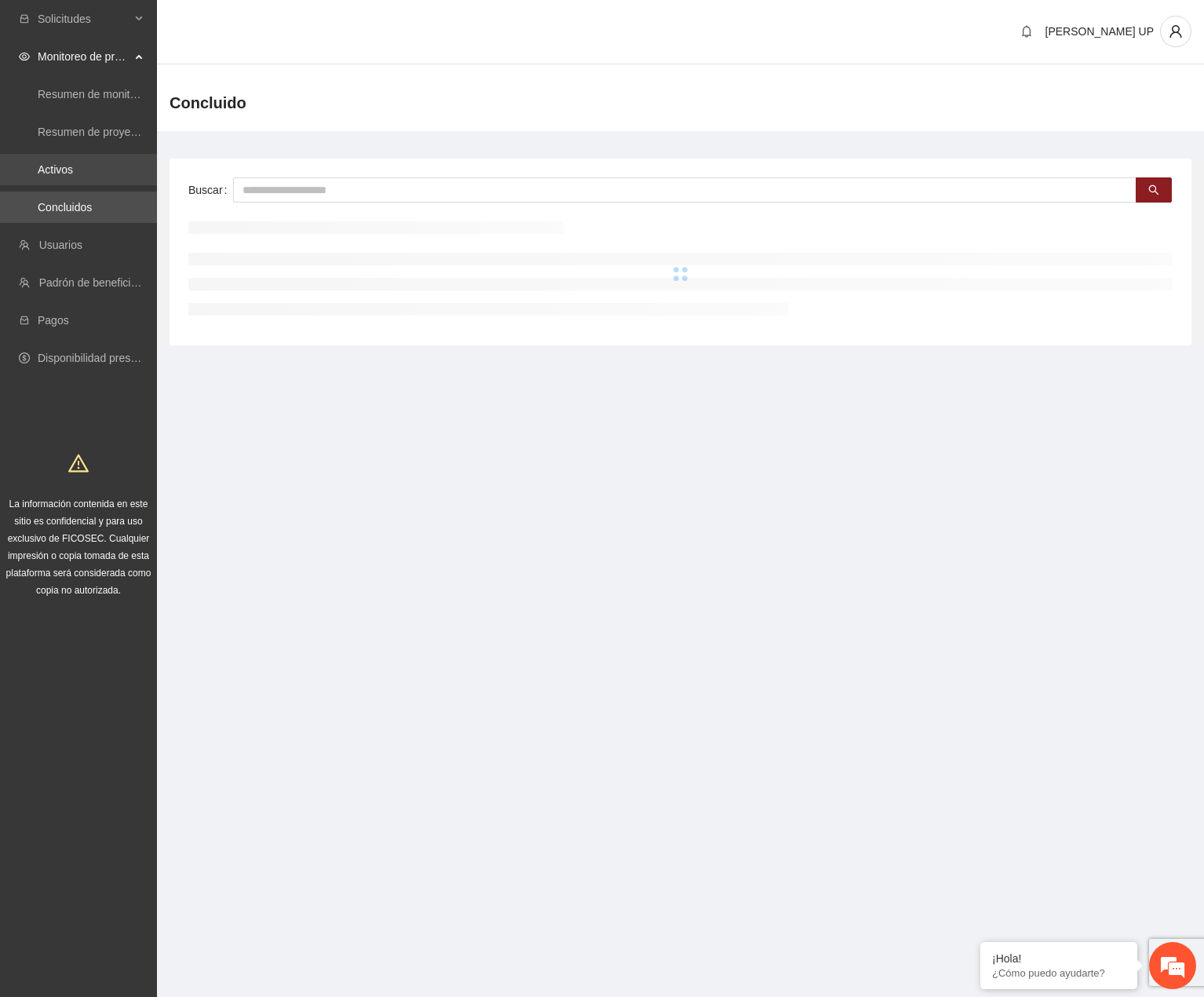
click at [73, 172] on link "Activos" at bounding box center [55, 169] width 35 height 12
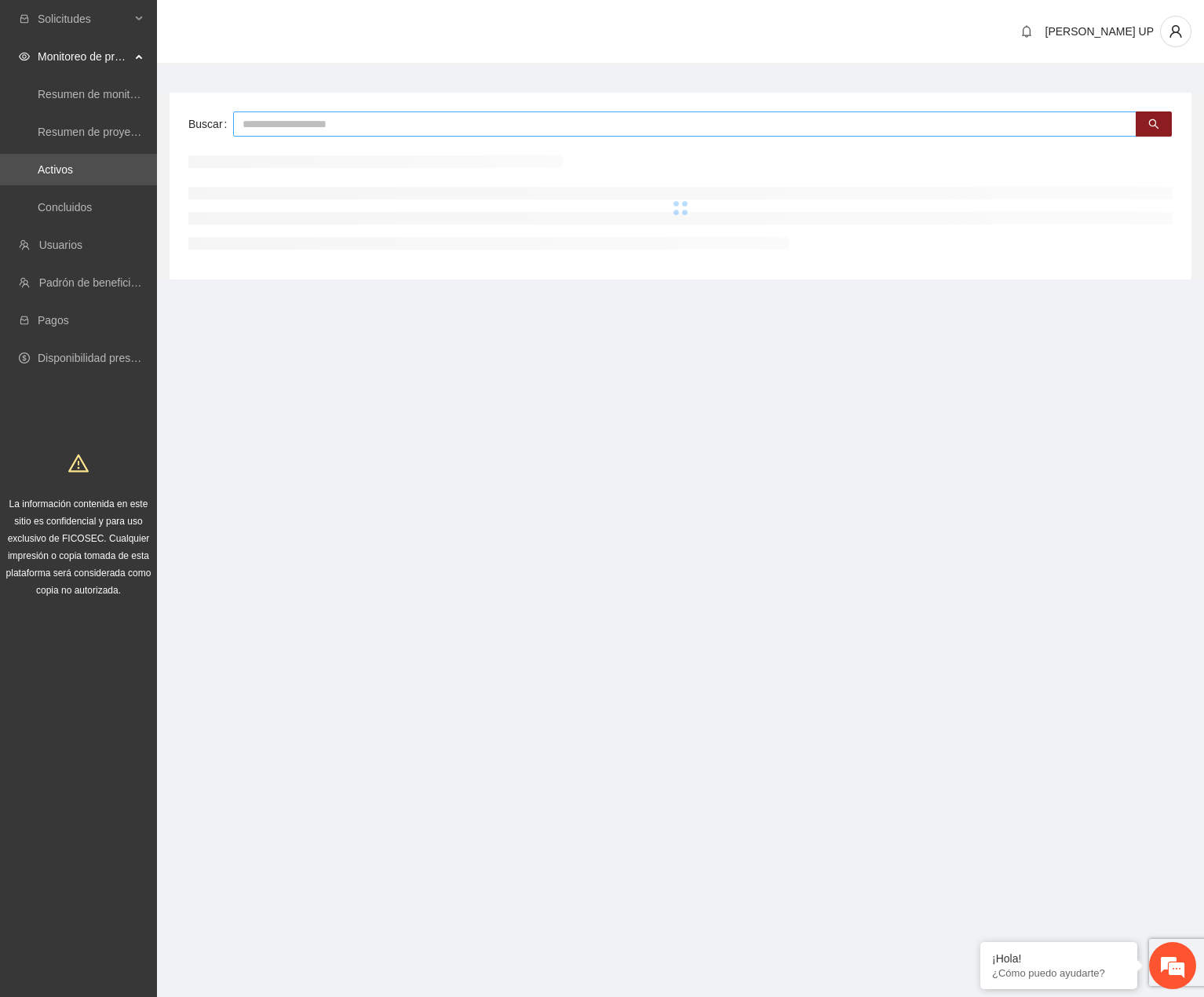
click at [255, 119] on input "text" at bounding box center [685, 123] width 904 height 26
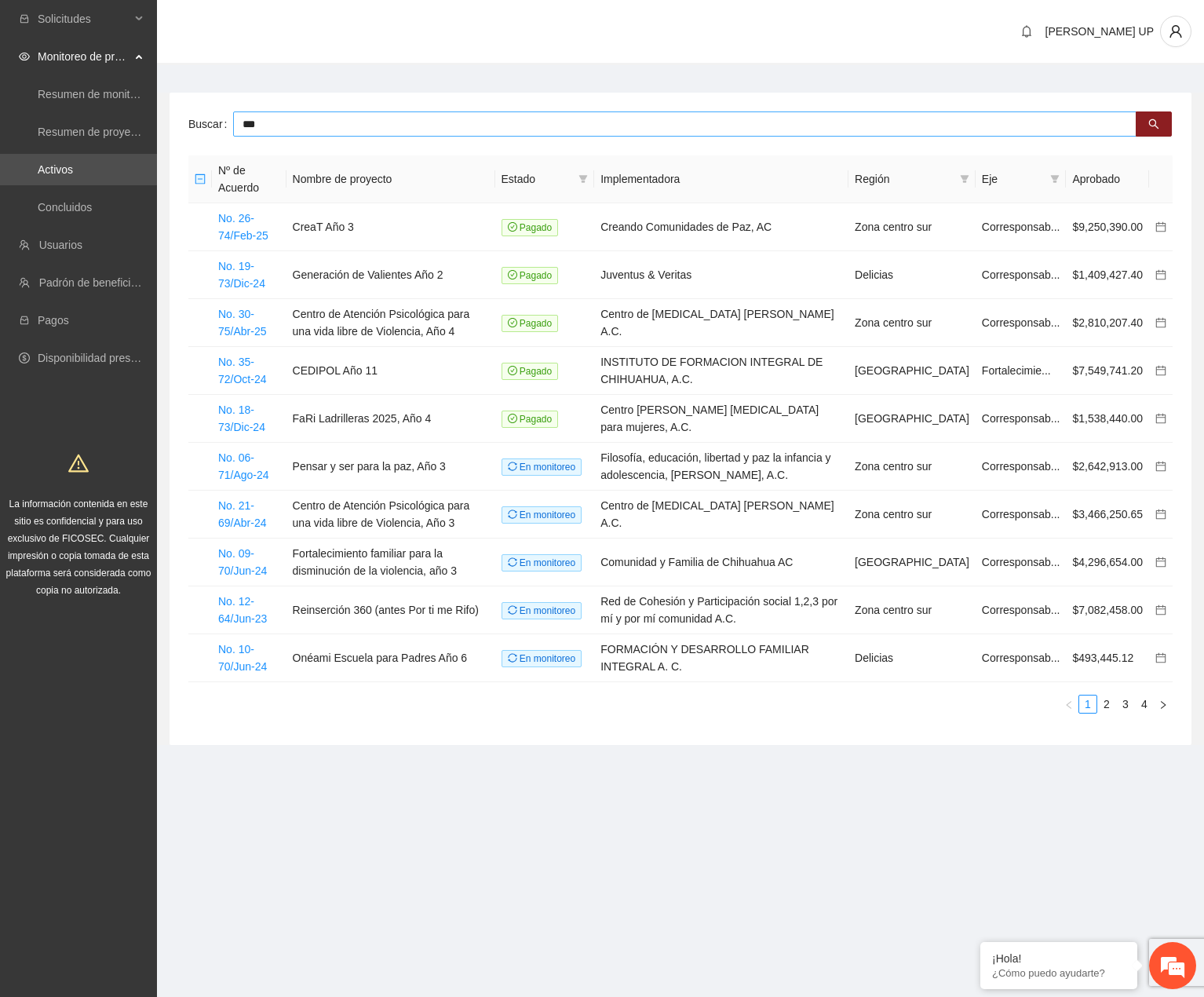
type input "***"
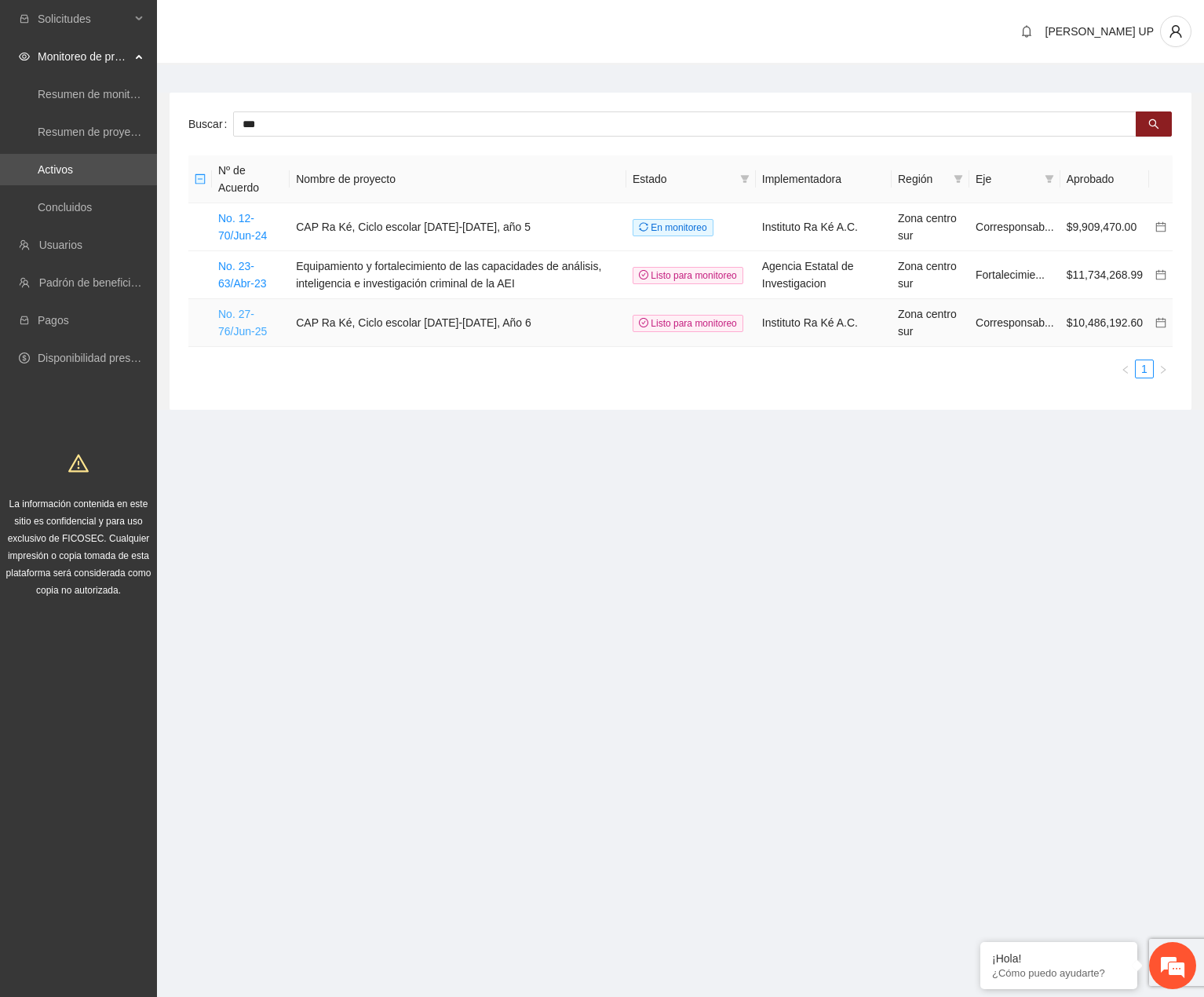
click at [249, 324] on link "No. 27-76/Jun-25" at bounding box center [242, 323] width 49 height 30
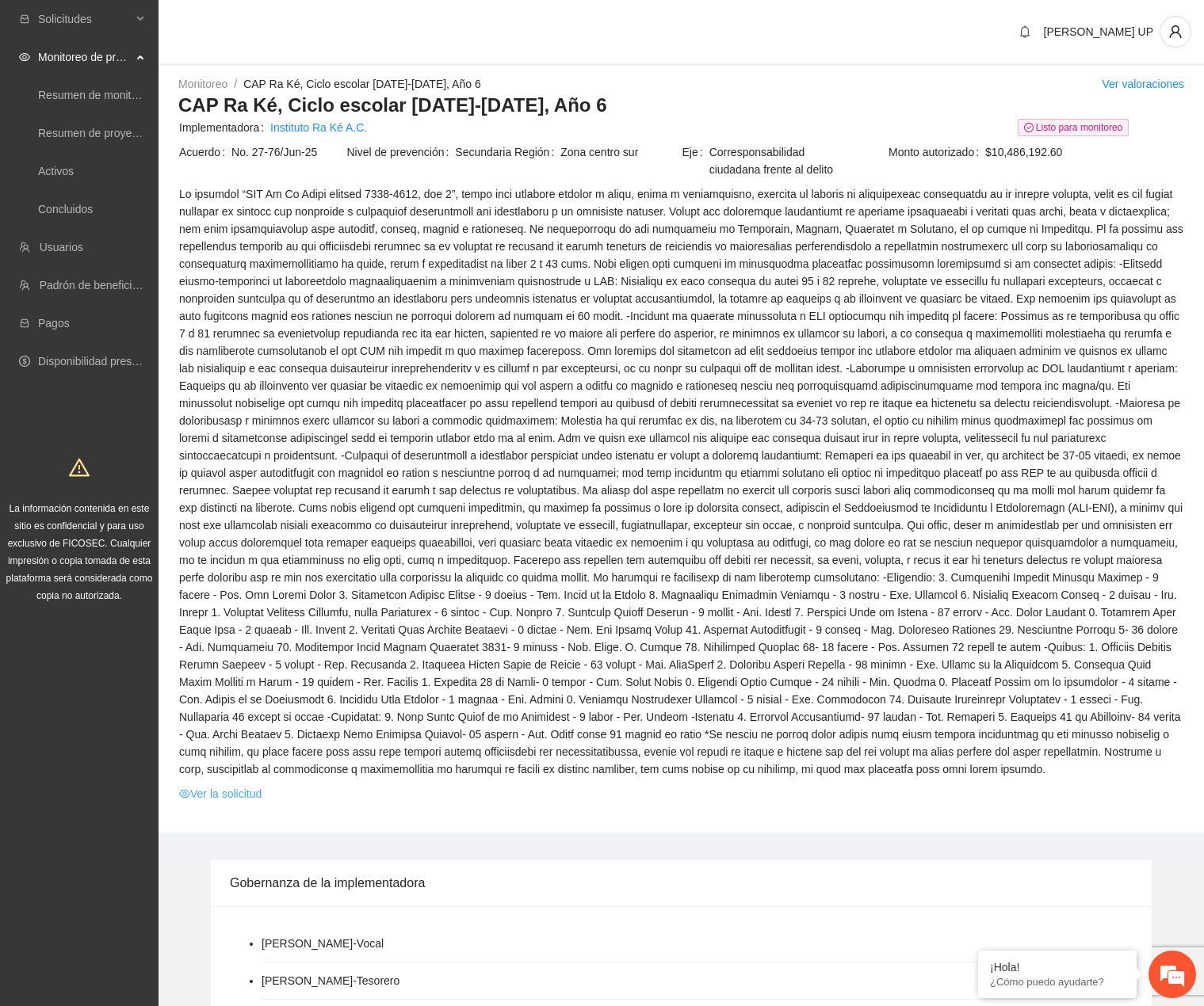
click at [231, 791] on link "Ver la solicitud" at bounding box center [220, 793] width 82 height 17
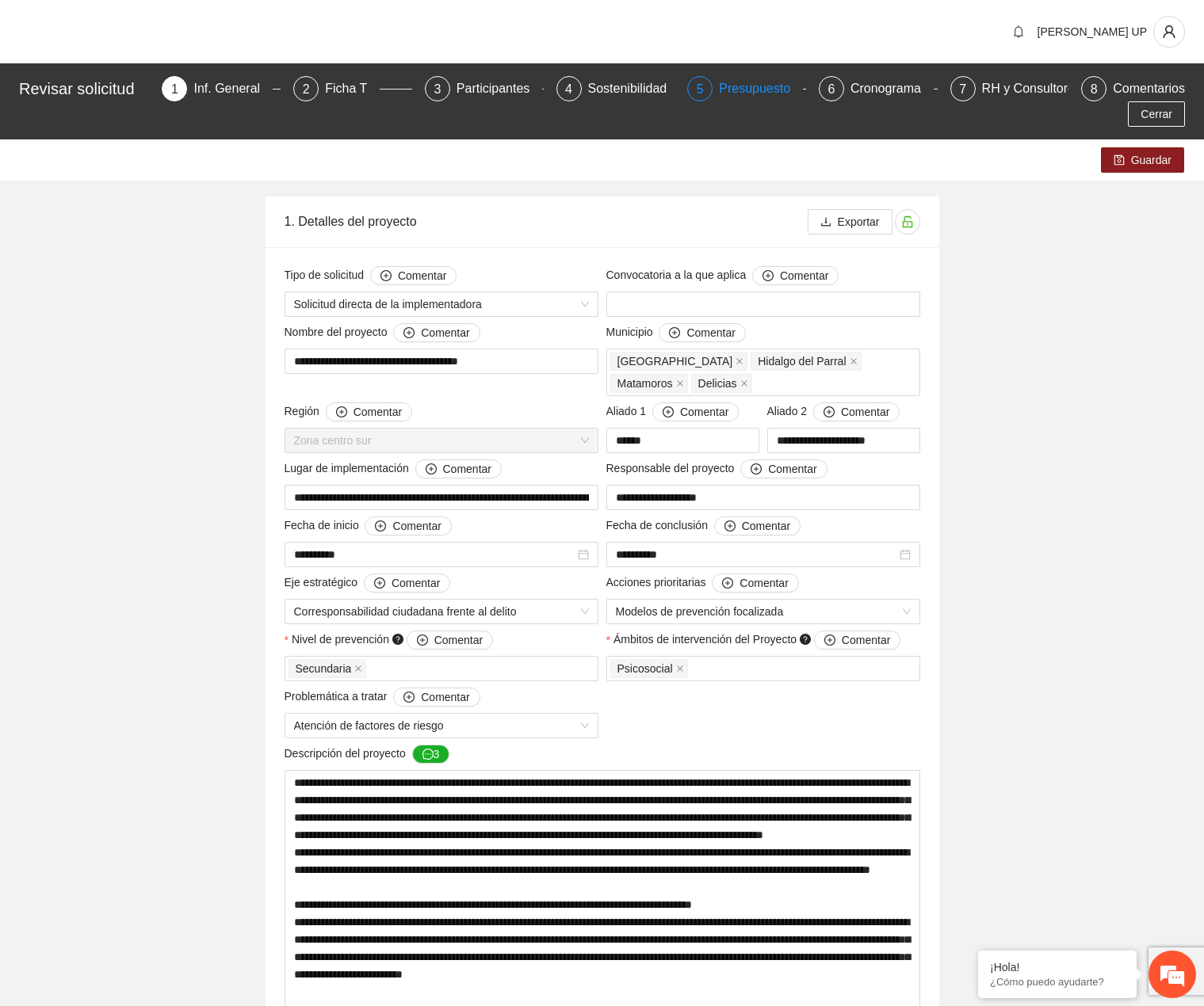
click at [709, 91] on div "5" at bounding box center [700, 89] width 26 height 26
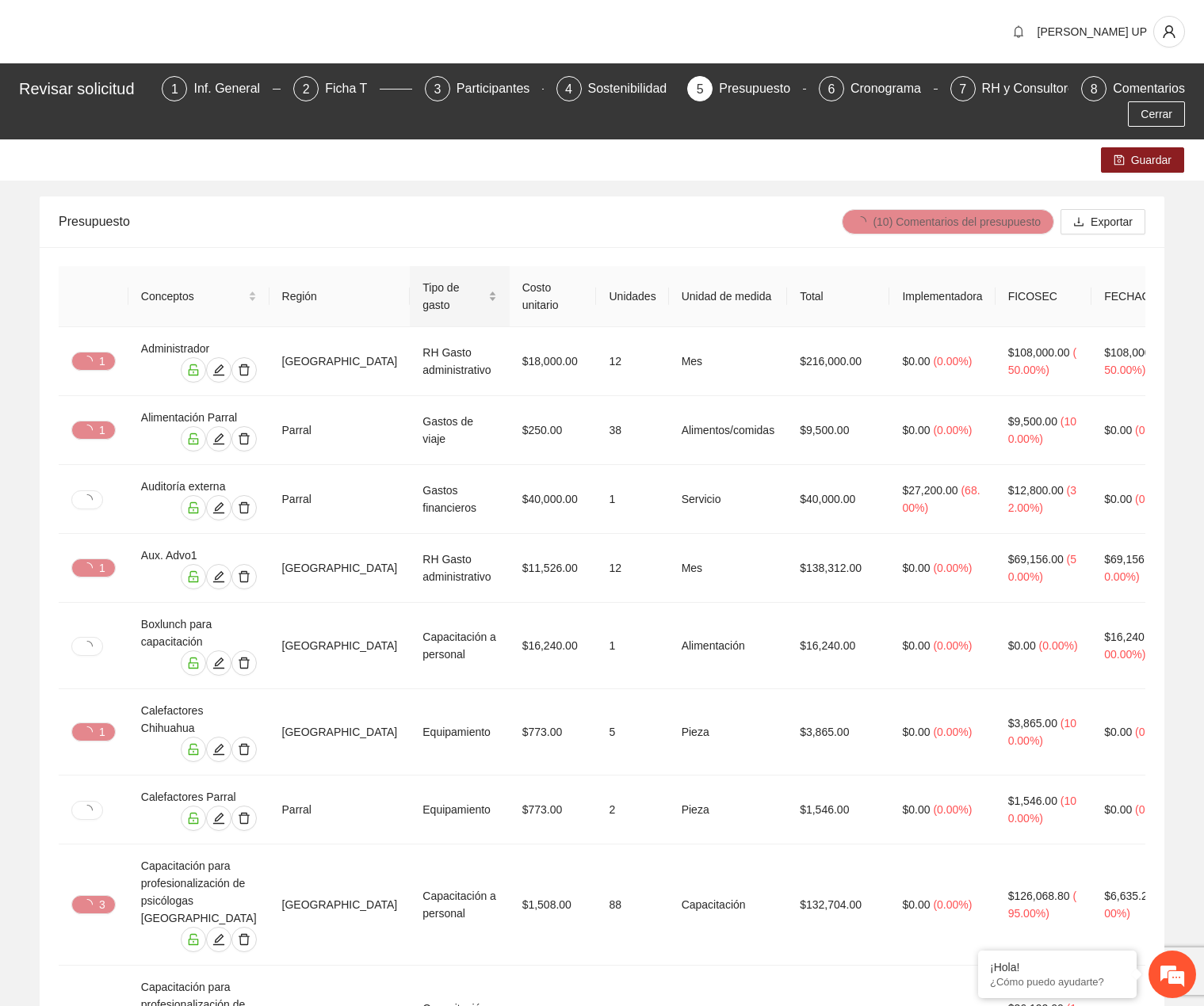
click at [494, 312] on div "Tipo de gasto" at bounding box center [459, 297] width 74 height 35
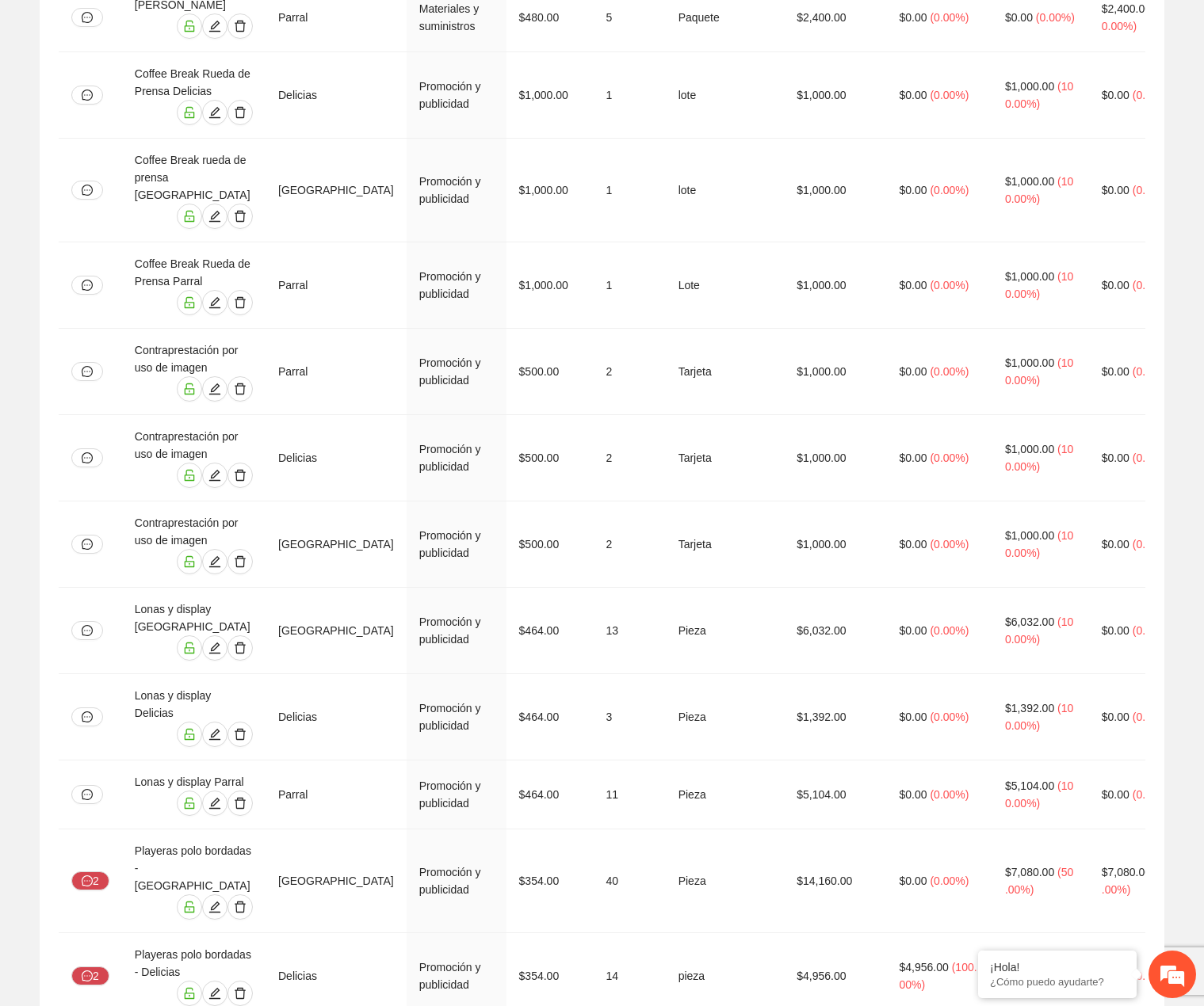
scroll to position [4130, 0]
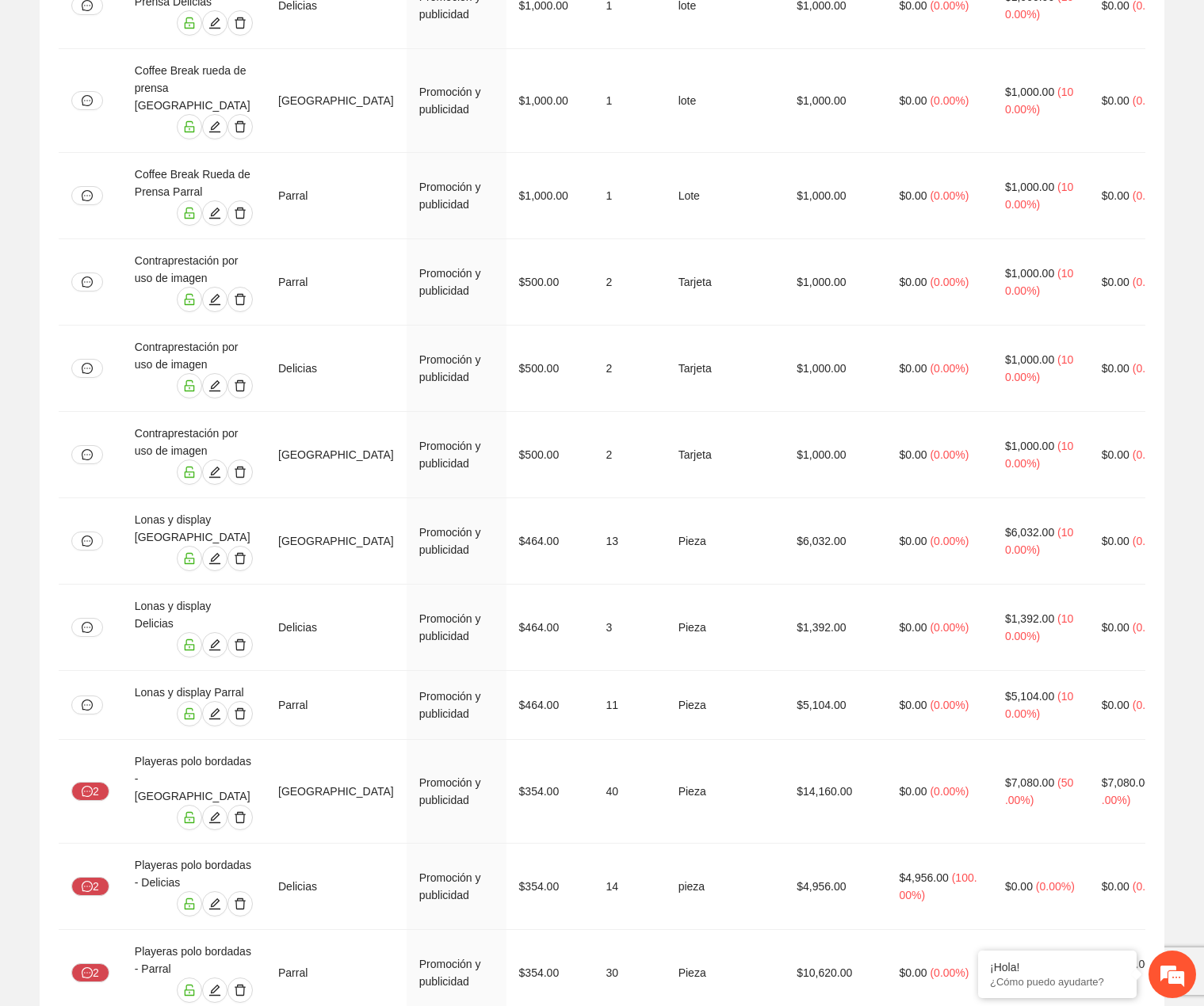
drag, startPoint x: 143, startPoint y: 478, endPoint x: 712, endPoint y: 610, distance: 584.1
click at [712, 610] on tbody "Boxlunch para capacitación Chihuahua Capacitación a personal $16,240.00 1 Alime…" at bounding box center [693, 729] width 1268 height 9064
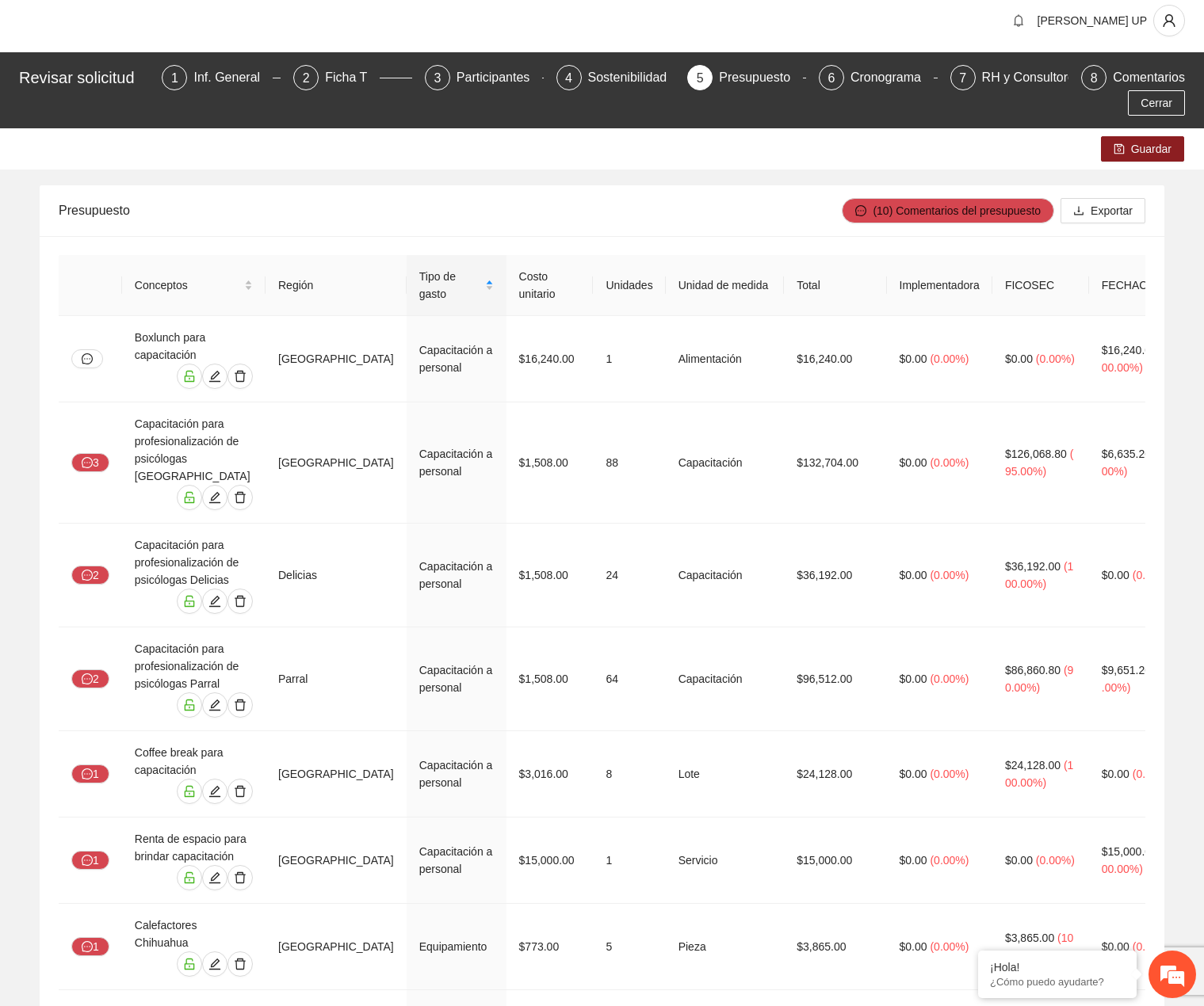
scroll to position [0, 0]
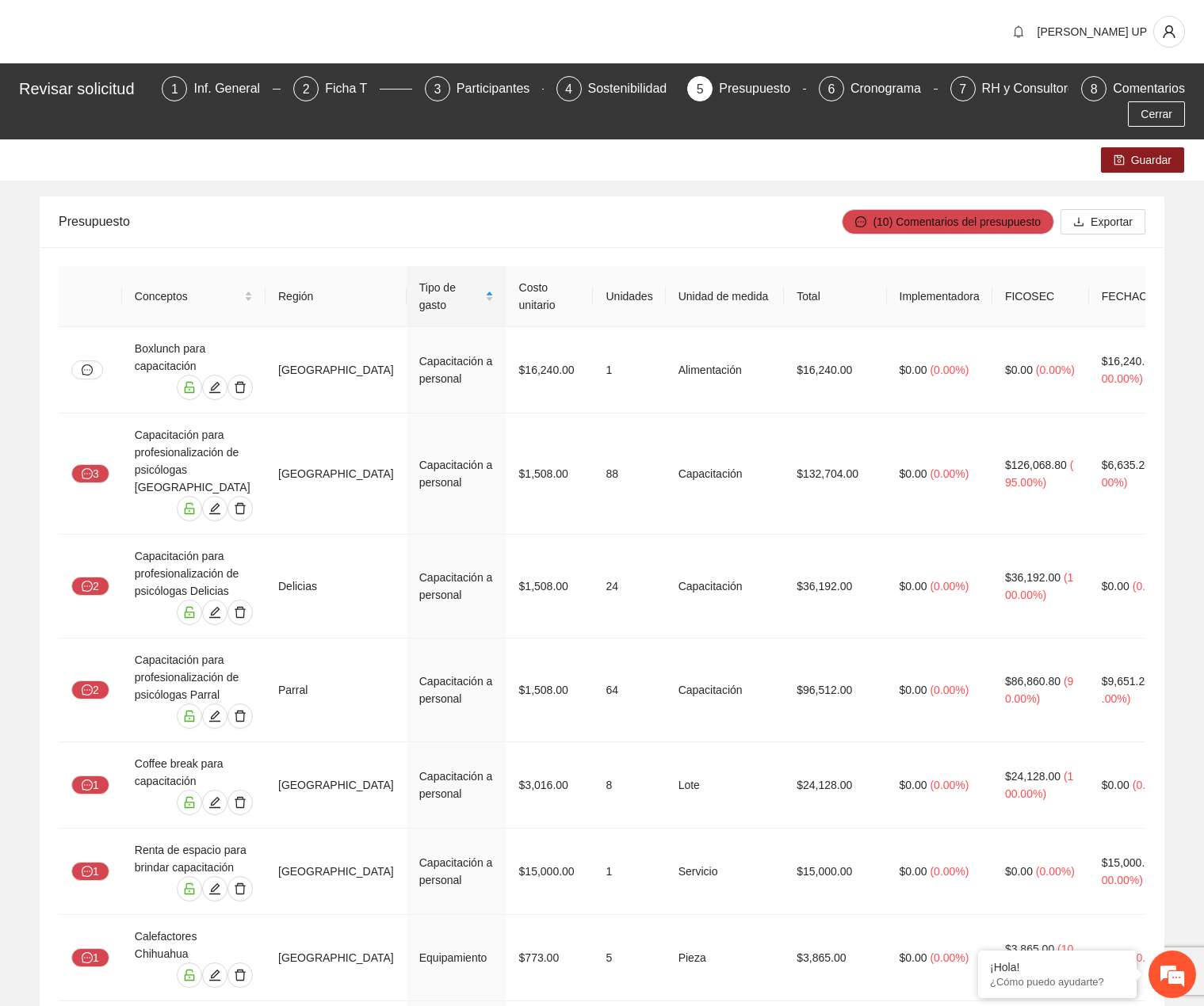
click at [1140, 127] on div "Revisar solicitud 1 Inf. General 2 Ficha T 3 Participantes 4 Sostenibilidad 5 P…" at bounding box center [602, 101] width 1204 height 76
click at [1140, 120] on button "Cerrar" at bounding box center [1156, 114] width 57 height 26
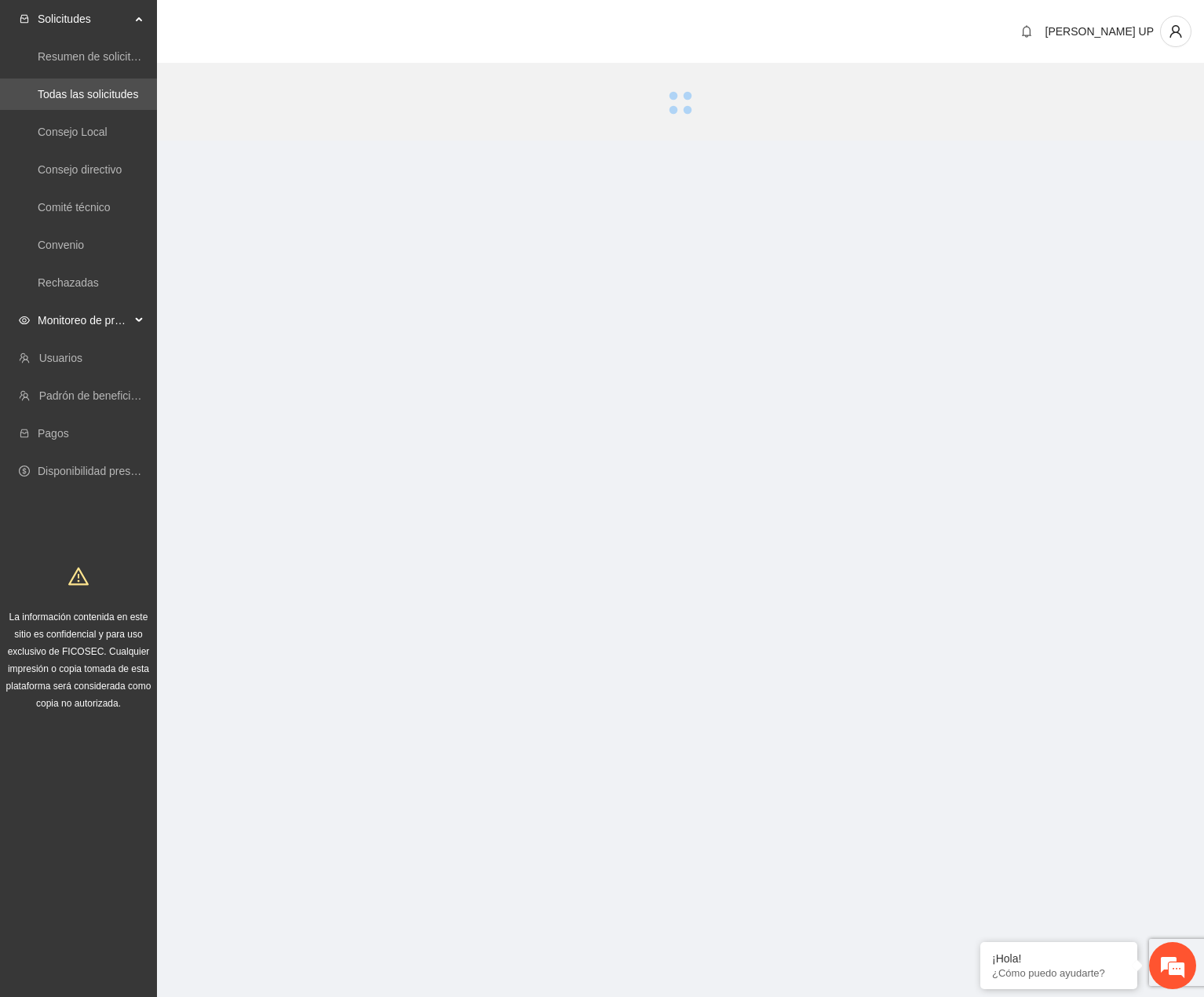
click at [72, 310] on span "Monitoreo de proyectos" at bounding box center [84, 320] width 93 height 31
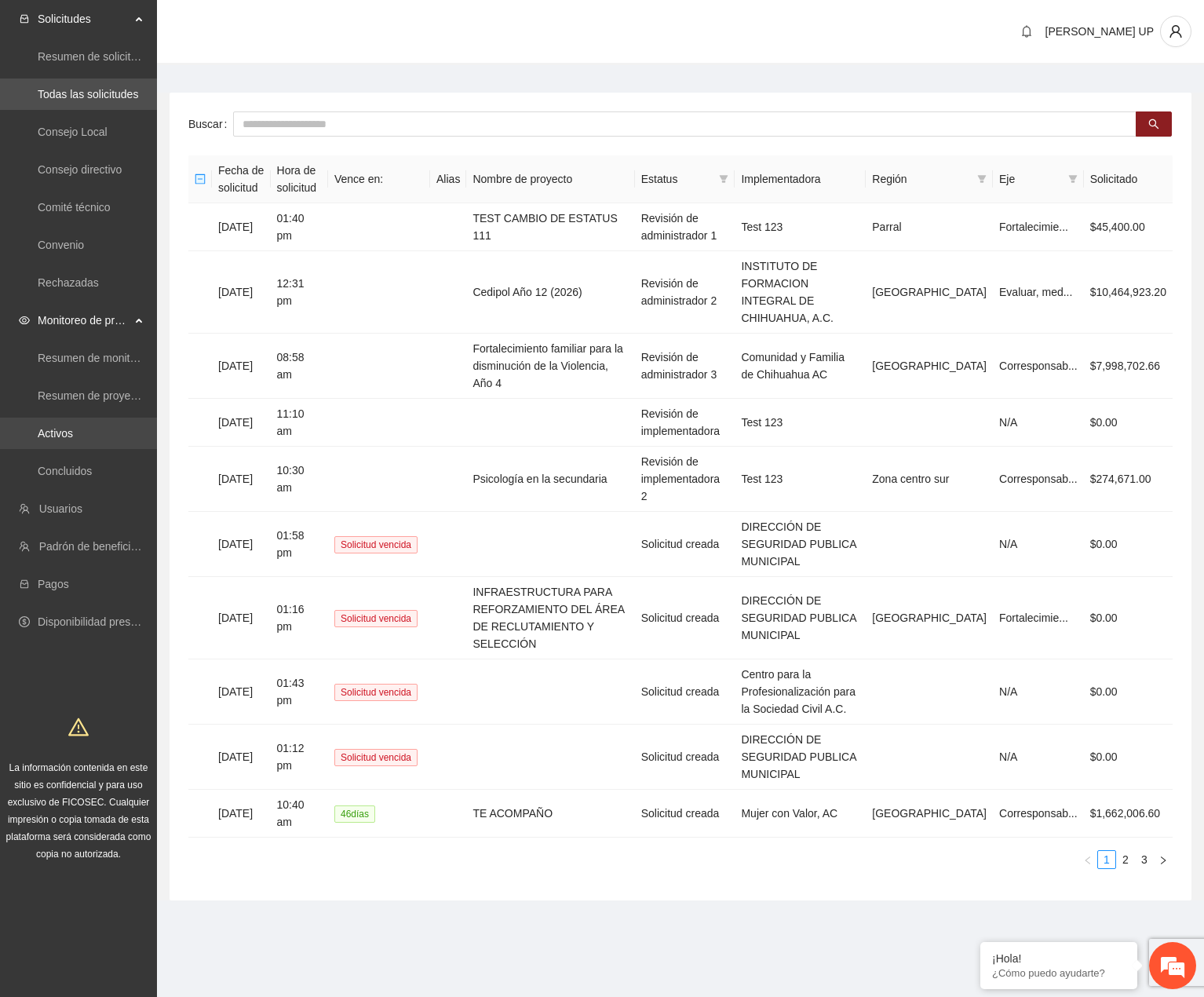
click at [73, 428] on link "Activos" at bounding box center [55, 433] width 35 height 12
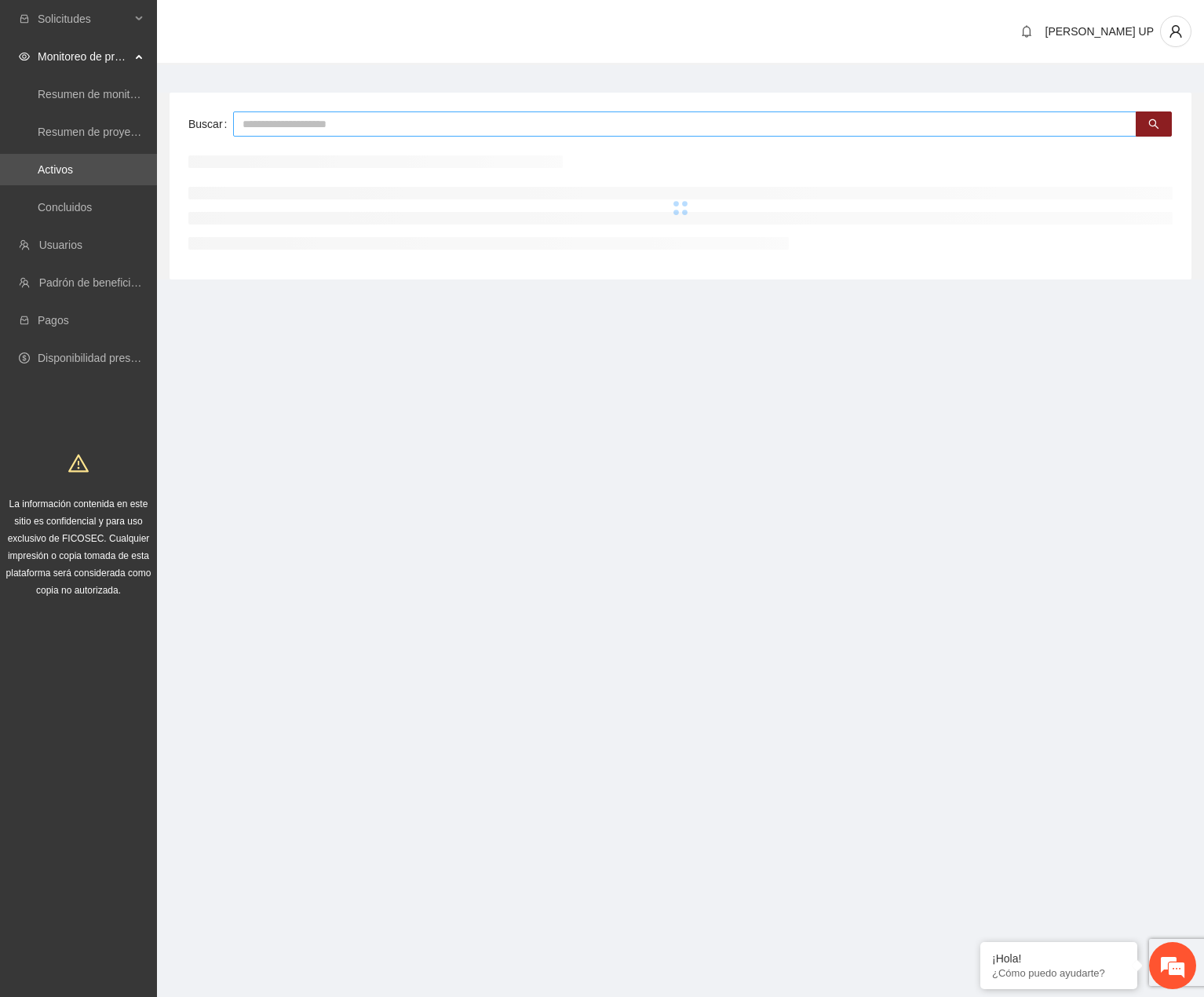
click at [318, 125] on input "text" at bounding box center [685, 123] width 904 height 26
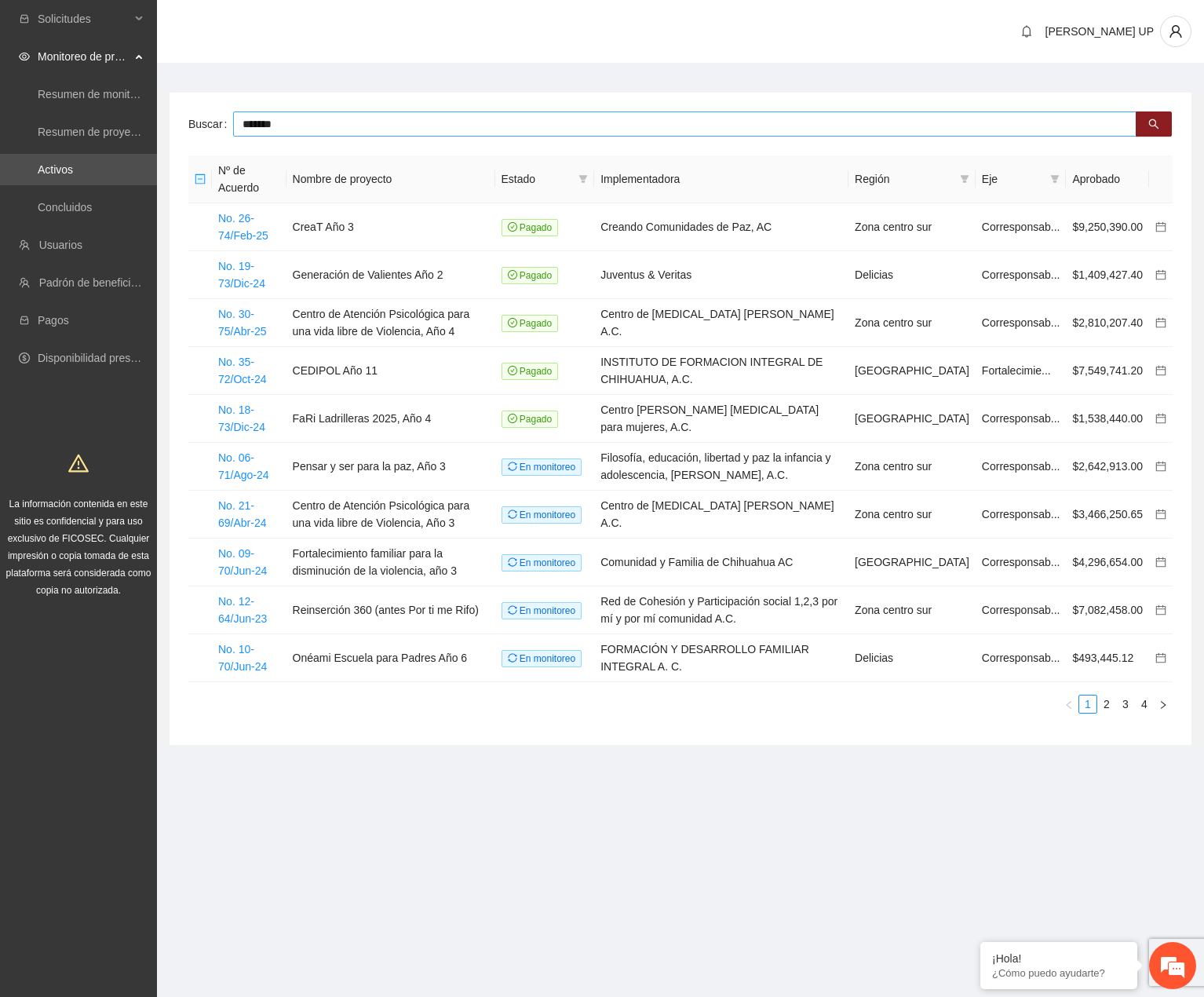
type input "*******"
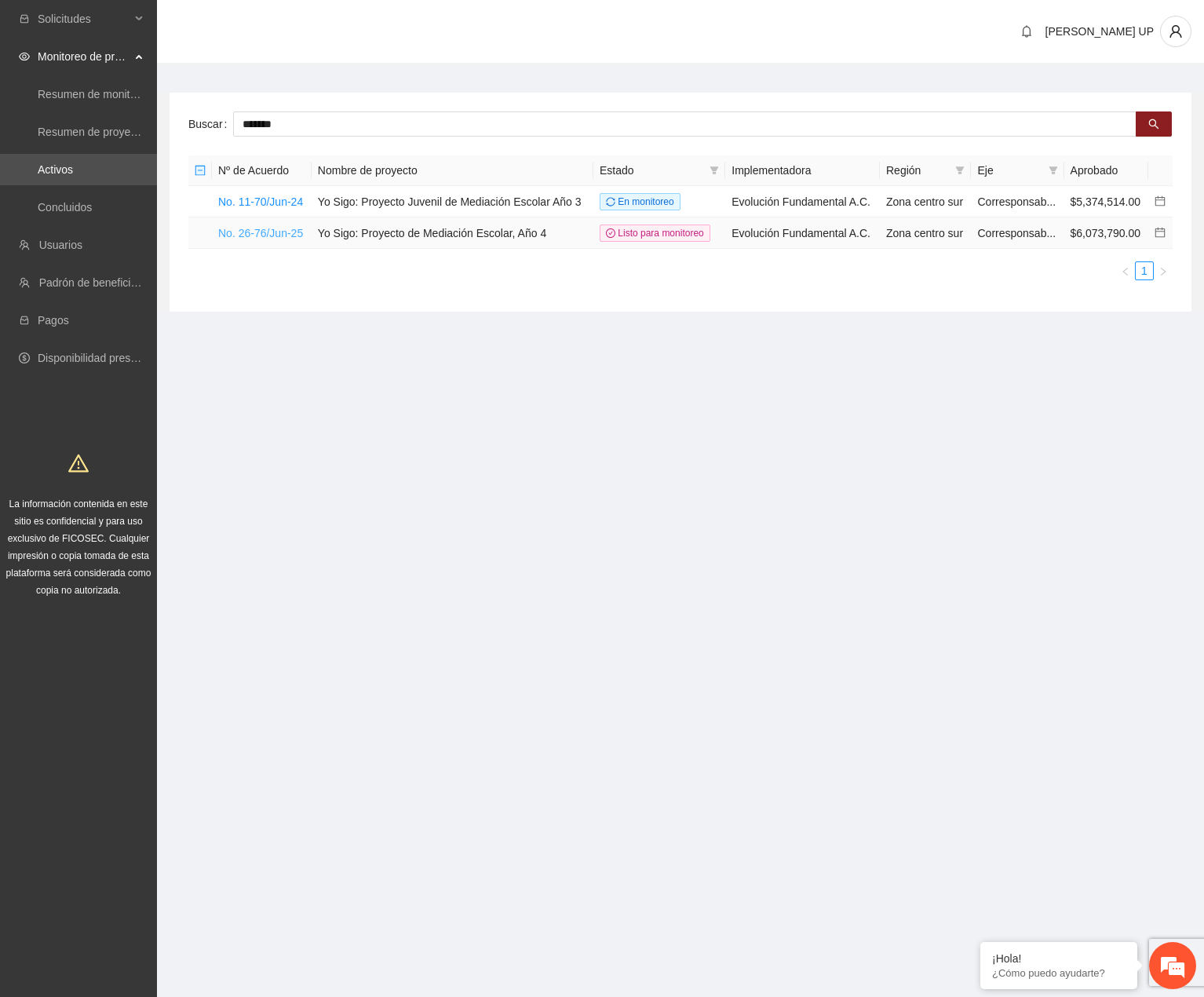
click at [296, 227] on link "No. 26-76/Jun-25" at bounding box center [260, 233] width 85 height 12
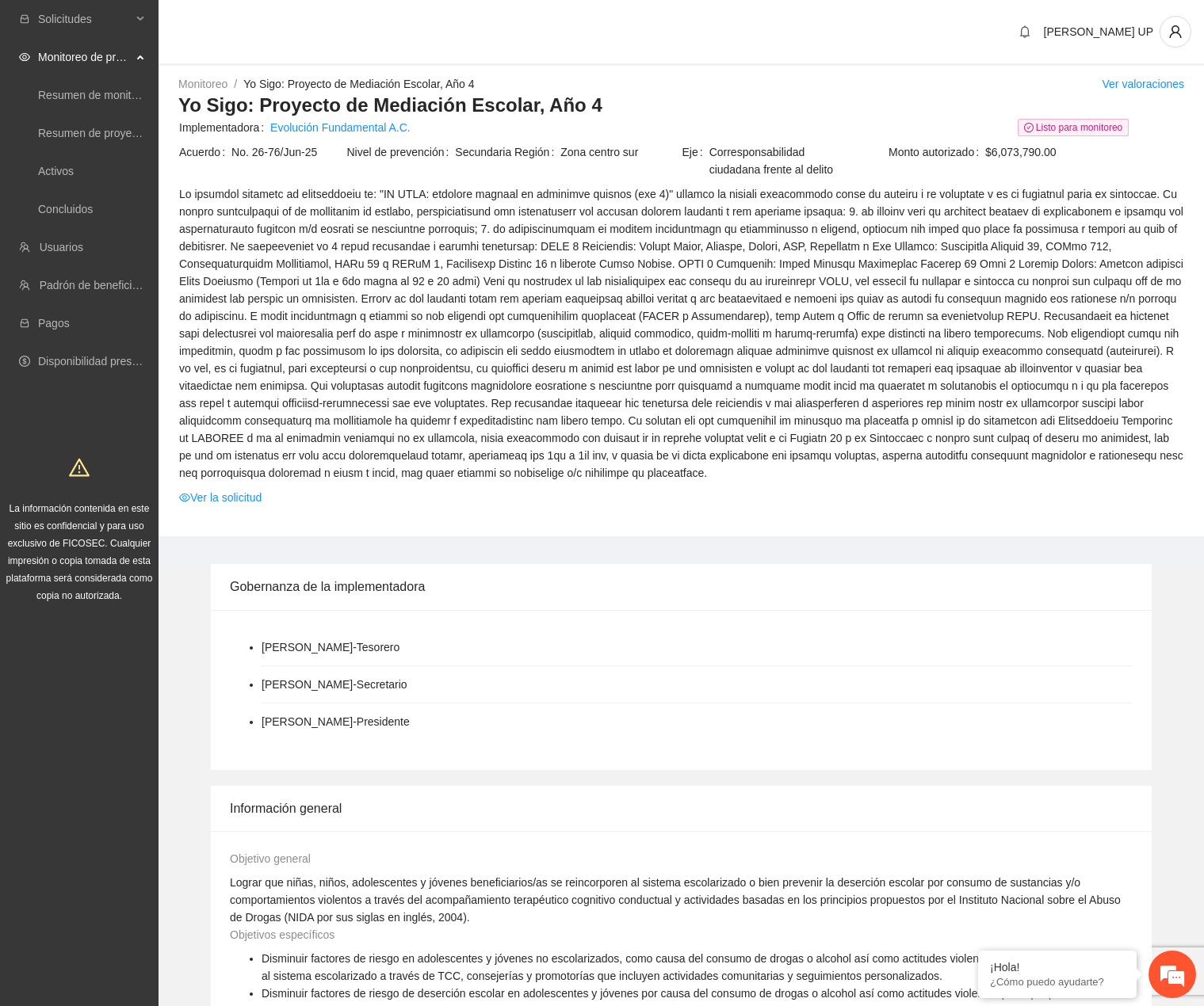
click at [211, 485] on td at bounding box center [681, 336] width 1005 height 303
click at [214, 494] on link "Ver la solicitud" at bounding box center [220, 497] width 82 height 17
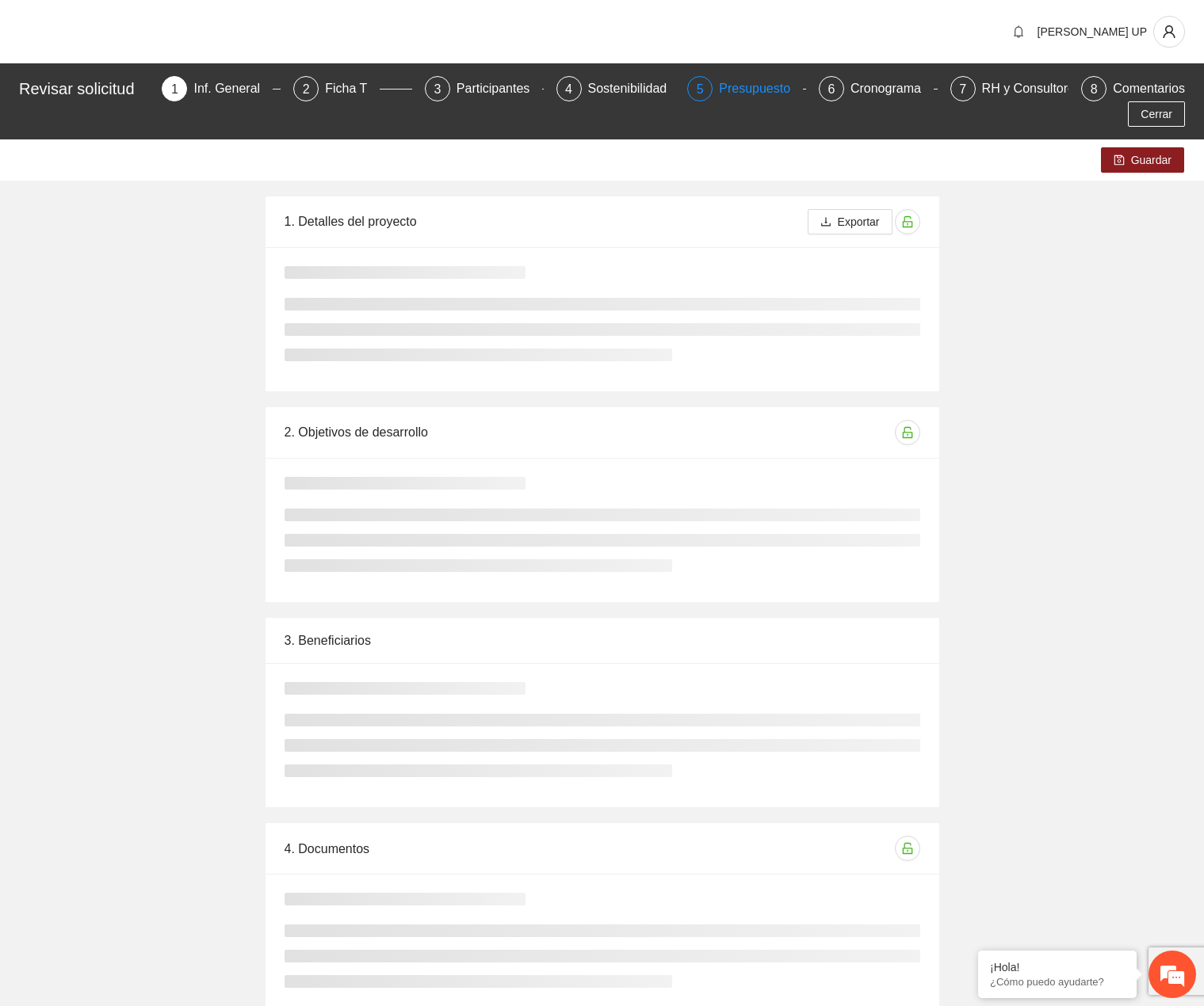
click at [721, 76] on div "Revisar solicitud 1 Inf. General 2 Ficha T 3 Participantes 4 Sostenibilidad 5 P…" at bounding box center [602, 101] width 1204 height 76
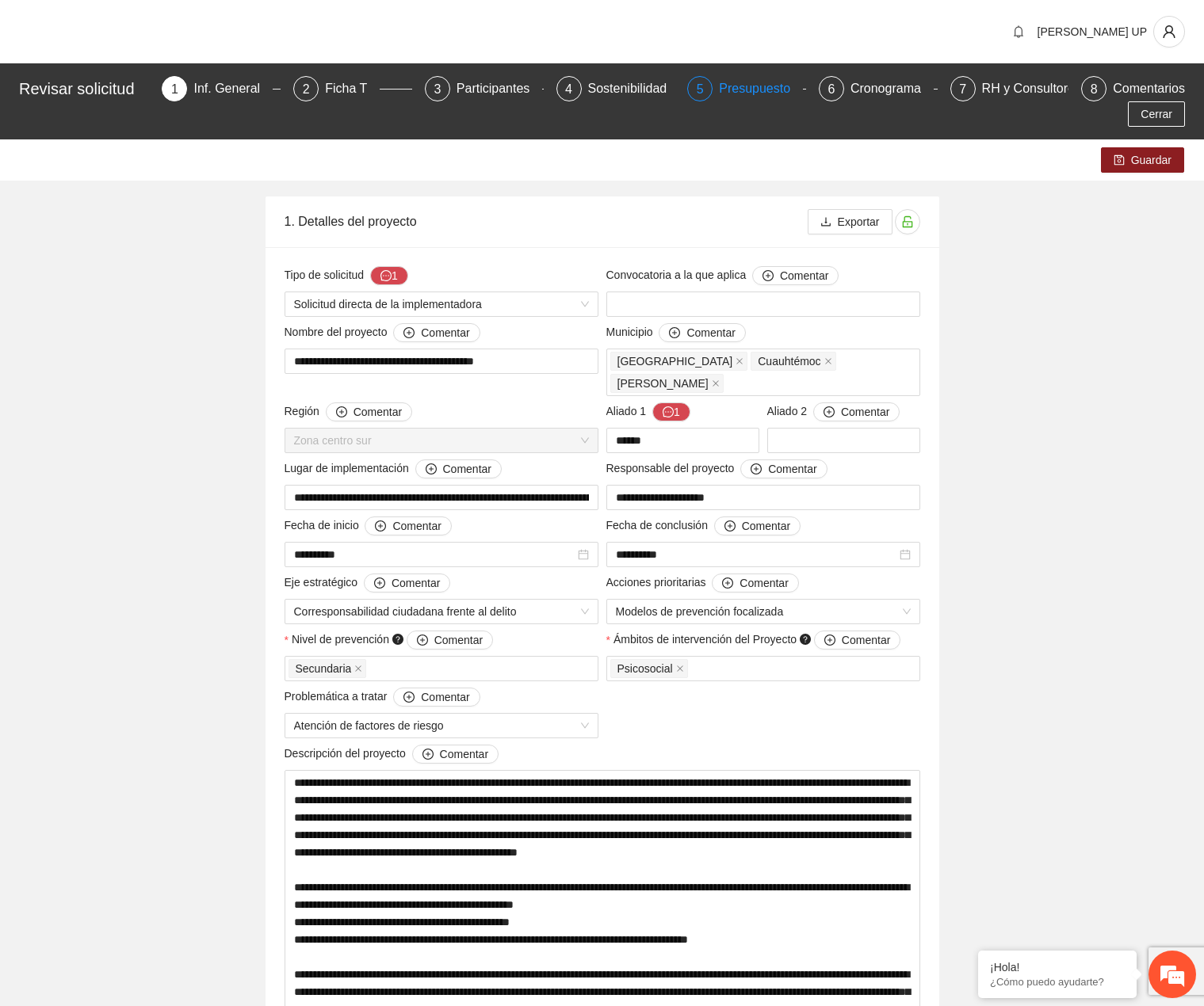
click at [722, 84] on div "Presupuesto" at bounding box center [760, 89] width 84 height 26
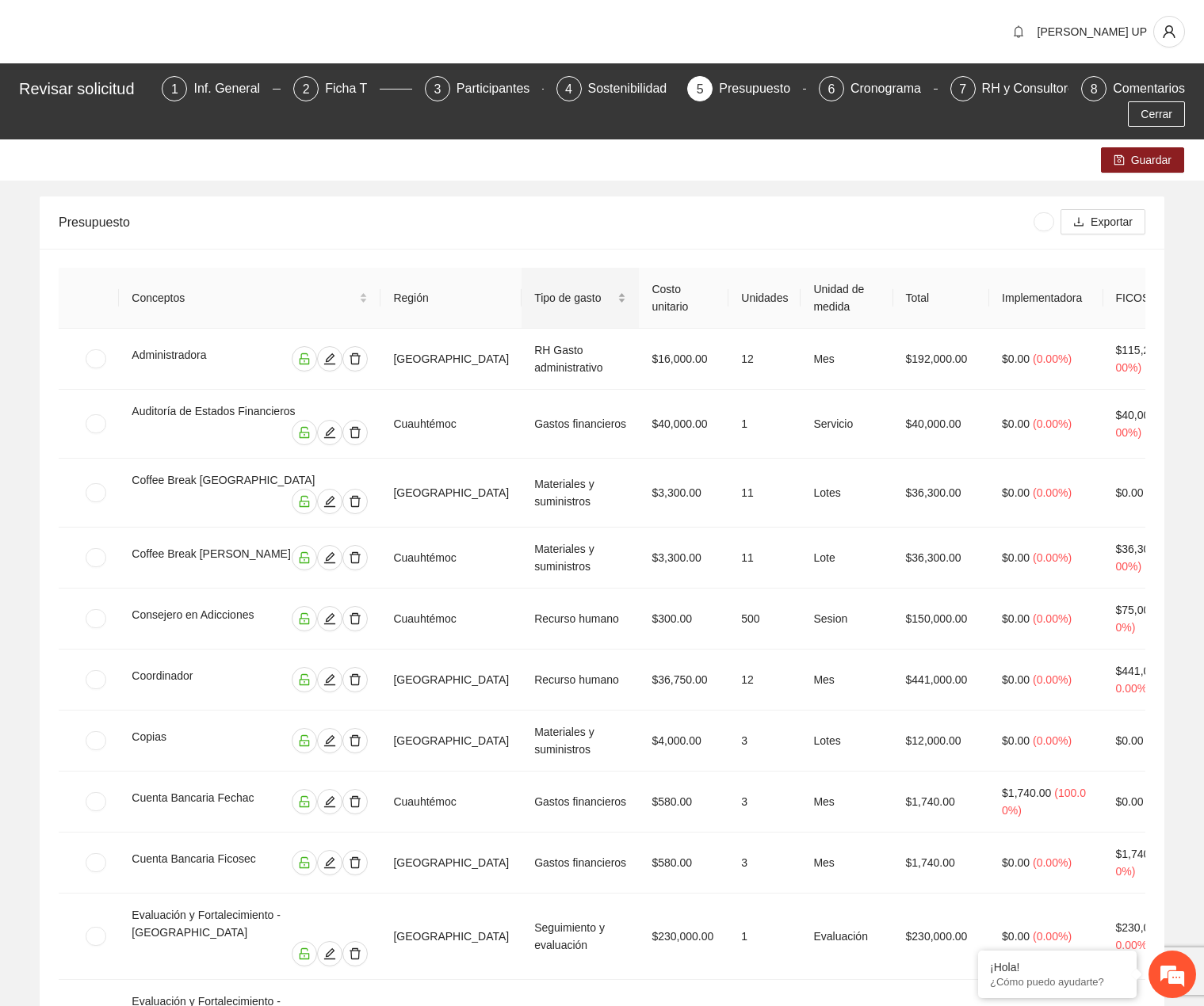
click at [567, 297] on span "Tipo de gasto" at bounding box center [574, 297] width 80 height 17
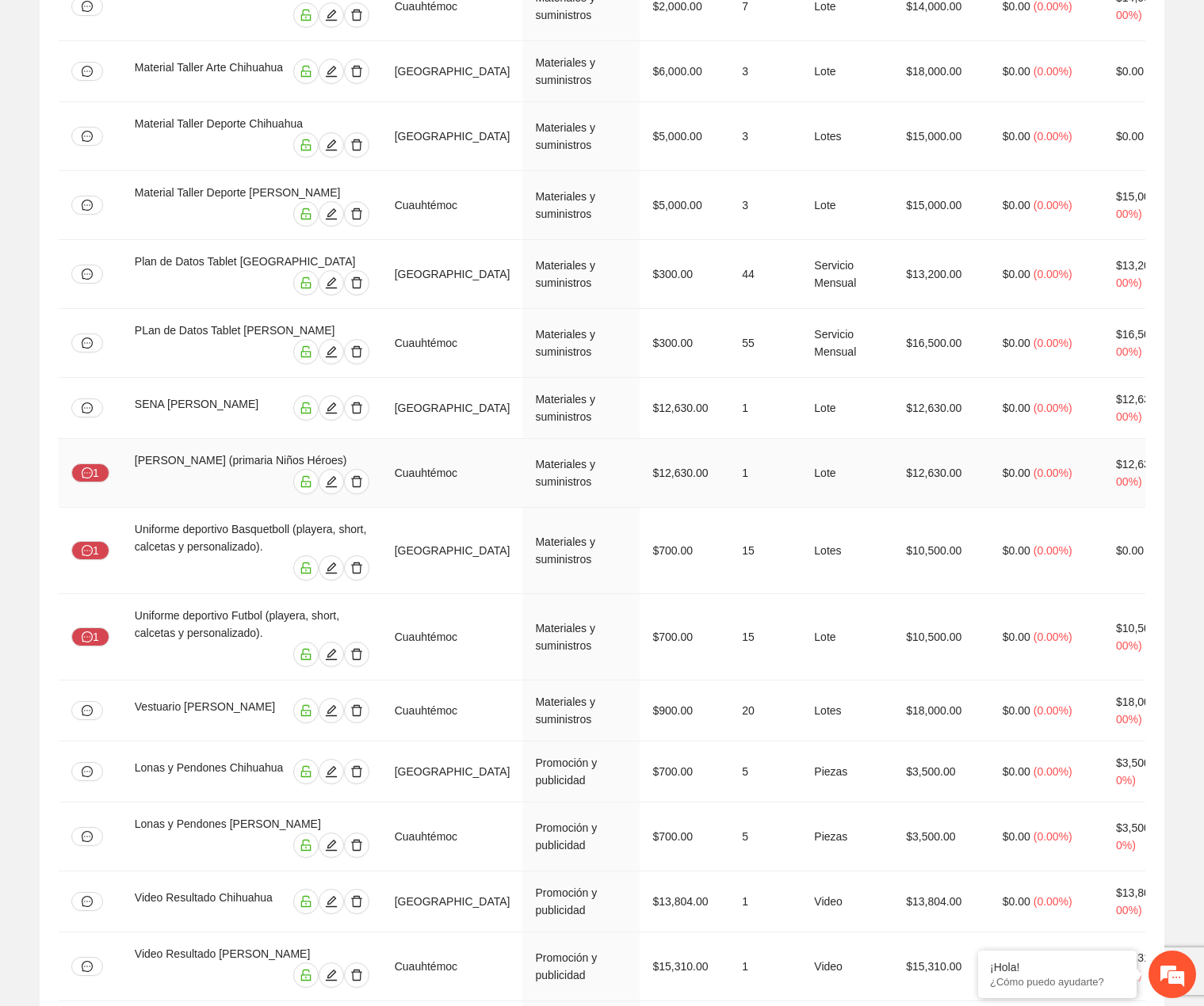
scroll to position [1911, 0]
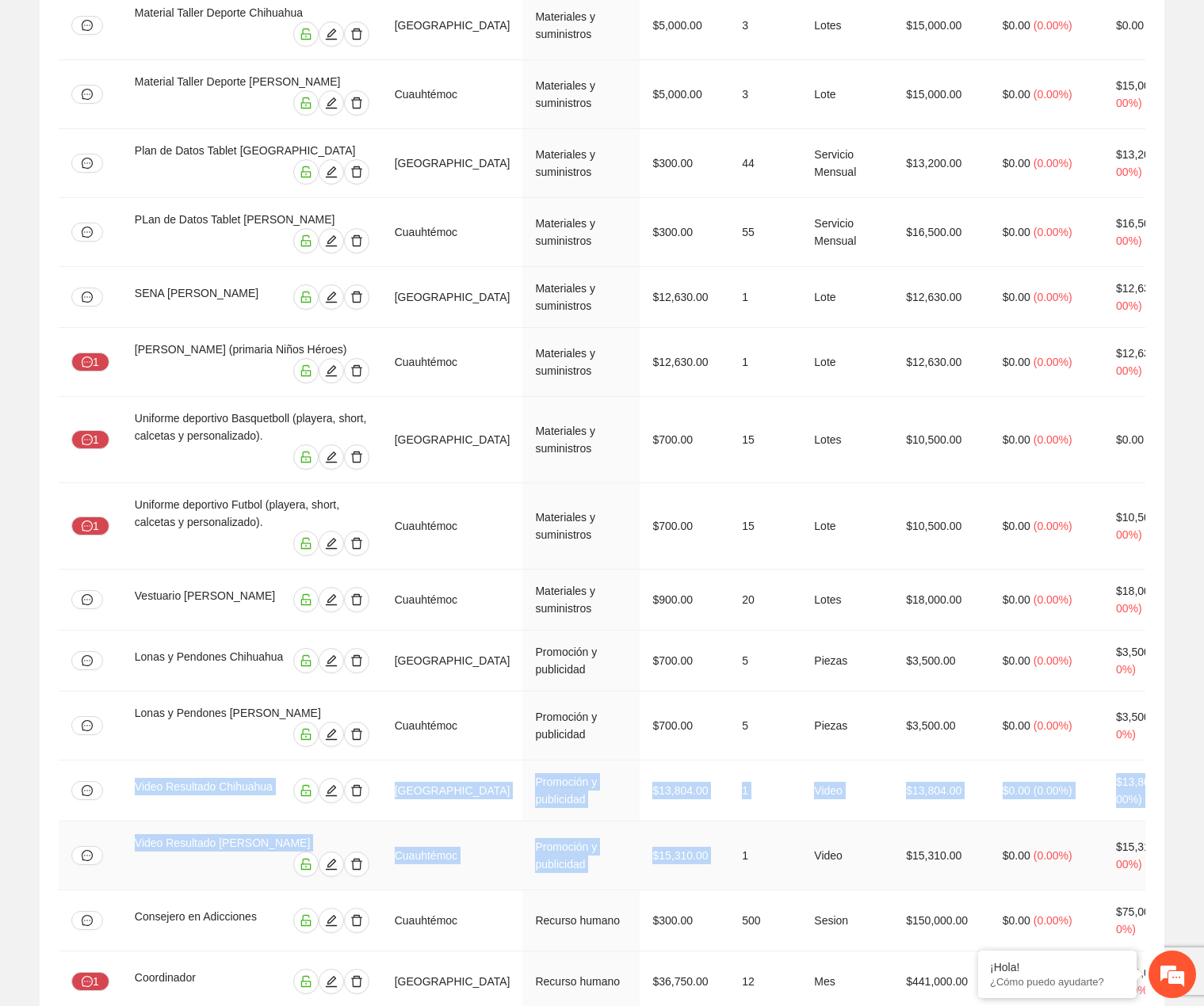
drag, startPoint x: 128, startPoint y: 620, endPoint x: 650, endPoint y: 675, distance: 524.9
click at [721, 690] on tbody "Paseo Recreativo Chihuahua Chihuahua Eventos $6,000.00 6 Evento $36,000.00 $0.0…" at bounding box center [693, 488] width 1268 height 4146
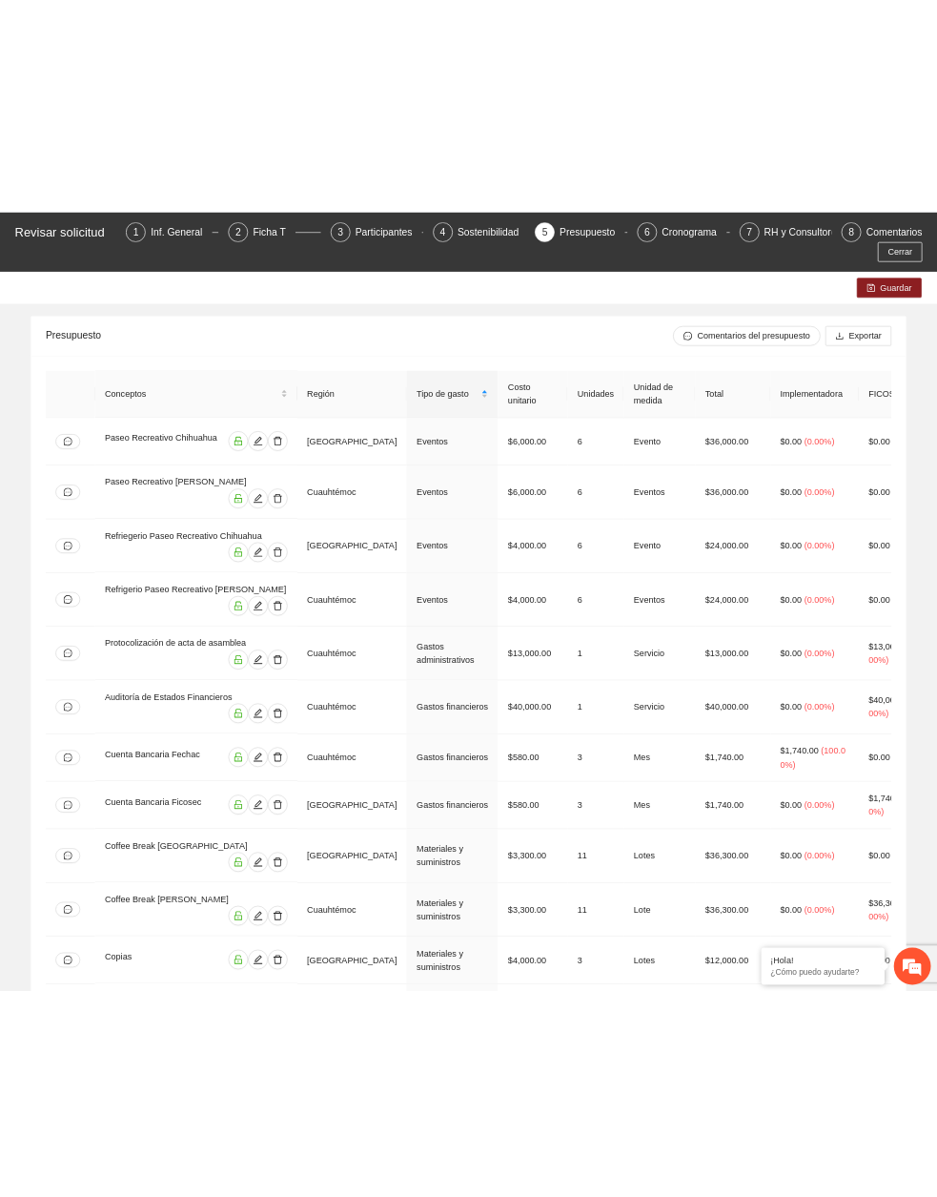
scroll to position [0, 0]
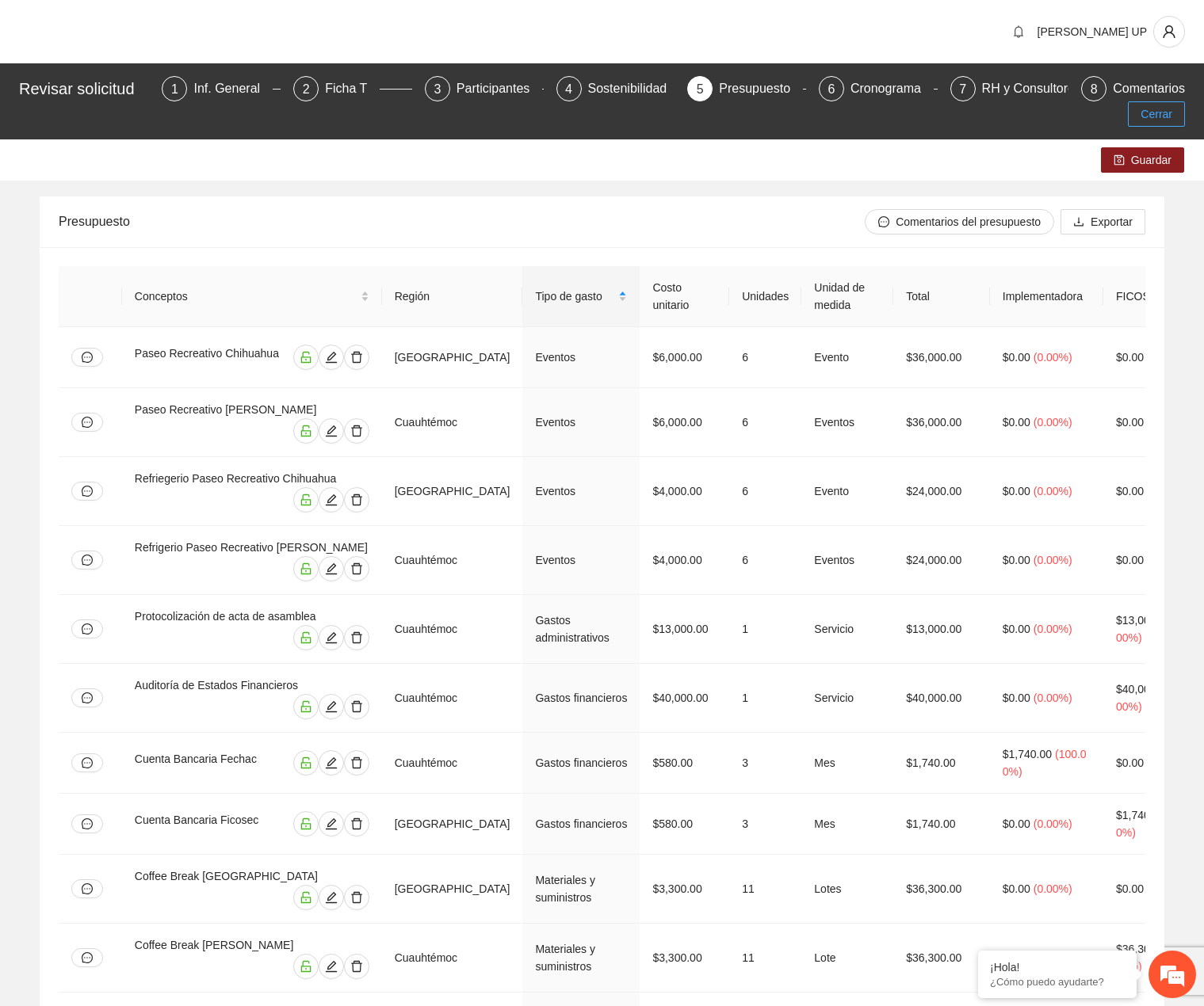
click at [1148, 126] on button "Cerrar" at bounding box center [1156, 114] width 57 height 26
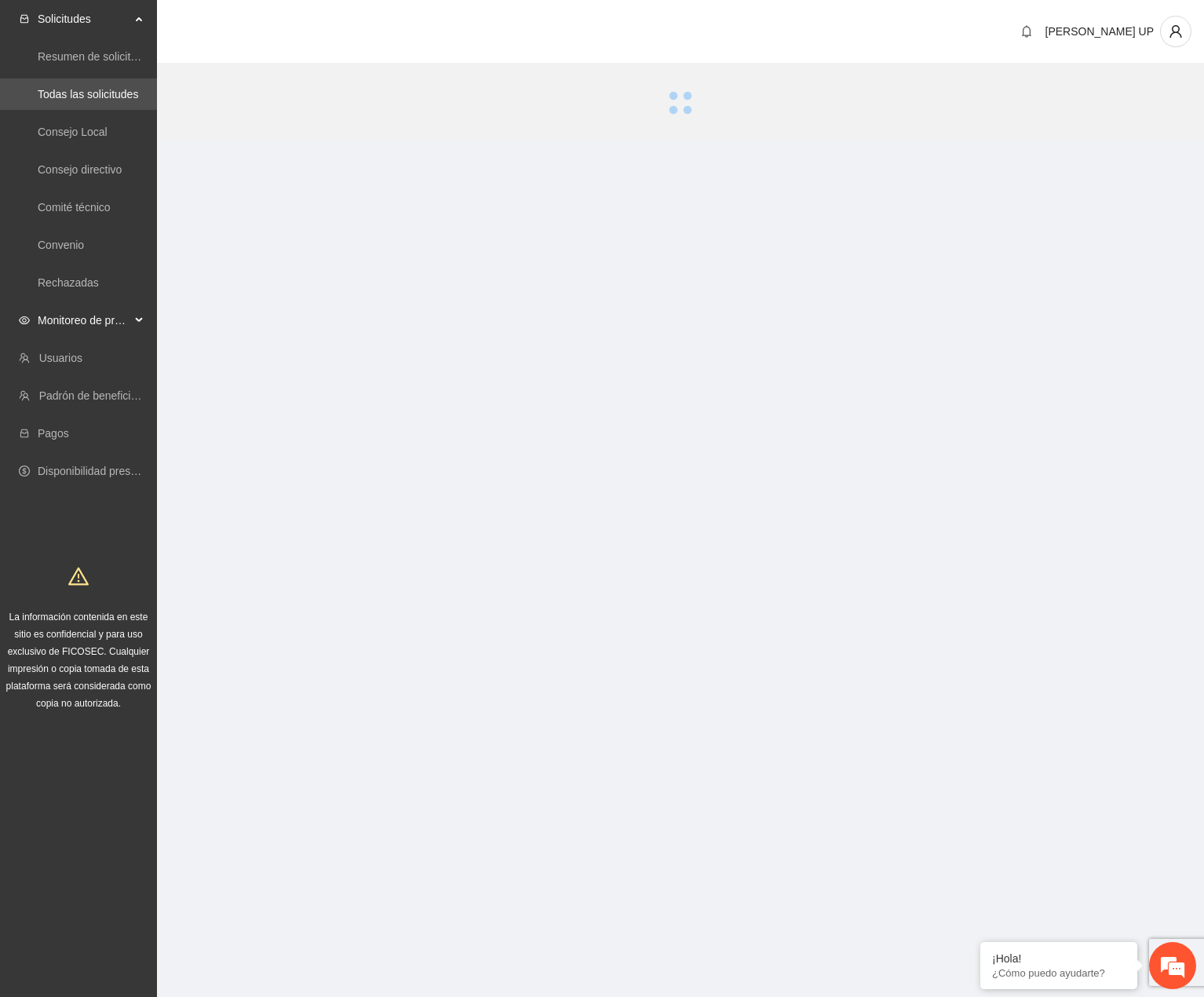
click at [79, 319] on span "Monitoreo de proyectos" at bounding box center [84, 320] width 93 height 31
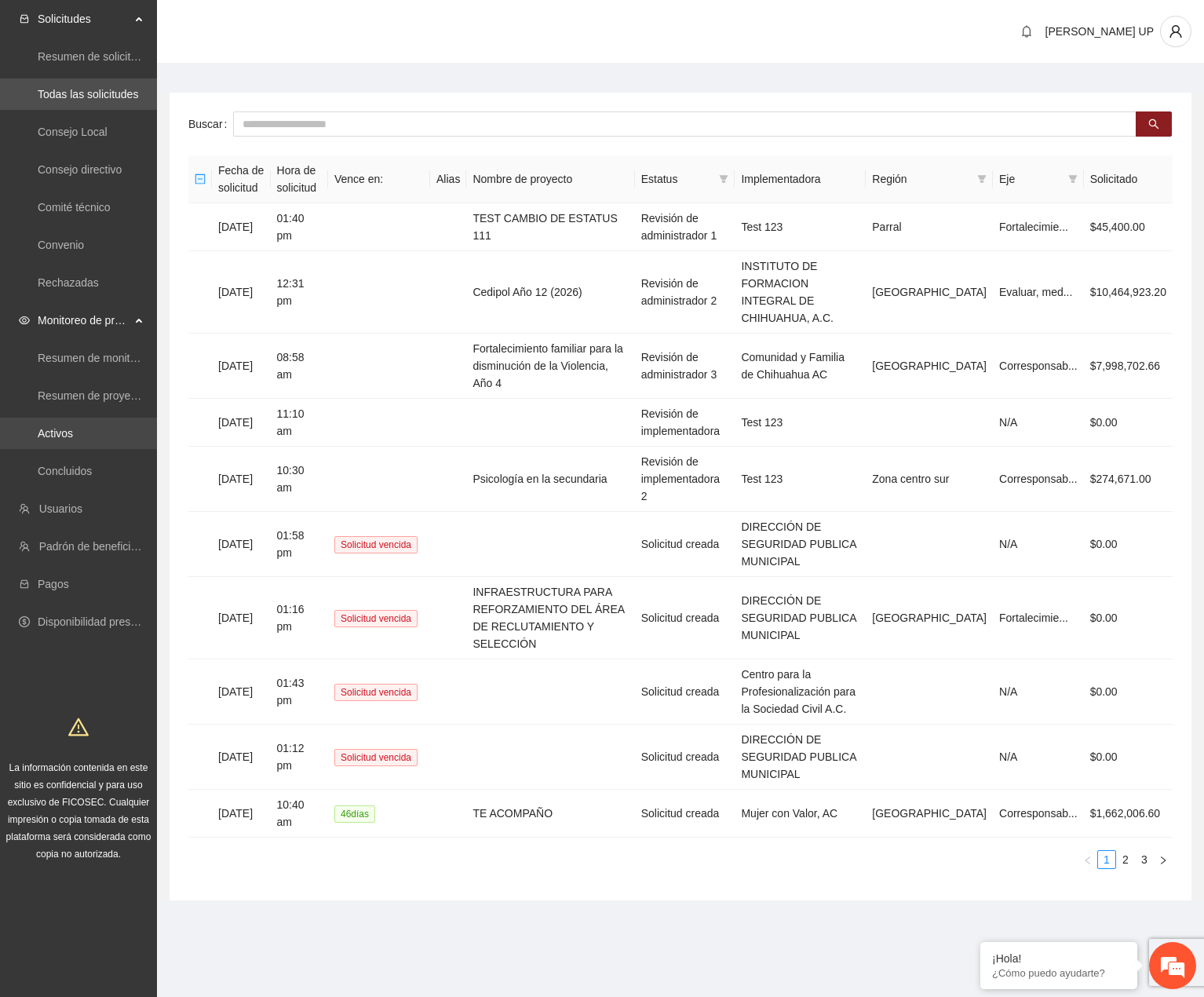
click at [73, 440] on link "Activos" at bounding box center [55, 433] width 35 height 12
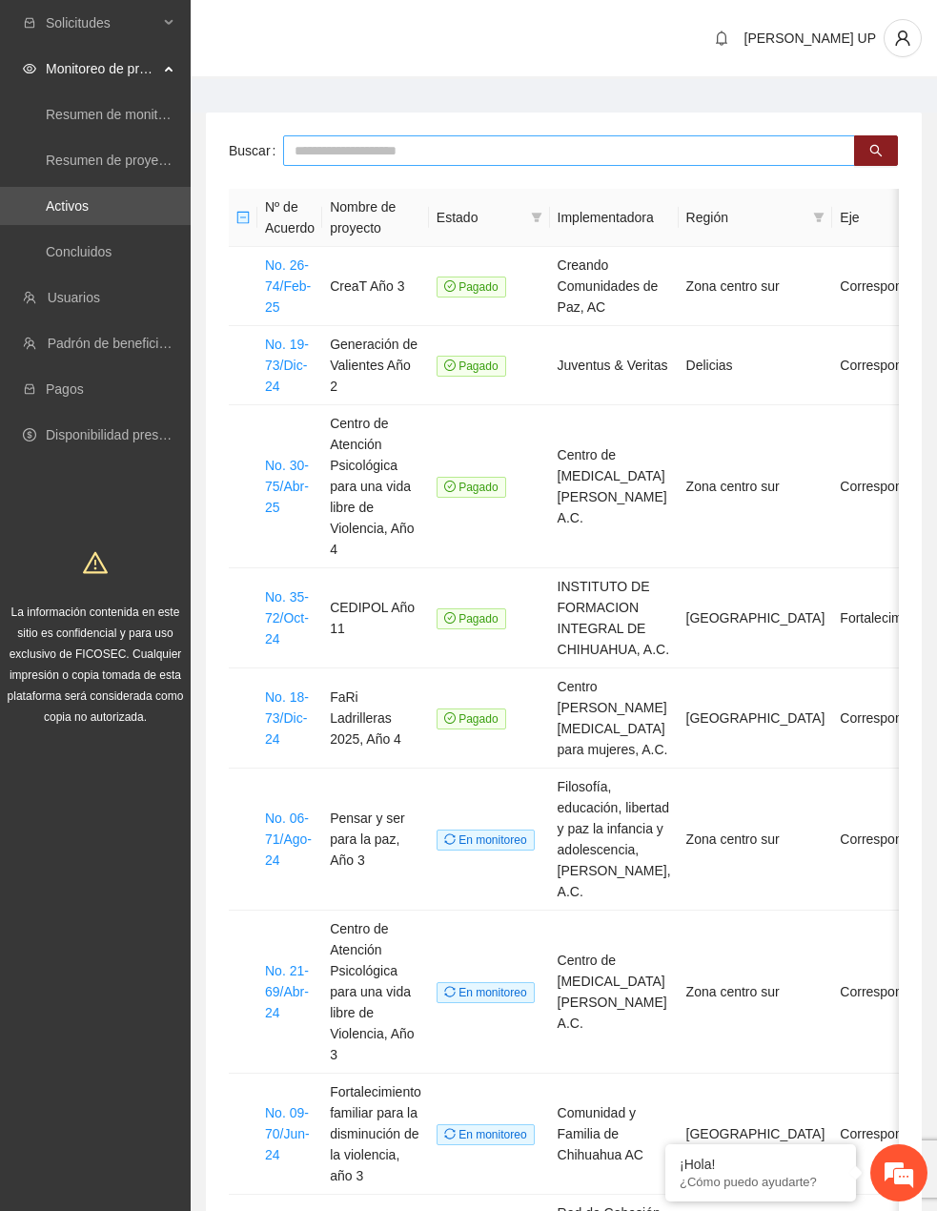
click at [315, 155] on input "text" at bounding box center [569, 150] width 572 height 31
type input "***"
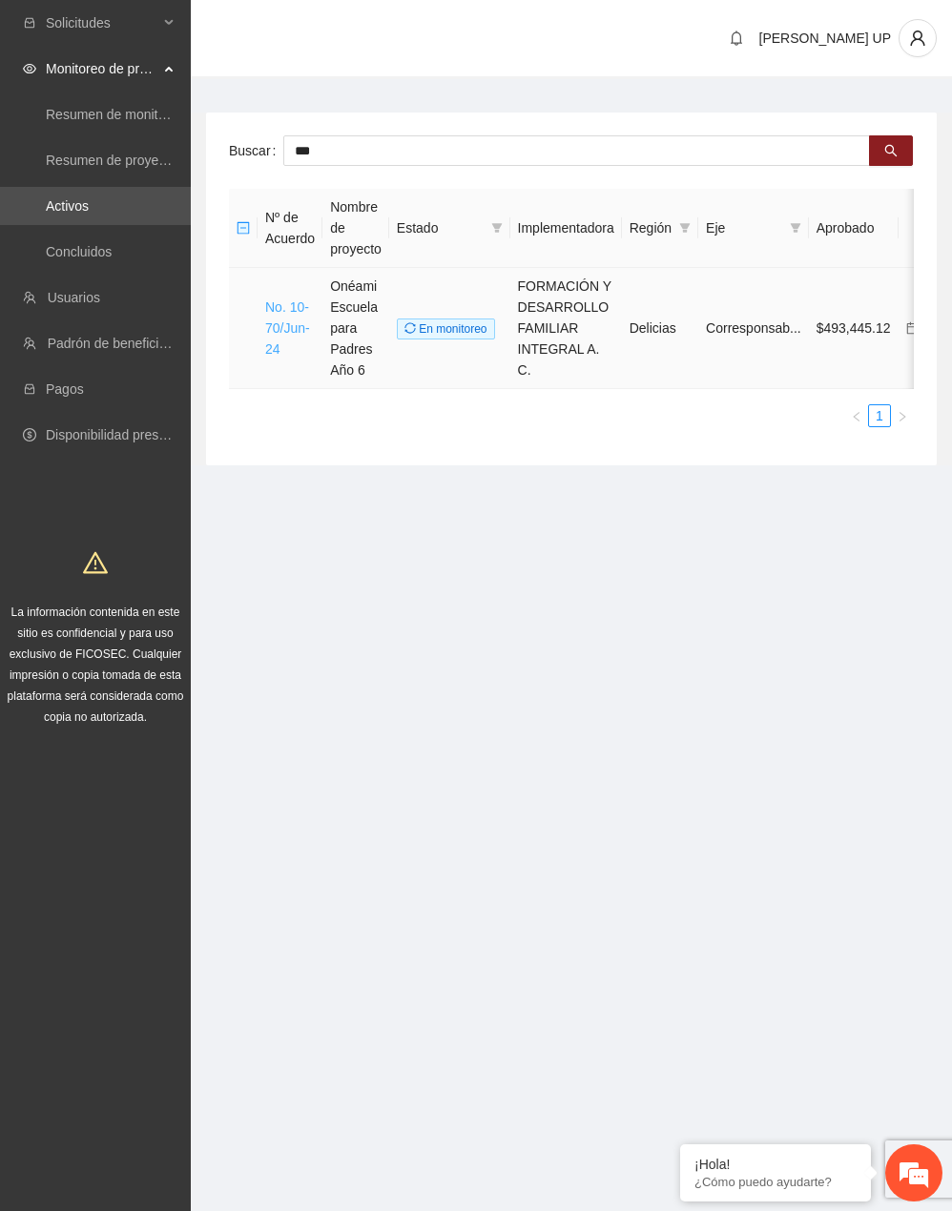
click at [298, 330] on link "No. 10-70/Jun-24" at bounding box center [287, 327] width 45 height 57
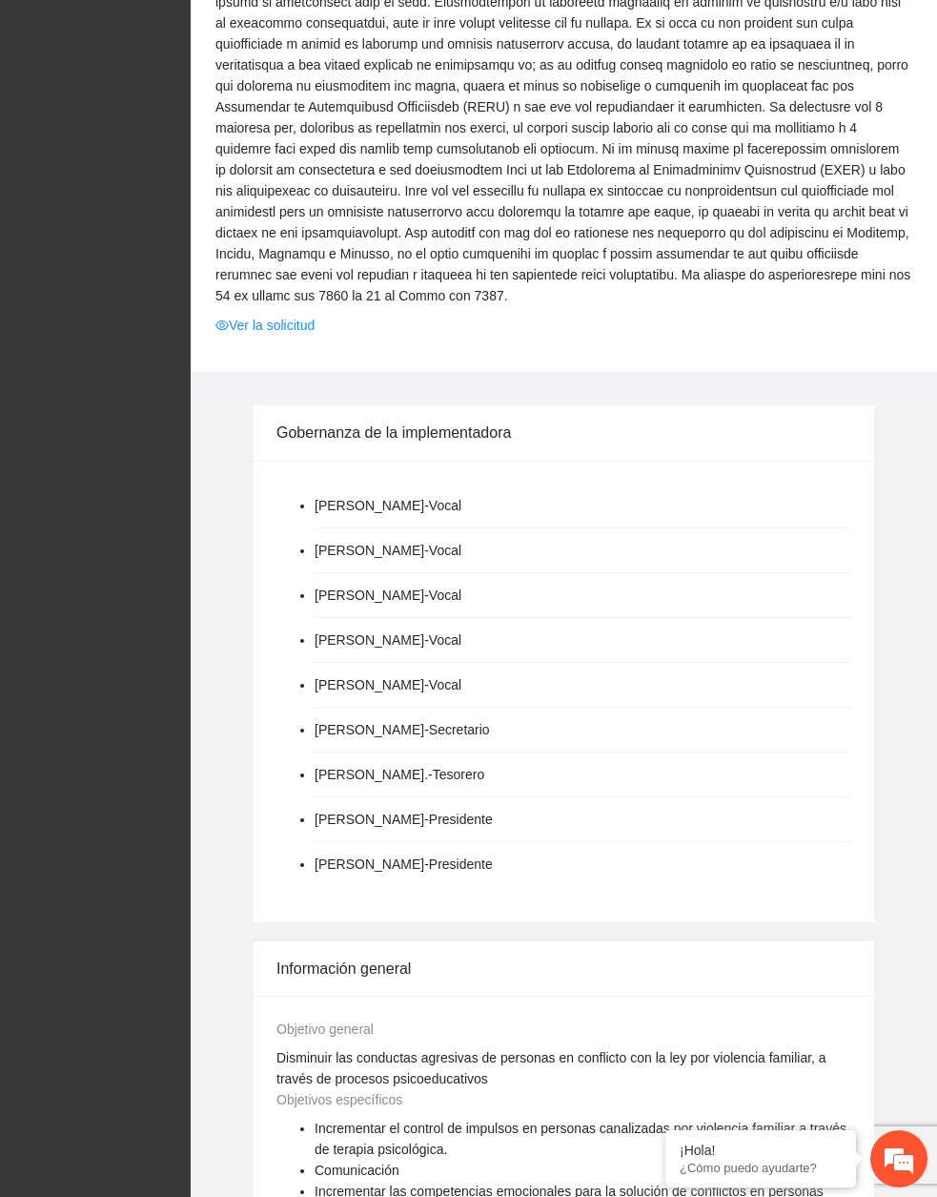
scroll to position [858, 0]
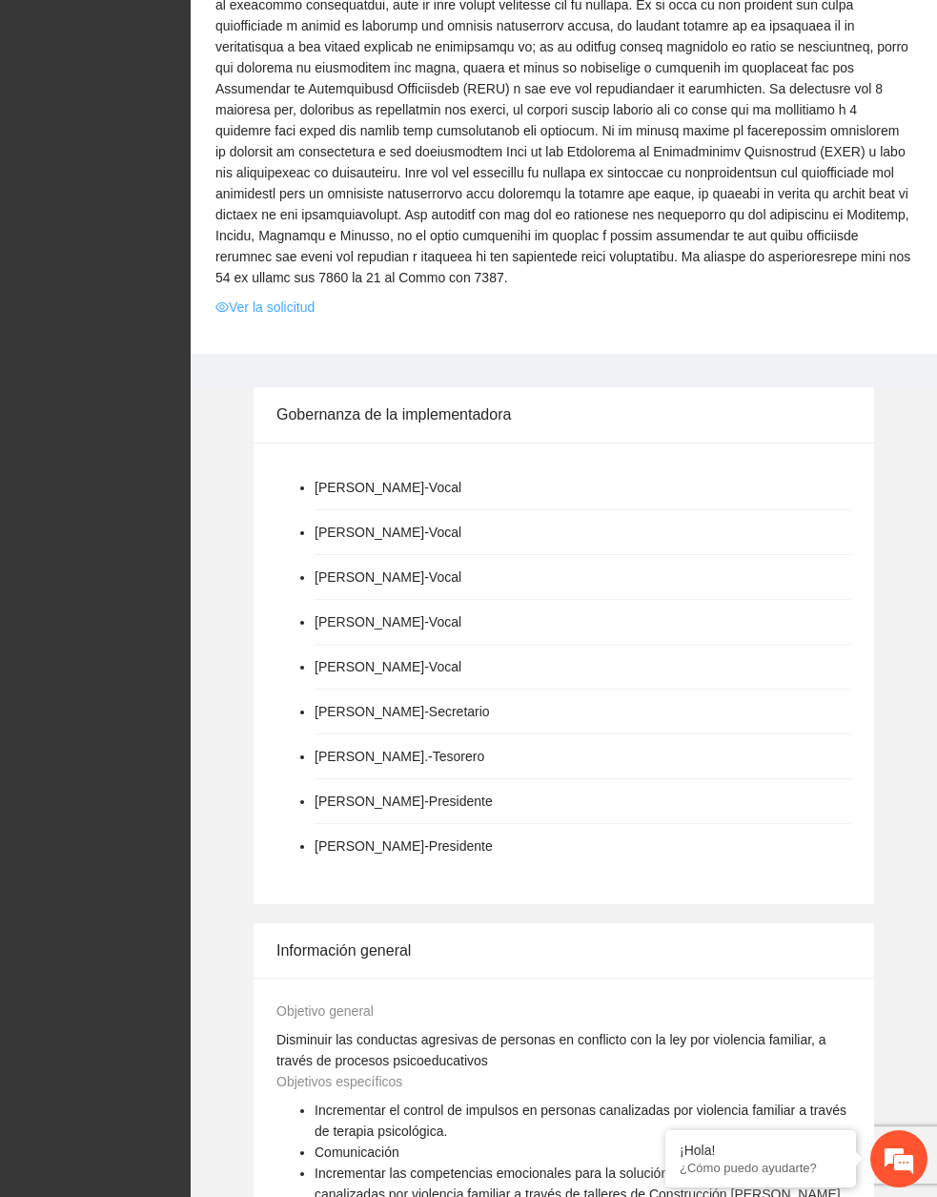
click at [276, 307] on link "Ver la solicitud" at bounding box center [265, 307] width 99 height 21
